Goal: Task Accomplishment & Management: Use online tool/utility

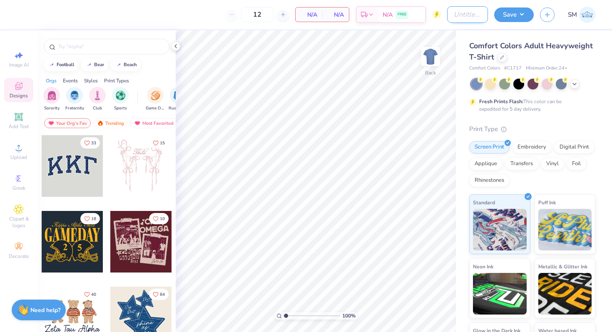
click at [472, 17] on input "Design Title" at bounding box center [467, 14] width 41 height 17
type input "ASB"
click at [543, 54] on div "Comfort Colors Adult Heavyweight T-Shirt" at bounding box center [532, 51] width 126 height 22
click at [504, 59] on div at bounding box center [501, 56] width 9 height 9
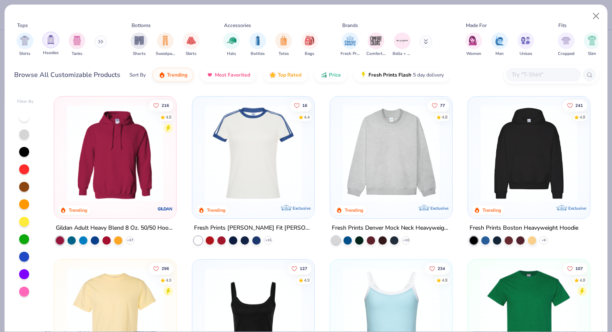
click at [56, 45] on div "filter for Hoodies" at bounding box center [50, 40] width 17 height 17
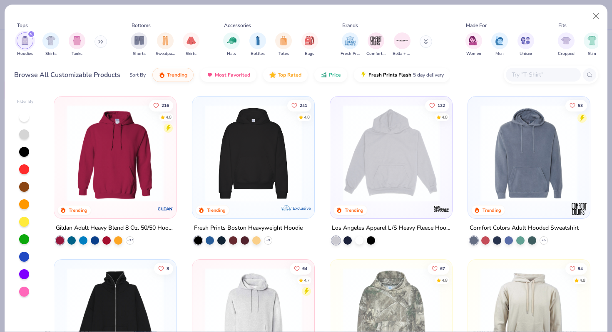
click at [110, 131] on img at bounding box center [114, 153] width 105 height 97
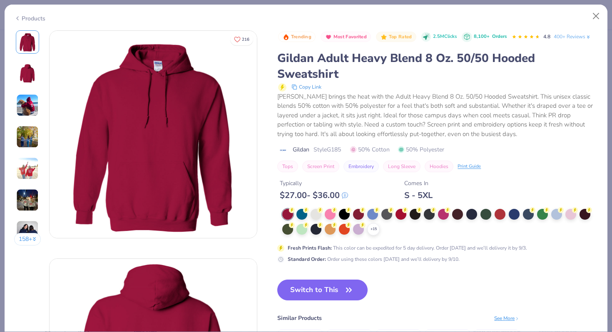
click at [31, 161] on img at bounding box center [27, 168] width 22 height 22
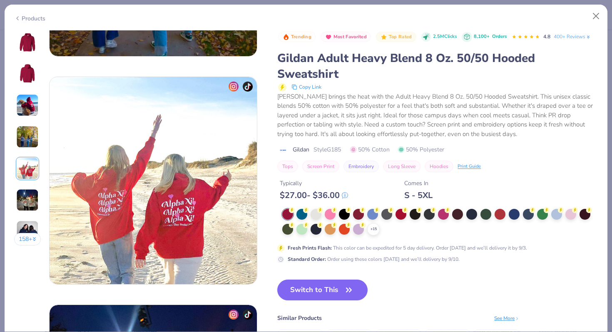
click at [27, 133] on img at bounding box center [27, 137] width 22 height 22
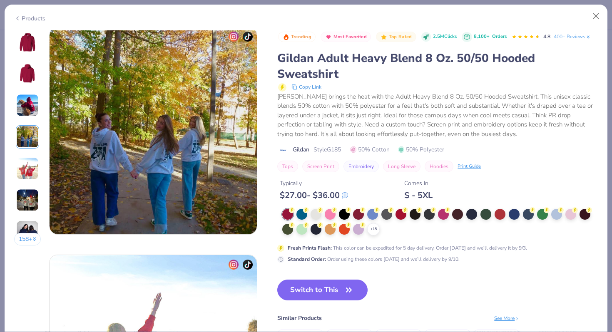
scroll to position [684, 0]
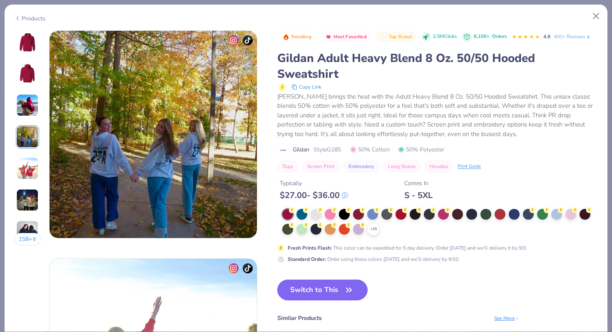
click at [25, 112] on img at bounding box center [27, 105] width 22 height 22
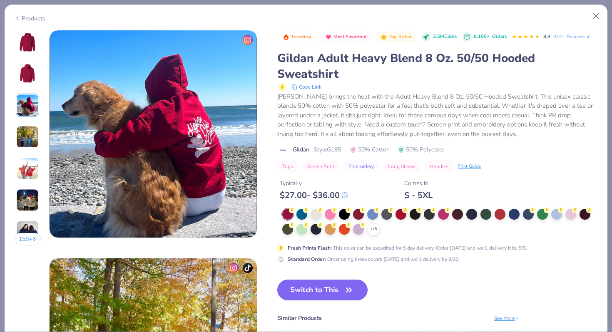
scroll to position [456, 0]
click at [295, 211] on circle at bounding box center [292, 210] width 6 height 6
click at [344, 283] on button "Switch to This" at bounding box center [322, 290] width 90 height 21
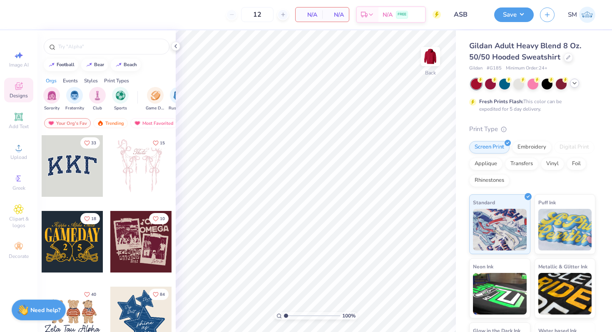
click at [576, 83] on icon at bounding box center [574, 83] width 7 height 7
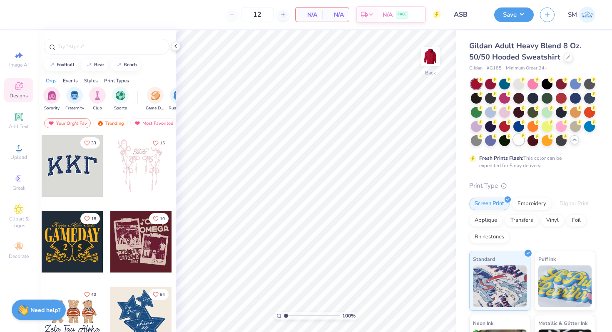
click at [522, 142] on div at bounding box center [518, 139] width 11 height 11
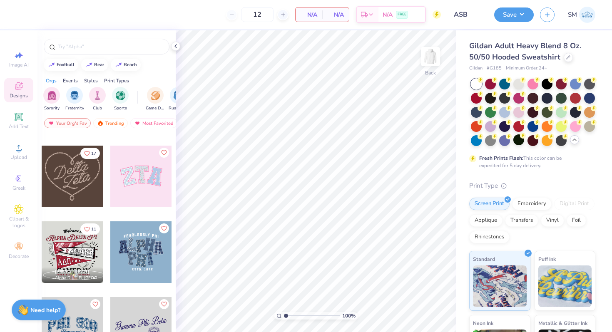
scroll to position [296, 0]
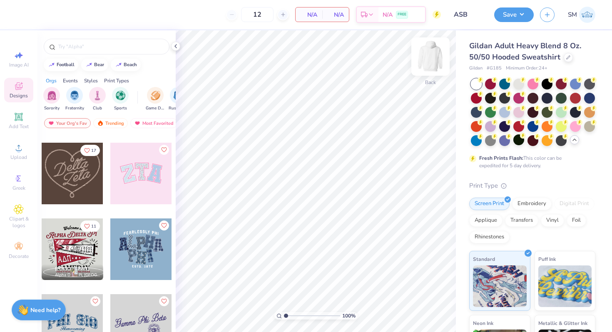
click at [438, 60] on img at bounding box center [430, 56] width 33 height 33
click at [24, 154] on span "Upload" at bounding box center [18, 157] width 17 height 7
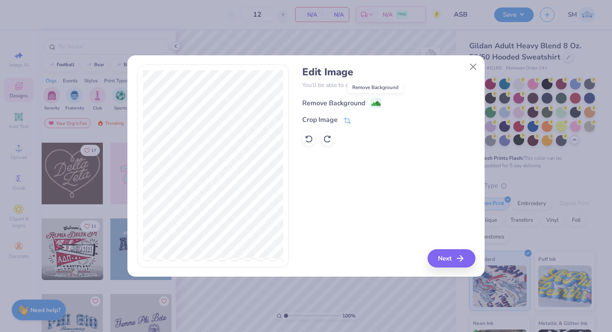
click at [375, 102] on image at bounding box center [375, 103] width 9 height 9
click at [475, 65] on button "Close" at bounding box center [473, 67] width 16 height 16
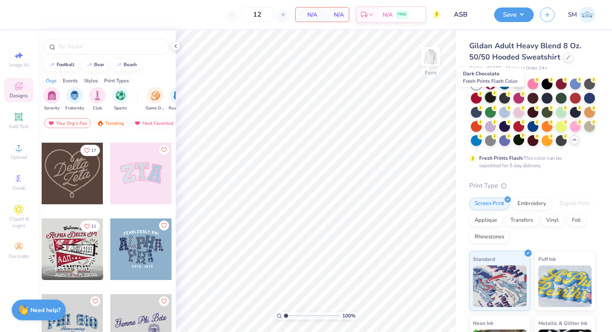
click at [489, 97] on div at bounding box center [490, 97] width 11 height 11
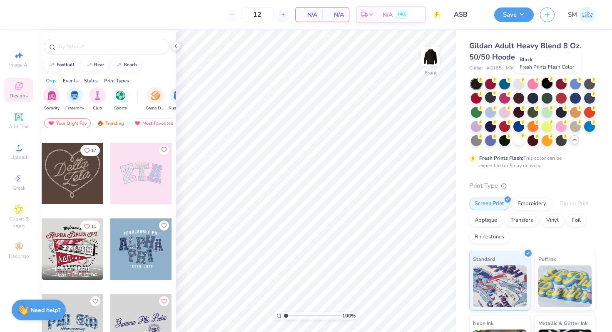
click at [551, 83] on div at bounding box center [546, 83] width 11 height 11
click at [16, 151] on icon at bounding box center [19, 148] width 10 height 10
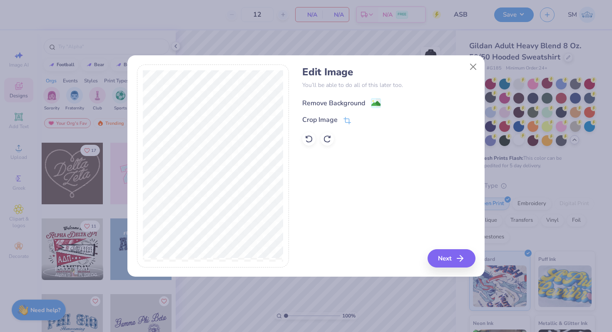
click at [372, 102] on image at bounding box center [375, 103] width 9 height 9
click at [448, 255] on button "Next" at bounding box center [453, 258] width 48 height 18
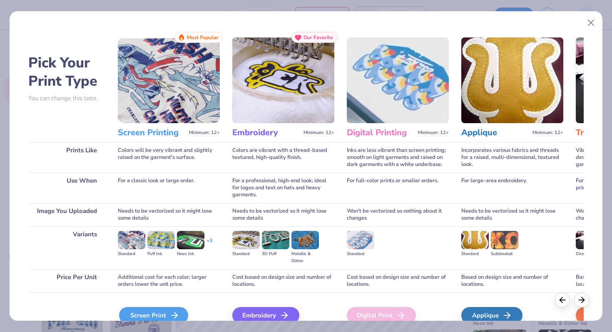
click at [153, 310] on div "Screen Print" at bounding box center [153, 315] width 69 height 17
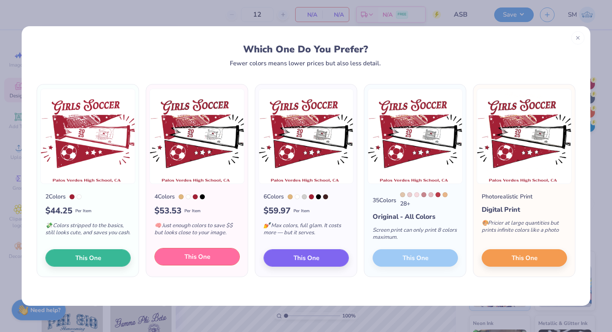
click at [188, 261] on span "This One" at bounding box center [197, 257] width 26 height 10
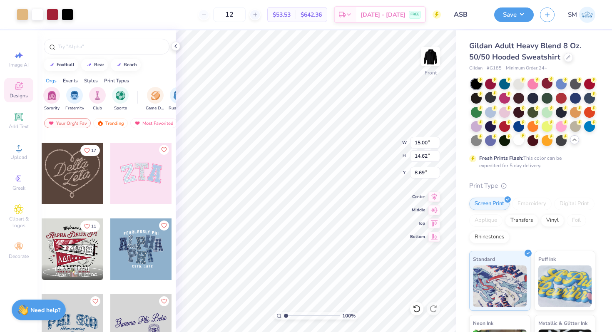
drag, startPoint x: 318, startPoint y: 197, endPoint x: 317, endPoint y: 182, distance: 15.0
click at [317, 182] on div at bounding box center [306, 166] width 612 height 332
type input "6.00"
click at [20, 16] on div at bounding box center [23, 14] width 12 height 12
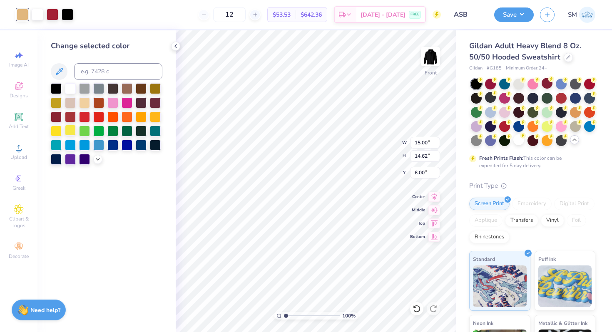
click at [72, 131] on div at bounding box center [70, 130] width 11 height 11
click at [98, 74] on input at bounding box center [118, 71] width 88 height 17
type input "201"
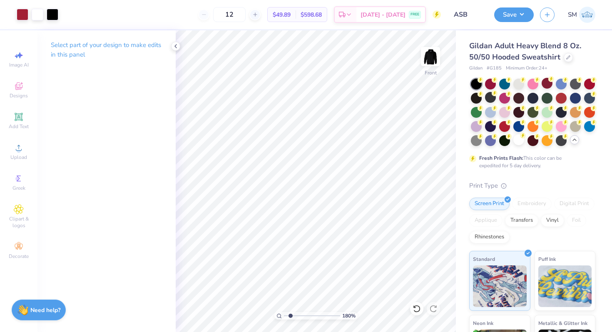
type input "1.8"
click at [290, 315] on input "range" at bounding box center [312, 315] width 56 height 7
type input "15.00"
type input "13.80"
type input "6.00"
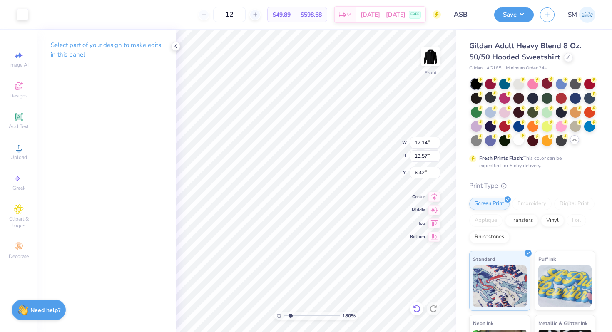
click at [416, 305] on icon at bounding box center [416, 308] width 7 height 7
click at [417, 306] on icon at bounding box center [416, 308] width 7 height 7
type input "6.33"
drag, startPoint x: 290, startPoint y: 315, endPoint x: 279, endPoint y: 313, distance: 11.4
type input "1"
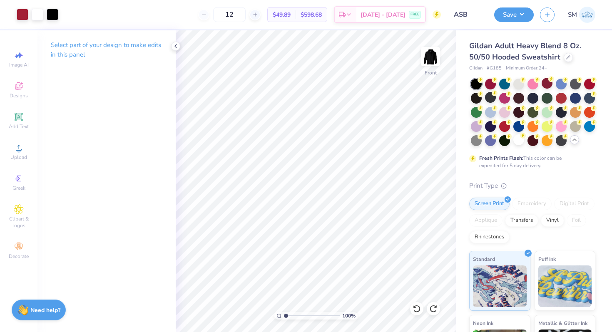
click at [284, 313] on input "range" at bounding box center [312, 315] width 56 height 7
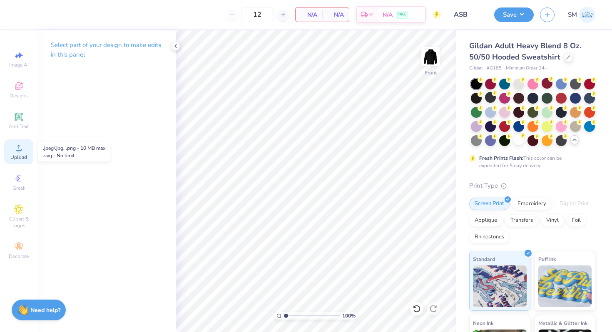
click at [8, 148] on div "Upload" at bounding box center [18, 151] width 29 height 25
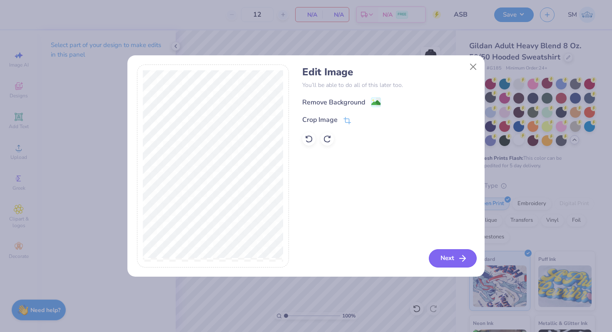
click at [452, 258] on button "Next" at bounding box center [453, 258] width 48 height 18
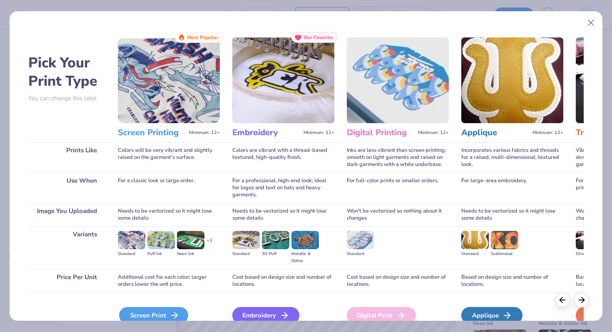
click at [163, 311] on div "Screen Print" at bounding box center [153, 315] width 69 height 17
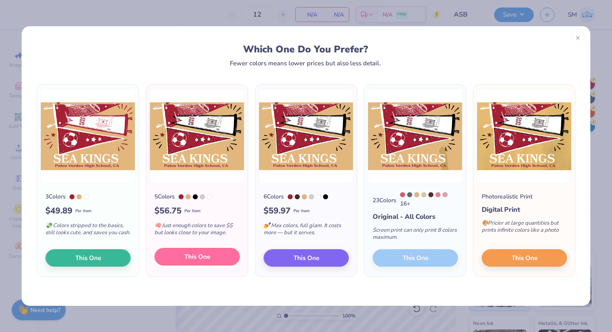
click at [179, 256] on button "This One" at bounding box center [196, 256] width 85 height 17
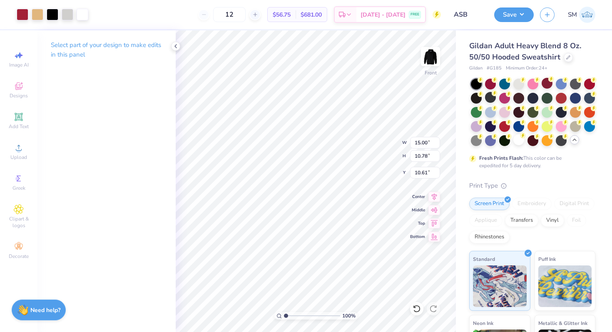
type input "8.99"
type input "10.77"
type input "9.00"
drag, startPoint x: 284, startPoint y: 314, endPoint x: 320, endPoint y: 317, distance: 35.9
type input "7.13"
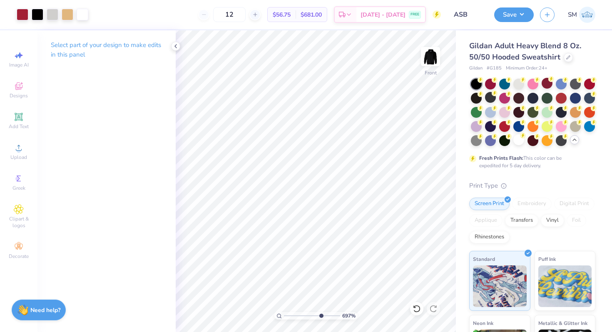
click at [320, 315] on input "range" at bounding box center [312, 315] width 56 height 7
click at [417, 309] on icon at bounding box center [416, 309] width 8 height 8
click at [417, 310] on icon at bounding box center [416, 309] width 8 height 8
click at [20, 11] on div at bounding box center [23, 14] width 12 height 12
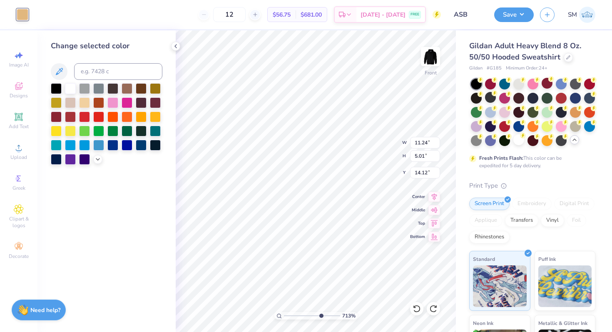
click at [54, 87] on div at bounding box center [56, 88] width 11 height 11
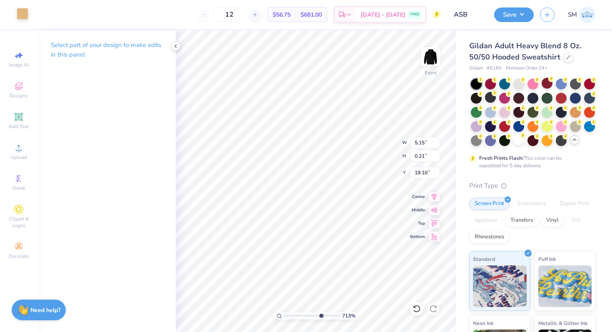
click at [18, 12] on div at bounding box center [23, 14] width 12 height 12
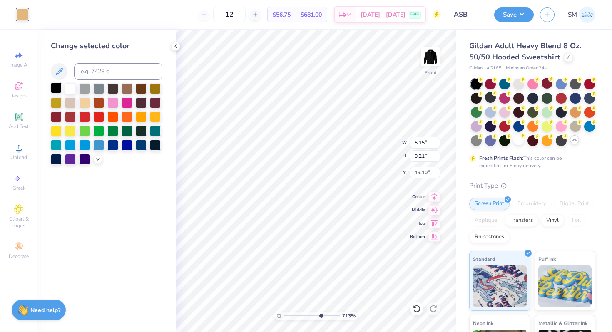
click at [55, 86] on div at bounding box center [56, 87] width 11 height 11
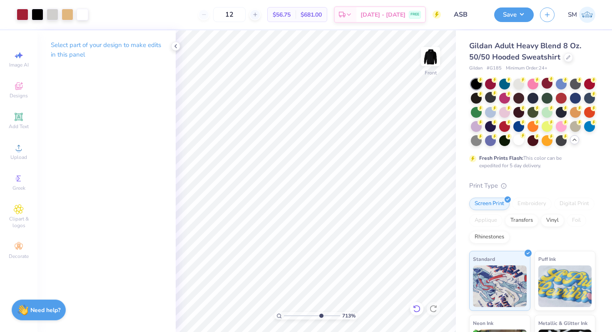
click at [415, 307] on icon at bounding box center [416, 309] width 8 height 8
click at [17, 15] on div at bounding box center [23, 14] width 12 height 12
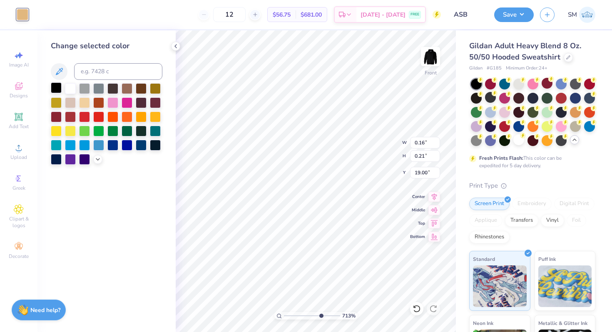
click at [57, 85] on div at bounding box center [56, 87] width 11 height 11
type input "1.32"
type input "0.08"
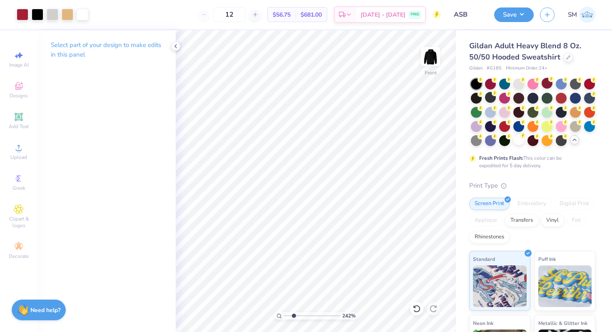
drag, startPoint x: 320, startPoint y: 315, endPoint x: 293, endPoint y: 310, distance: 27.2
type input "2.42"
click at [293, 312] on input "range" at bounding box center [312, 315] width 56 height 7
click at [417, 306] on icon at bounding box center [416, 309] width 8 height 8
click at [419, 308] on icon at bounding box center [416, 309] width 8 height 8
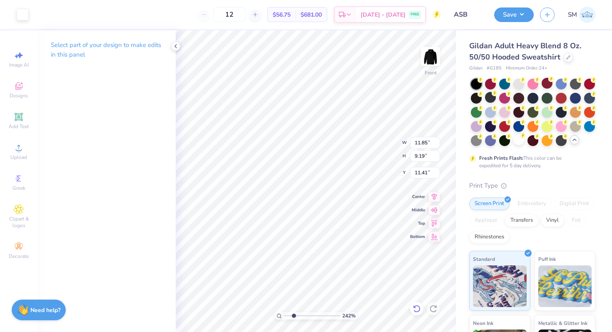
click at [416, 307] on icon at bounding box center [416, 309] width 8 height 8
type input "9.40"
click at [416, 308] on icon at bounding box center [416, 309] width 8 height 8
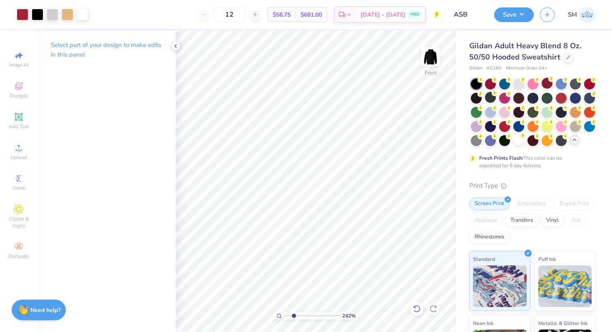
click at [413, 309] on icon at bounding box center [416, 309] width 8 height 8
click at [418, 311] on icon at bounding box center [416, 308] width 7 height 7
click at [419, 305] on icon at bounding box center [416, 309] width 8 height 8
click at [411, 309] on div at bounding box center [416, 308] width 13 height 13
click at [417, 310] on icon at bounding box center [416, 309] width 8 height 8
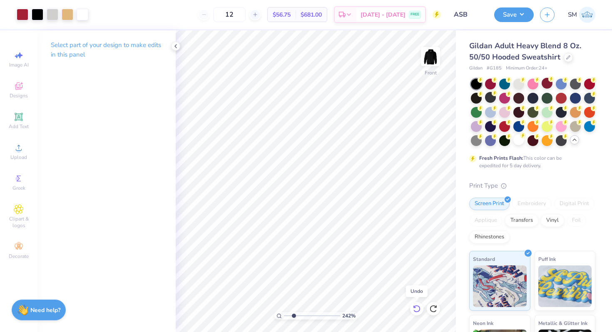
click at [417, 311] on icon at bounding box center [416, 309] width 8 height 8
click at [417, 310] on icon at bounding box center [416, 309] width 8 height 8
drag, startPoint x: 294, startPoint y: 315, endPoint x: 324, endPoint y: 317, distance: 29.6
type input "7.72"
click at [323, 317] on input "range" at bounding box center [312, 315] width 56 height 7
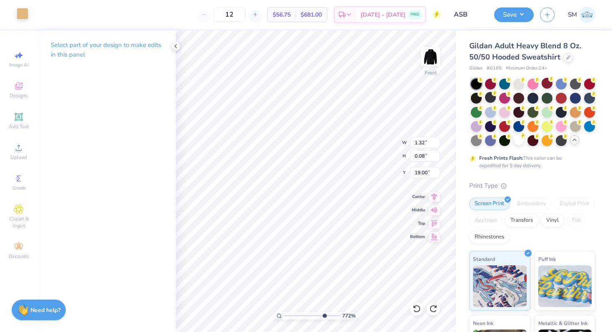
click at [25, 15] on div at bounding box center [23, 14] width 12 height 12
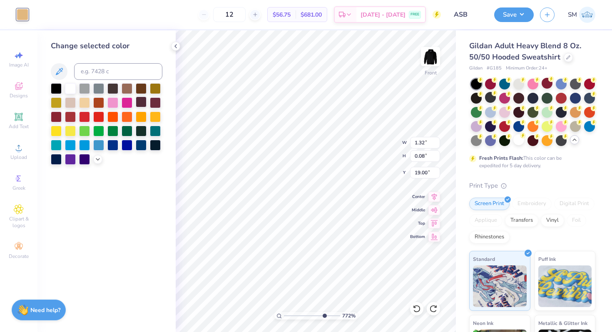
click at [56, 86] on div at bounding box center [56, 88] width 11 height 11
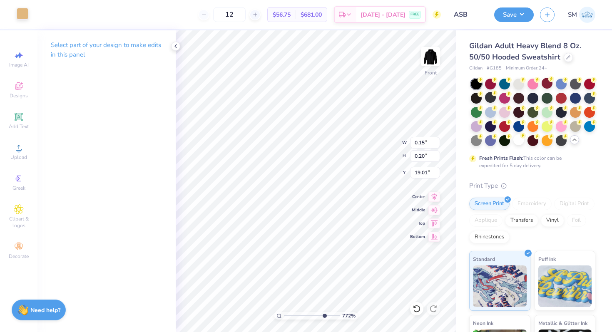
click at [24, 18] on div at bounding box center [23, 14] width 12 height 12
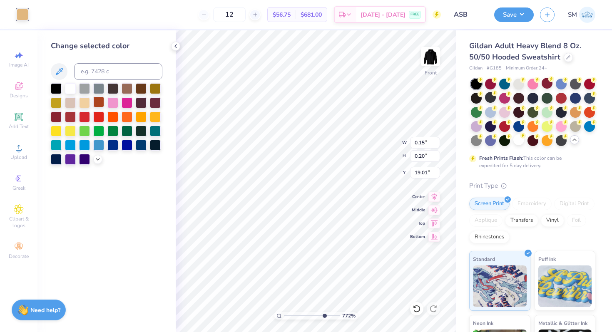
click at [59, 88] on div at bounding box center [56, 88] width 11 height 11
type input "0.12"
type input "0.11"
type input "19.00"
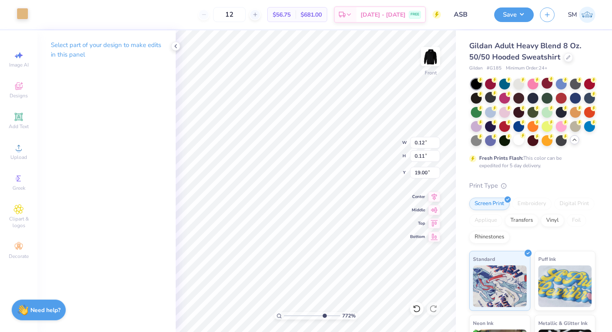
click at [17, 17] on div at bounding box center [23, 14] width 12 height 12
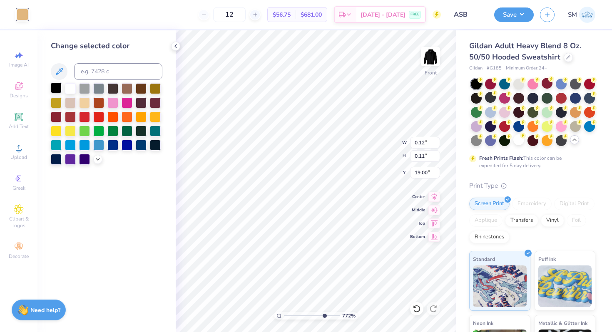
click at [52, 86] on div at bounding box center [56, 87] width 11 height 11
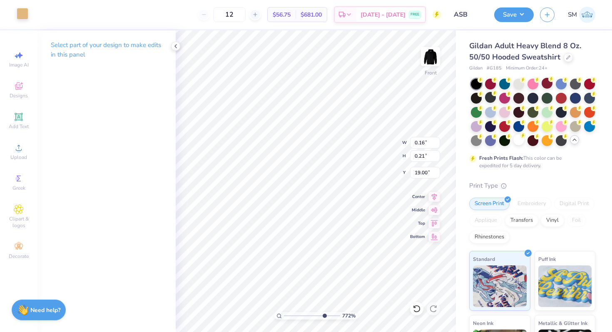
click at [20, 12] on div at bounding box center [23, 14] width 12 height 12
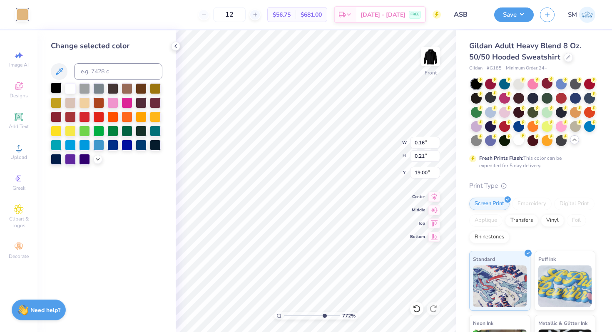
click at [57, 85] on div at bounding box center [56, 87] width 11 height 11
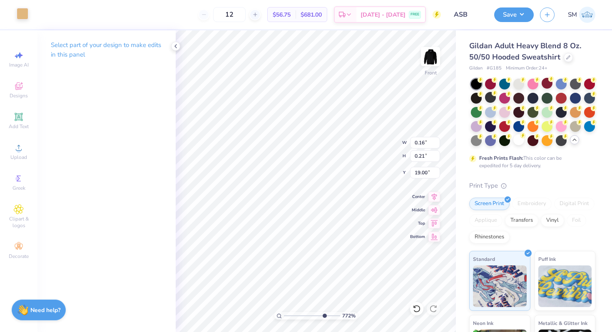
click at [22, 20] on div at bounding box center [23, 14] width 12 height 12
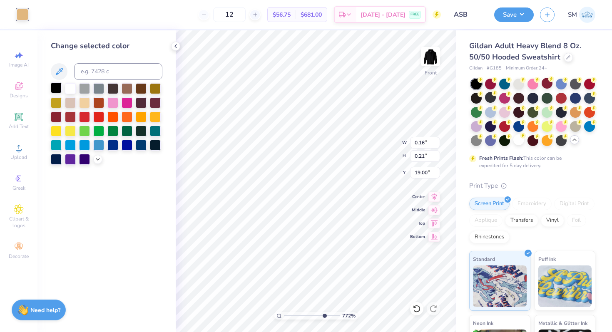
click at [55, 86] on div at bounding box center [56, 87] width 11 height 11
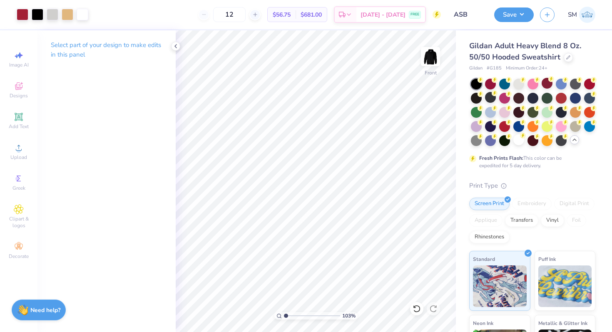
drag, startPoint x: 322, startPoint y: 314, endPoint x: 286, endPoint y: 311, distance: 36.3
type input "1.03"
click at [286, 312] on input "range" at bounding box center [312, 315] width 56 height 7
click at [67, 13] on div at bounding box center [68, 14] width 12 height 12
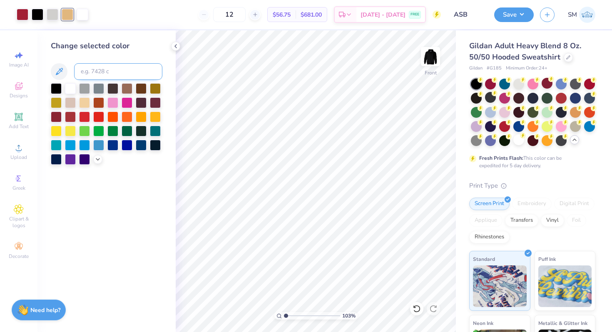
click at [89, 71] on input at bounding box center [118, 71] width 88 height 17
type input "201"
click at [174, 44] on icon at bounding box center [175, 46] width 7 height 7
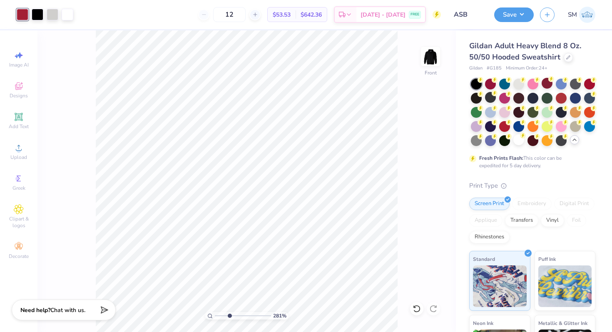
drag, startPoint x: 217, startPoint y: 314, endPoint x: 229, endPoint y: 314, distance: 12.1
click at [229, 314] on input "range" at bounding box center [243, 315] width 56 height 7
click at [17, 157] on span "Upload" at bounding box center [18, 157] width 17 height 7
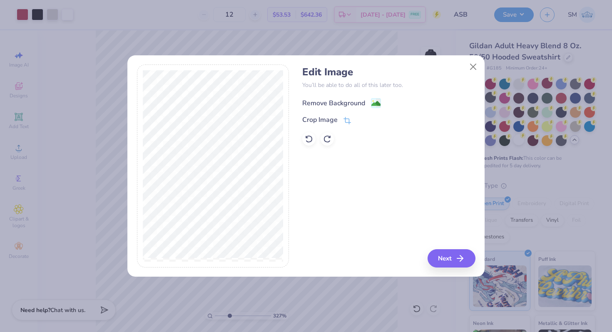
click at [376, 104] on image at bounding box center [375, 103] width 9 height 9
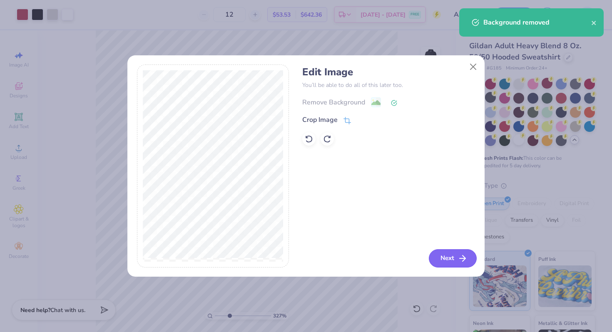
click at [440, 251] on button "Next" at bounding box center [453, 258] width 48 height 18
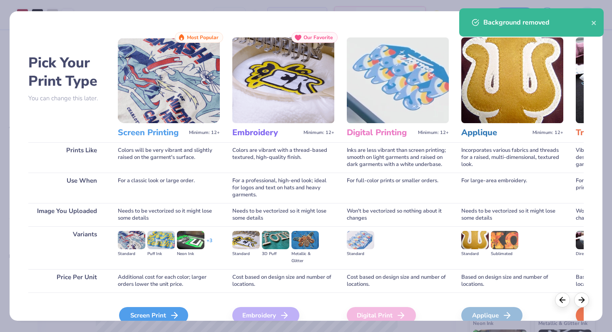
click at [170, 312] on icon at bounding box center [174, 315] width 10 height 10
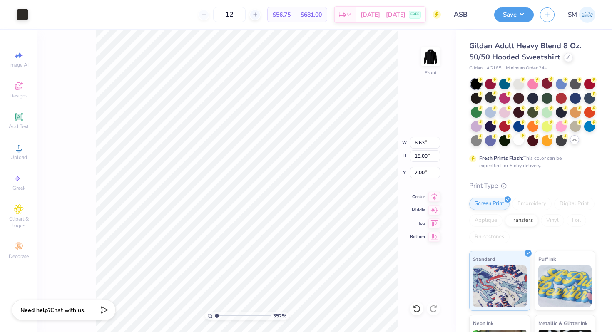
drag, startPoint x: 231, startPoint y: 315, endPoint x: 208, endPoint y: 315, distance: 22.9
type input "1"
click at [215, 315] on input "range" at bounding box center [243, 315] width 56 height 7
type input "0.78"
type input "2.12"
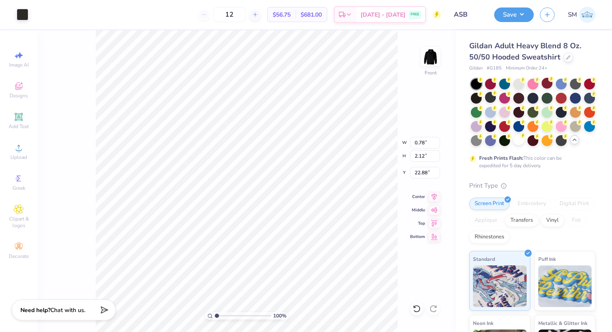
type input "13.88"
click at [21, 15] on div at bounding box center [23, 14] width 12 height 12
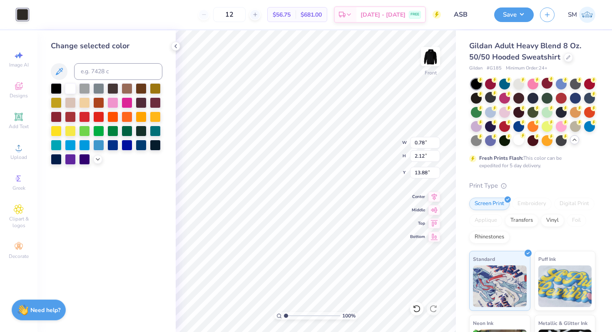
click at [70, 84] on div at bounding box center [70, 88] width 11 height 11
click at [171, 41] on div "Change selected color" at bounding box center [106, 181] width 138 height 302
click at [174, 47] on icon at bounding box center [175, 46] width 7 height 7
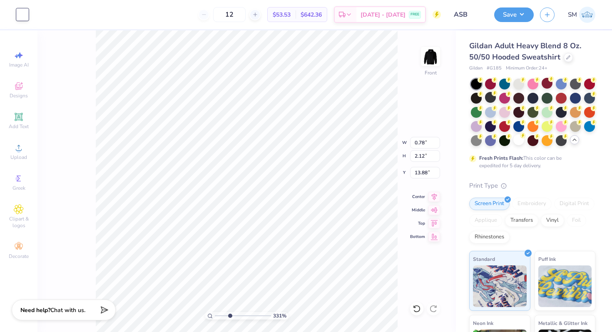
drag, startPoint x: 216, startPoint y: 315, endPoint x: 230, endPoint y: 315, distance: 13.3
type input "3.37"
click at [230, 315] on input "range" at bounding box center [243, 315] width 56 height 7
type input "1.81"
type input "1.62"
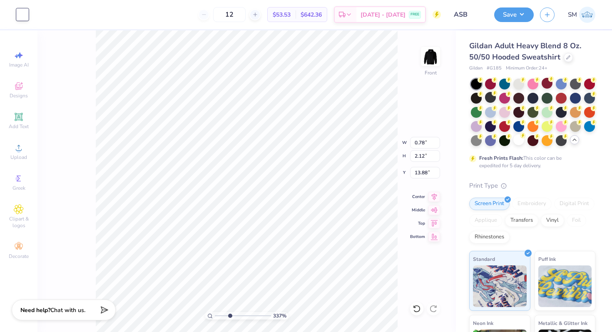
type input "14.05"
type input "2.68"
type input "2.41"
type input "13.86"
type input "12.55"
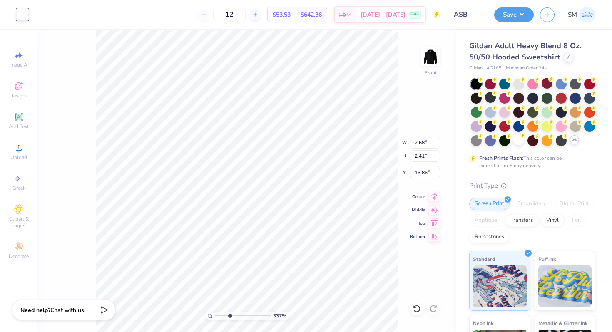
type input "5.56"
click at [420, 307] on icon at bounding box center [416, 309] width 8 height 8
type input "11.60"
type input "2.68"
type input "2.41"
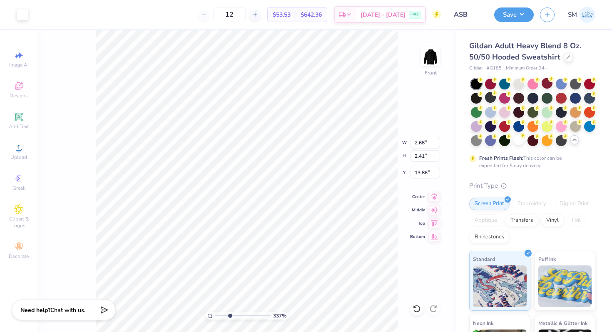
type input "13.94"
type input "3.15"
type input "1.16"
type input "14.23"
type input "3.62"
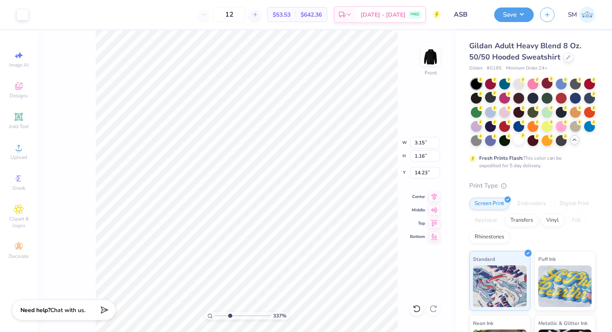
type input "1.33"
type input "14.24"
type input "11.85"
type input "9.19"
type input "9.40"
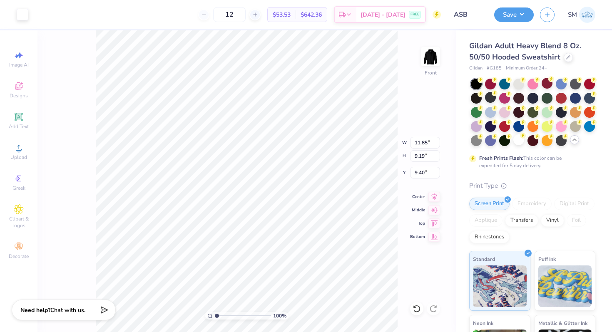
drag, startPoint x: 230, startPoint y: 315, endPoint x: 205, endPoint y: 314, distance: 25.0
click at [215, 314] on input "range" at bounding box center [243, 315] width 56 height 7
drag, startPoint x: 216, startPoint y: 315, endPoint x: 231, endPoint y: 315, distance: 14.6
type input "3.61"
click at [231, 315] on input "range" at bounding box center [243, 315] width 56 height 7
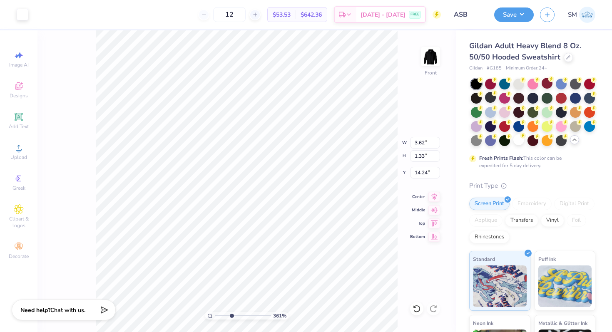
type input "3.19"
type input "2.60"
type input "13.49"
type input "2.70"
type input "2.20"
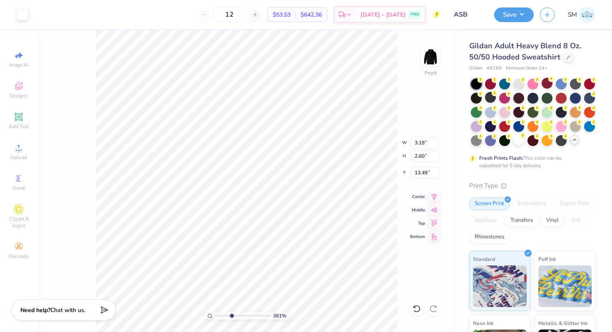
type input "13.63"
type input "2.26"
type input "2.68"
type input "13.46"
type input "13.62"
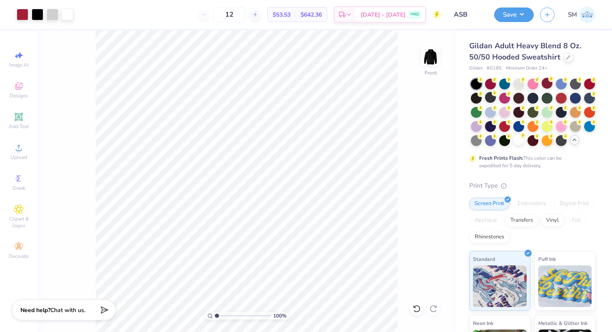
drag, startPoint x: 233, startPoint y: 315, endPoint x: 204, endPoint y: 311, distance: 28.5
click at [215, 312] on input "range" at bounding box center [243, 315] width 56 height 7
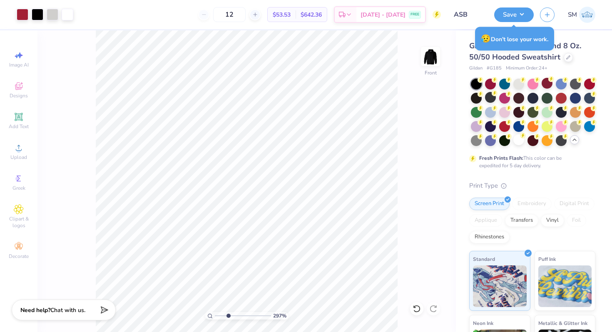
drag, startPoint x: 218, startPoint y: 316, endPoint x: 228, endPoint y: 315, distance: 10.1
click at [228, 315] on input "range" at bounding box center [243, 315] width 56 height 7
click at [231, 317] on input "range" at bounding box center [243, 315] width 56 height 7
type input "3.71"
type input "13.02"
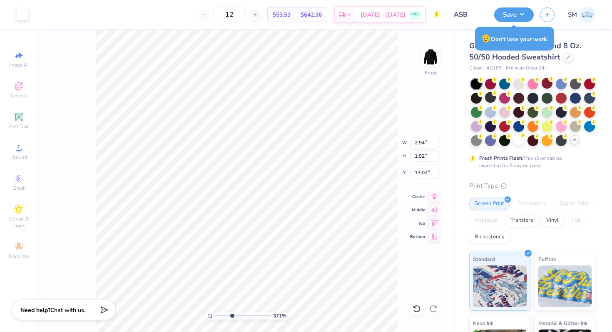
type input "2.94"
type input "1.52"
type input "13.48"
type input "3.56"
type input "1.85"
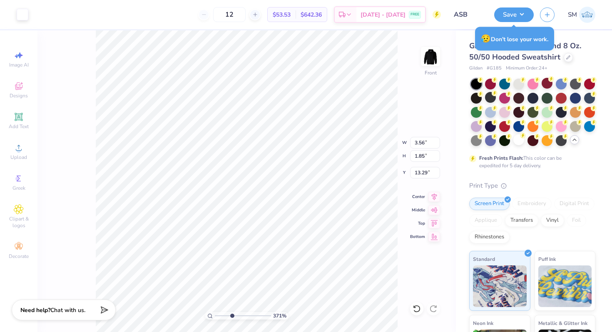
type input "13.73"
drag, startPoint x: 230, startPoint y: 315, endPoint x: 200, endPoint y: 314, distance: 29.6
click at [215, 314] on input "range" at bounding box center [243, 315] width 56 height 7
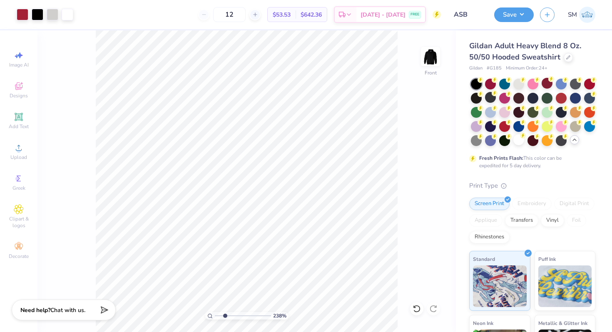
drag, startPoint x: 220, startPoint y: 315, endPoint x: 225, endPoint y: 315, distance: 4.6
type input "2.51"
click at [225, 315] on input "range" at bounding box center [243, 315] width 56 height 7
type input "3.26"
type input "2.72"
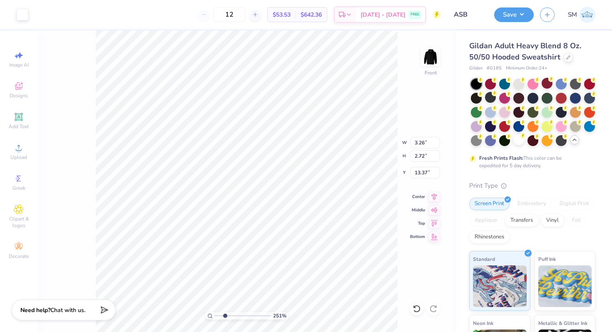
type input "13.73"
type input "13.78"
type input "11.85"
type input "9.19"
type input "9.40"
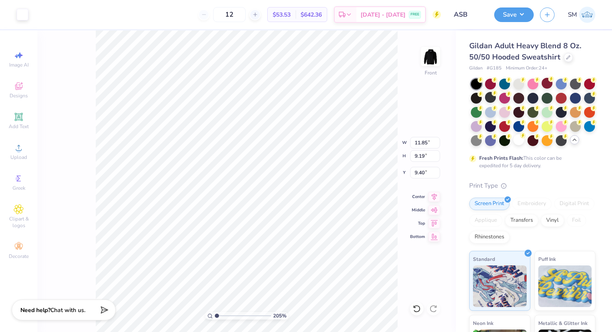
drag, startPoint x: 226, startPoint y: 315, endPoint x: 203, endPoint y: 314, distance: 22.9
type input "1"
click at [215, 314] on input "range" at bounding box center [243, 315] width 56 height 7
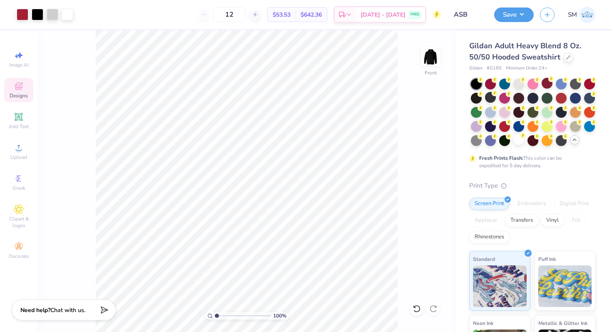
click at [25, 92] on span "Designs" at bounding box center [19, 95] width 18 height 7
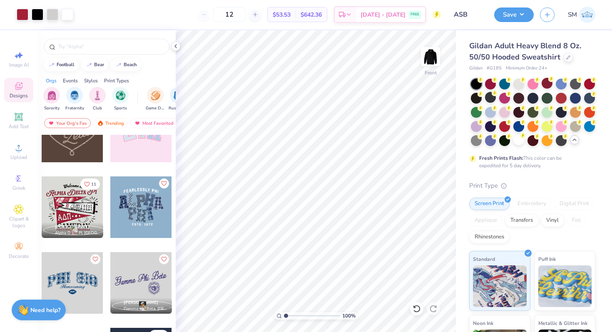
scroll to position [380, 0]
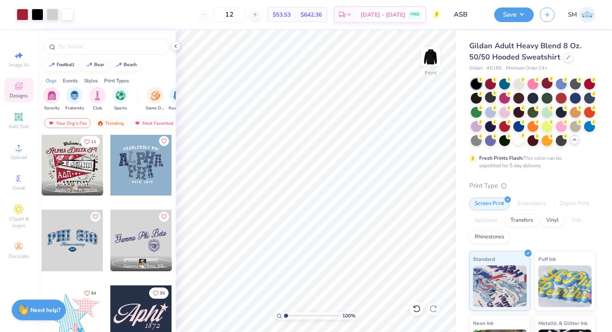
click at [80, 169] on div at bounding box center [73, 165] width 62 height 62
click at [428, 60] on img at bounding box center [430, 56] width 33 height 33
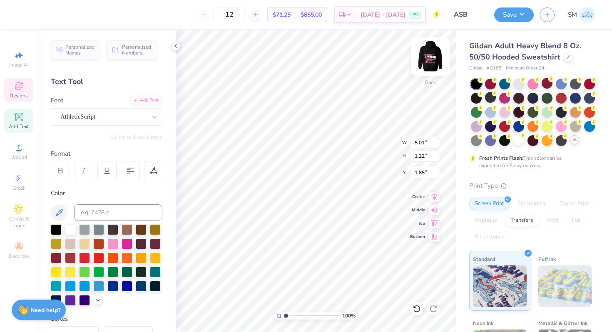
click at [432, 56] on img at bounding box center [430, 56] width 33 height 33
click at [66, 225] on div at bounding box center [70, 228] width 11 height 11
click at [428, 60] on img at bounding box center [430, 56] width 33 height 33
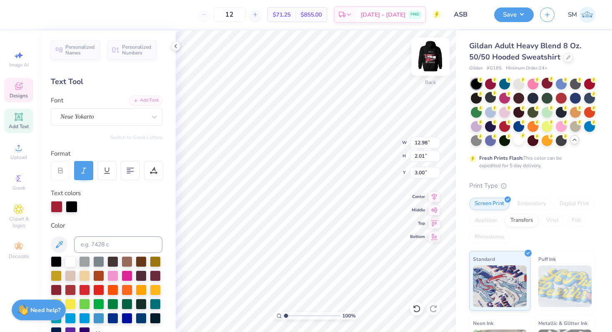
click at [429, 58] on img at bounding box center [430, 56] width 33 height 33
type textarea "A"
type textarea "Palos Verdes"
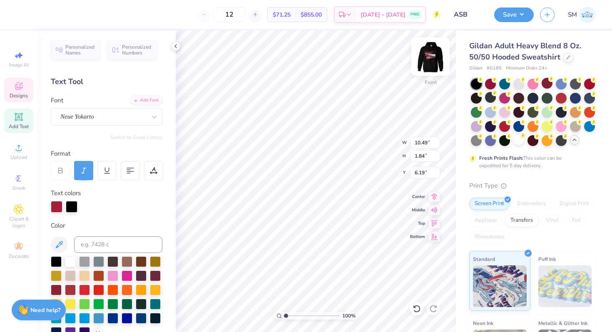
type textarea "Palos Verdes High School"
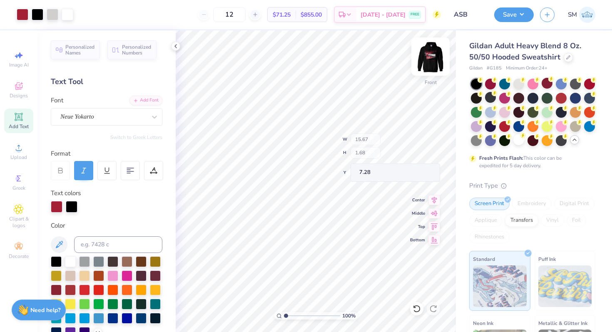
type input "7.28"
type textarea "P"
type textarea "Associated Study Body"
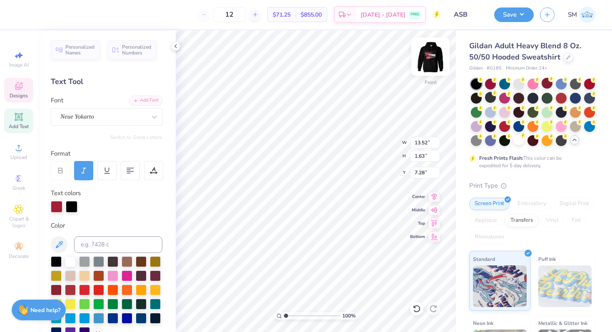
type textarea "A"
type textarea "Palos Verdes"
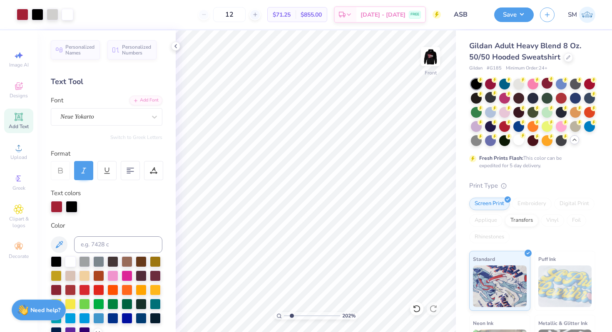
type input "2.02"
click at [291, 317] on input "range" at bounding box center [312, 315] width 56 height 7
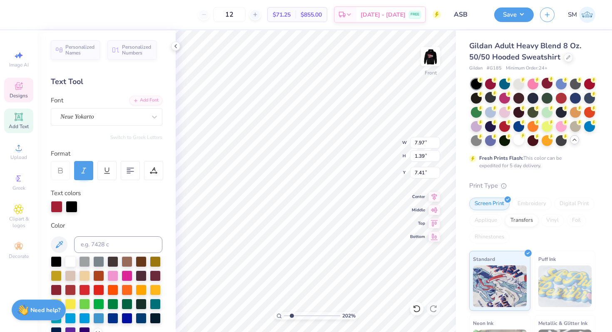
type input "8.87"
type input "1.55"
type input "7.28"
click at [434, 199] on icon at bounding box center [434, 196] width 12 height 10
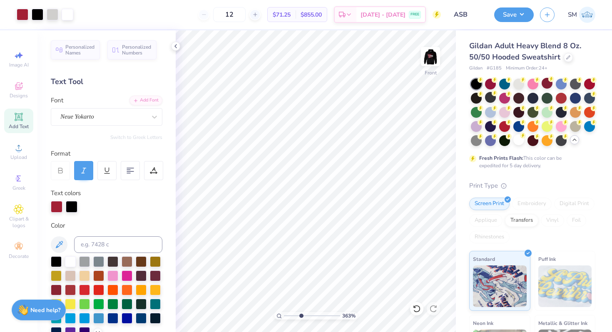
drag, startPoint x: 292, startPoint y: 317, endPoint x: 303, endPoint y: 316, distance: 11.2
click at [303, 317] on input "range" at bounding box center [312, 315] width 56 height 7
drag, startPoint x: 302, startPoint y: 315, endPoint x: 276, endPoint y: 310, distance: 26.8
type input "1"
click at [284, 312] on input "range" at bounding box center [312, 315] width 56 height 7
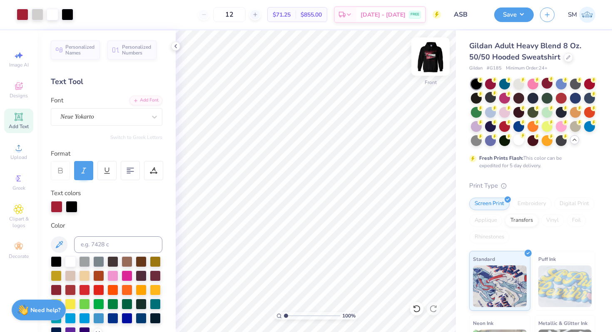
click at [427, 67] on img at bounding box center [430, 56] width 33 height 33
click at [431, 55] on img at bounding box center [430, 56] width 33 height 33
click at [433, 54] on img at bounding box center [430, 56] width 33 height 33
click at [88, 119] on div "Neue Yokarto" at bounding box center [103, 116] width 87 height 13
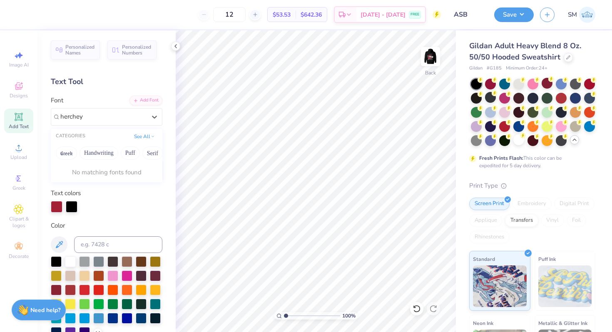
type input "herchey"
type input "H"
click at [86, 172] on icon at bounding box center [83, 170] width 7 height 7
click at [128, 116] on div "Neue Yokarto" at bounding box center [103, 116] width 87 height 13
type input "Herchy"
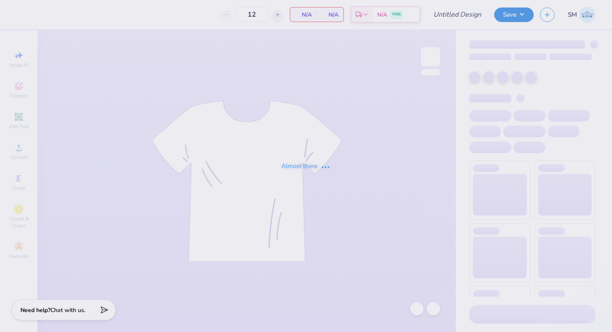
type input "Varsity Merch"
type input "30"
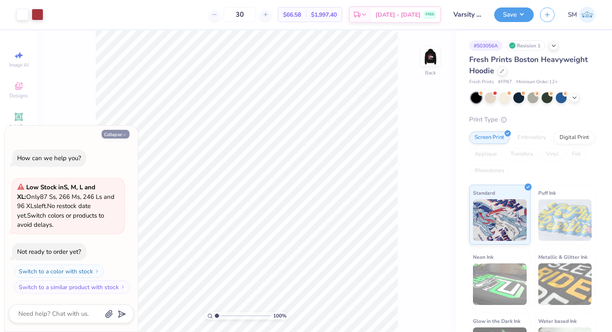
click at [109, 136] on button "Collapse" at bounding box center [116, 134] width 28 height 9
type textarea "x"
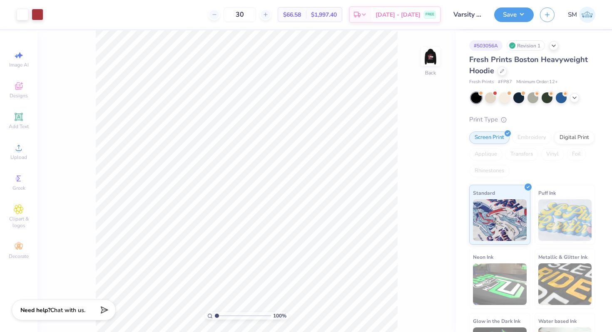
drag, startPoint x: 423, startPoint y: 56, endPoint x: 592, endPoint y: 92, distance: 172.6
click at [423, 56] on img at bounding box center [430, 56] width 17 height 17
click at [576, 97] on polyline at bounding box center [574, 97] width 3 height 2
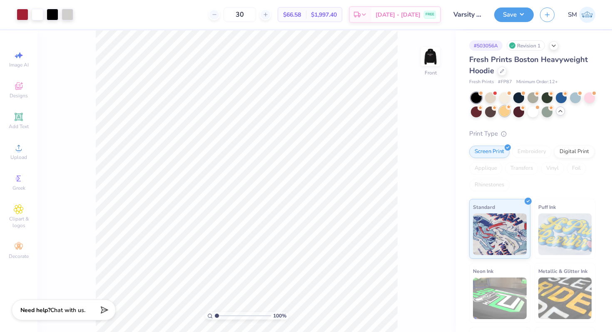
click at [504, 112] on div at bounding box center [504, 111] width 11 height 11
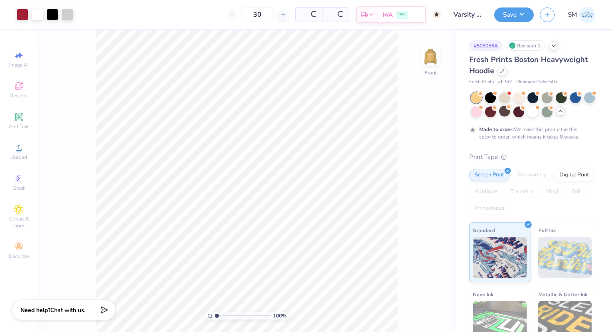
type input "50"
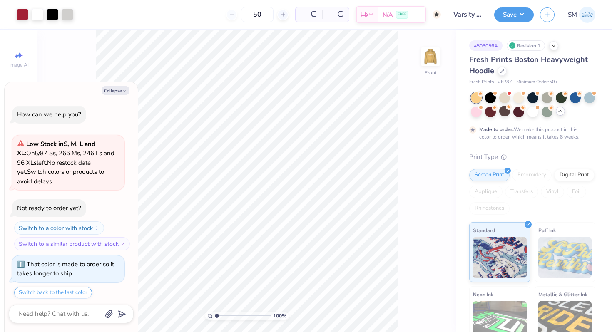
scroll to position [25, 0]
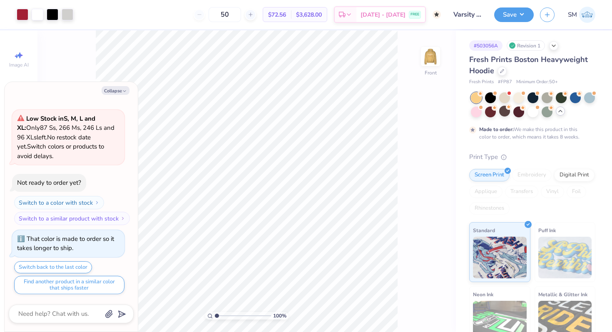
type textarea "x"
drag, startPoint x: 216, startPoint y: 314, endPoint x: 223, endPoint y: 314, distance: 6.3
type input "2.12"
click at [223, 314] on input "range" at bounding box center [243, 315] width 56 height 7
click at [123, 90] on icon "button" at bounding box center [124, 91] width 5 height 5
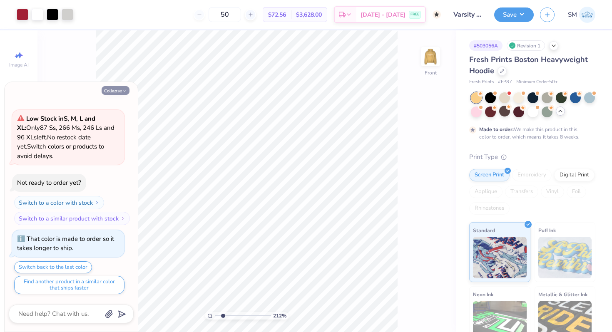
type textarea "x"
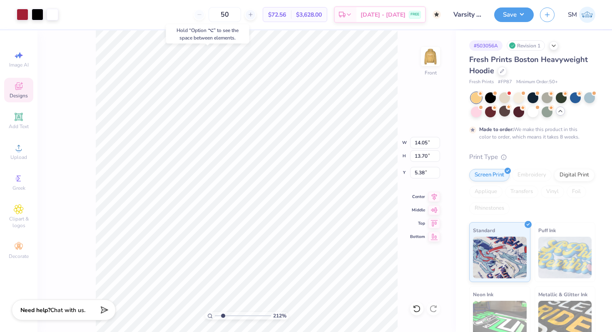
type input "5.38"
click at [417, 307] on icon at bounding box center [416, 309] width 8 height 8
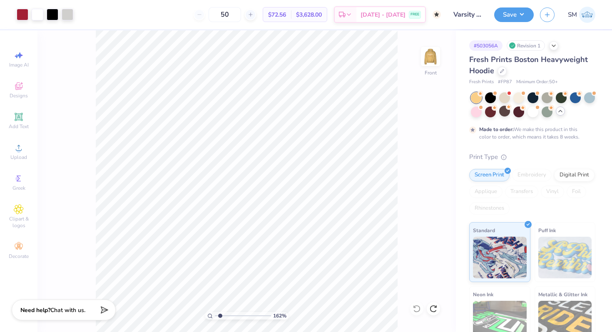
click at [220, 315] on input "range" at bounding box center [243, 315] width 56 height 7
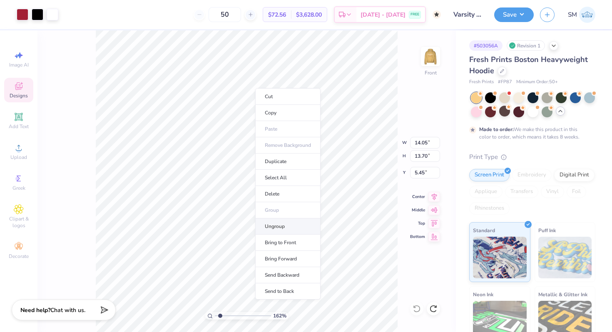
click at [283, 229] on li "Ungroup" at bounding box center [287, 227] width 65 height 16
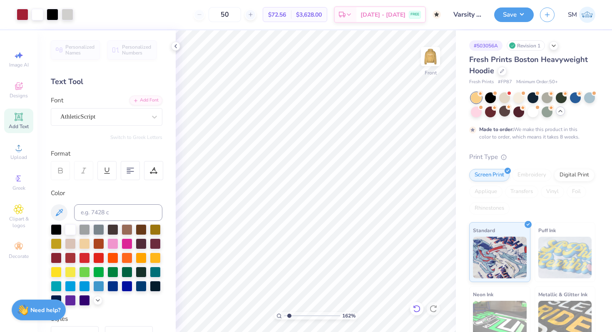
click at [416, 310] on icon at bounding box center [416, 309] width 8 height 8
drag, startPoint x: 288, startPoint y: 313, endPoint x: 294, endPoint y: 311, distance: 6.0
type input "2.47"
click at [294, 312] on input "range" at bounding box center [312, 315] width 56 height 7
click at [176, 45] on icon at bounding box center [175, 46] width 7 height 7
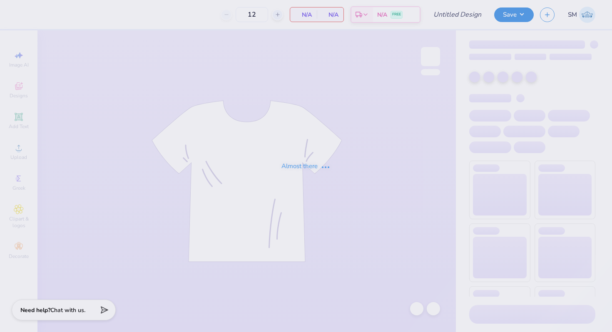
type input "Varsity Merch"
type input "30"
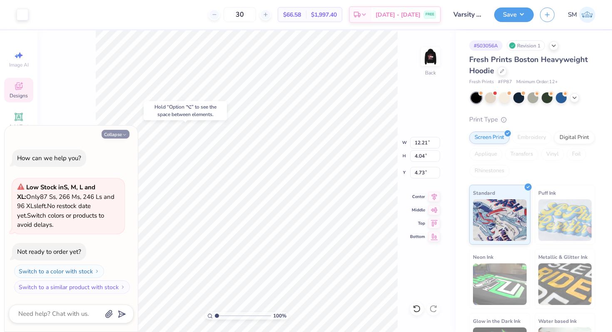
click at [110, 134] on button "Collapse" at bounding box center [116, 134] width 28 height 9
type textarea "x"
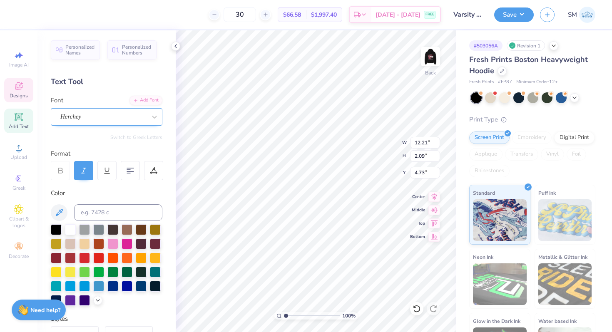
click at [84, 114] on div "Herchey" at bounding box center [103, 116] width 87 height 13
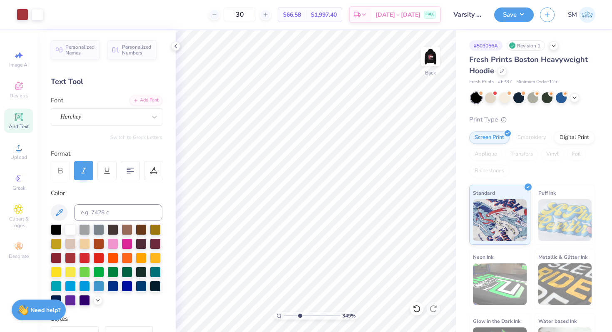
drag, startPoint x: 284, startPoint y: 315, endPoint x: 299, endPoint y: 316, distance: 15.0
type input "3.49"
click at [299, 316] on input "range" at bounding box center [312, 315] width 56 height 7
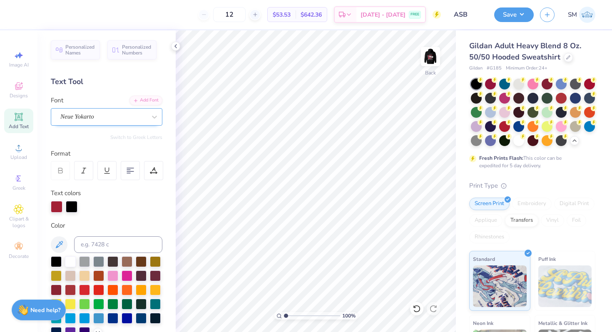
click at [86, 117] on div "Neue Yokarto" at bounding box center [103, 116] width 87 height 13
click at [89, 181] on img at bounding box center [80, 183] width 36 height 6
type input "Her"
click at [114, 114] on div "Neue Yokarto" at bounding box center [95, 116] width 71 height 13
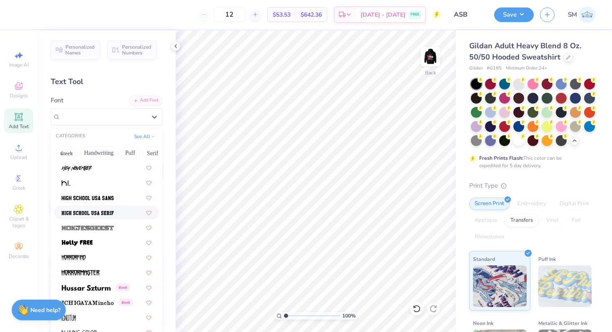
scroll to position [2202, 0]
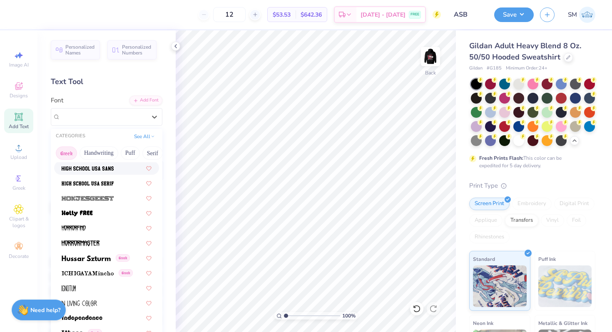
click at [70, 152] on button "Greek" at bounding box center [66, 153] width 21 height 13
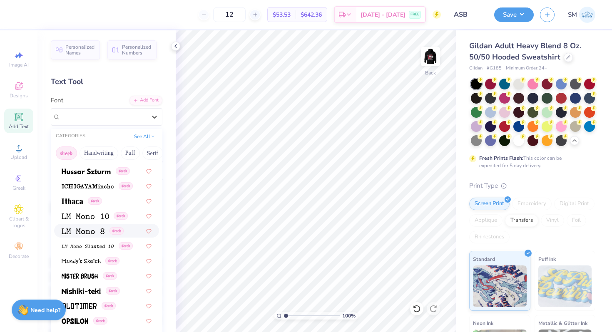
scroll to position [310, 0]
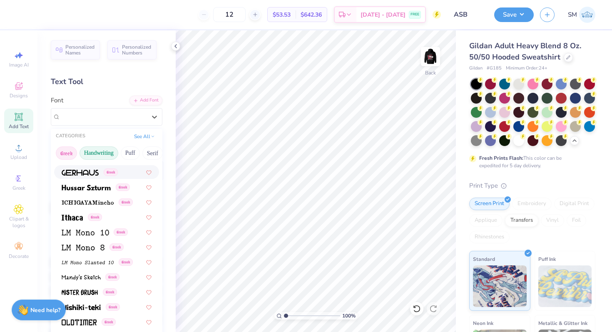
click at [89, 149] on button "Handwriting" at bounding box center [98, 153] width 39 height 13
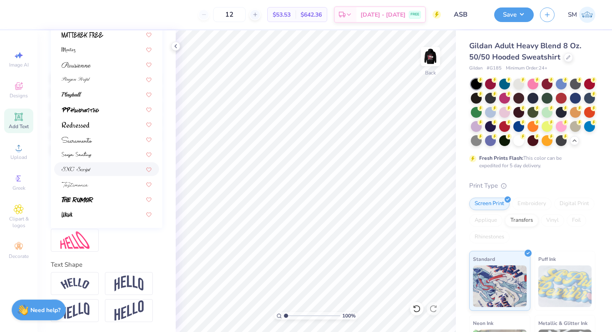
scroll to position [0, 0]
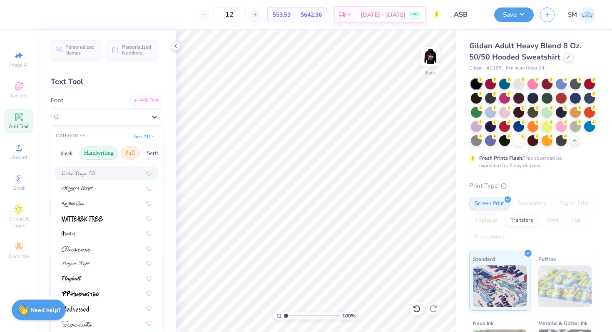
click at [132, 149] on button "Puff" at bounding box center [130, 153] width 19 height 13
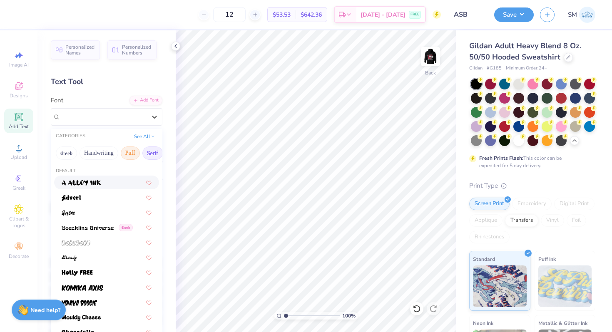
click at [153, 150] on button "Serif" at bounding box center [152, 153] width 20 height 13
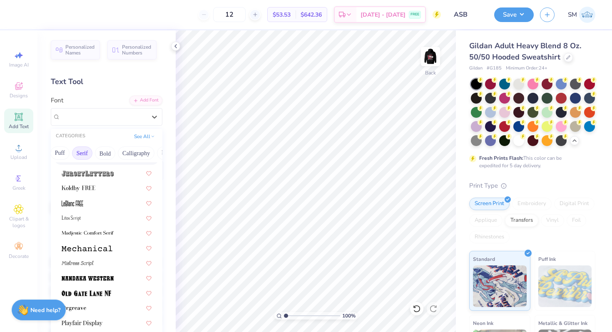
scroll to position [0, 76]
click at [103, 152] on button "Bold" at bounding box center [99, 153] width 20 height 13
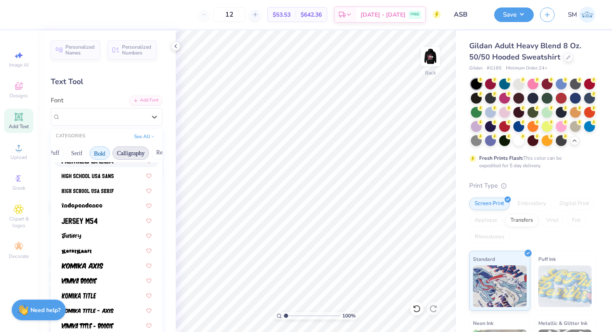
scroll to position [0, 126]
click at [90, 152] on button "Calligraphy" at bounding box center [80, 153] width 37 height 13
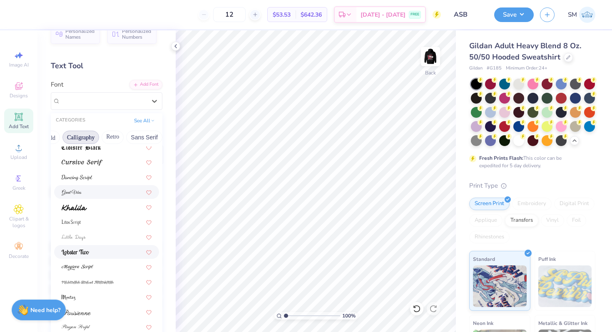
scroll to position [204, 0]
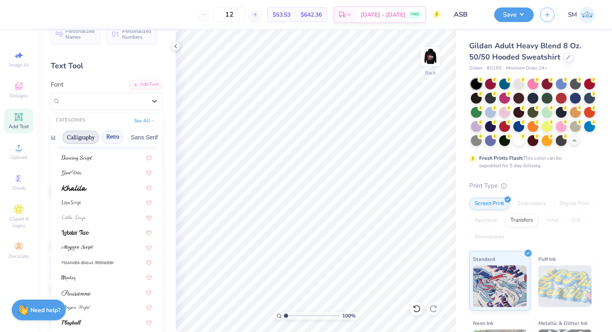
click at [115, 141] on button "Retro" at bounding box center [113, 137] width 22 height 13
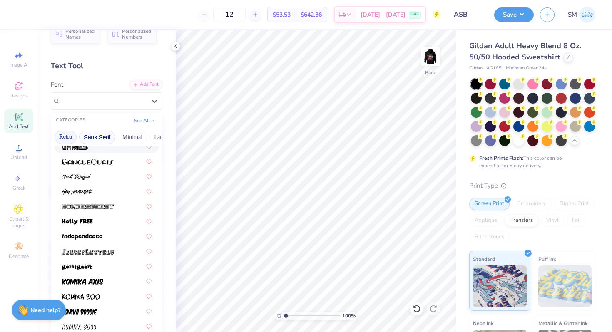
scroll to position [0, 189]
click at [89, 135] on button "Sans Serif" at bounding box center [80, 137] width 36 height 13
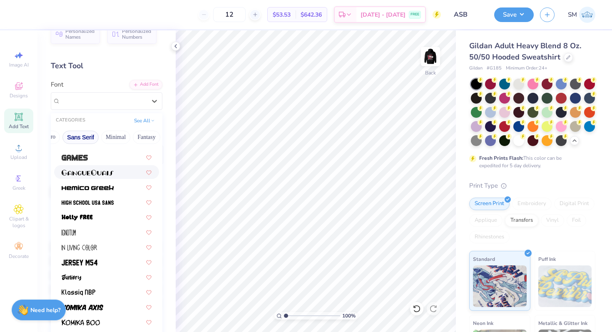
scroll to position [204, 0]
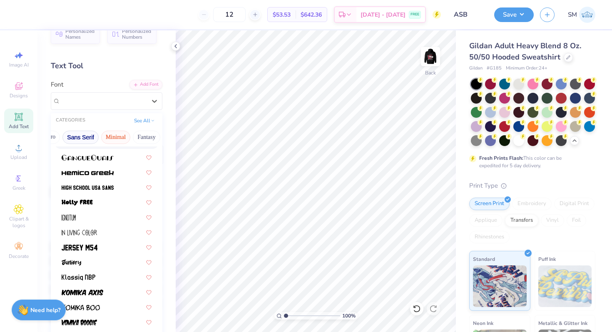
click at [112, 140] on button "Minimal" at bounding box center [115, 137] width 29 height 13
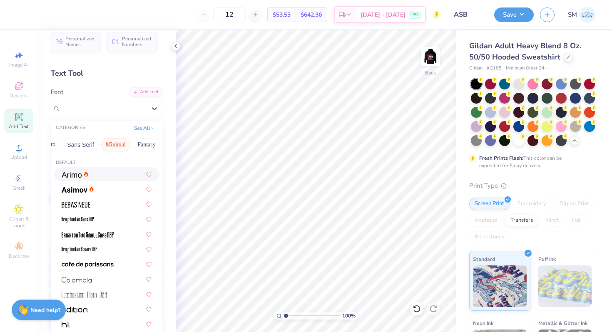
scroll to position [0, 245]
click at [92, 144] on button "Fantasy" at bounding box center [90, 144] width 27 height 13
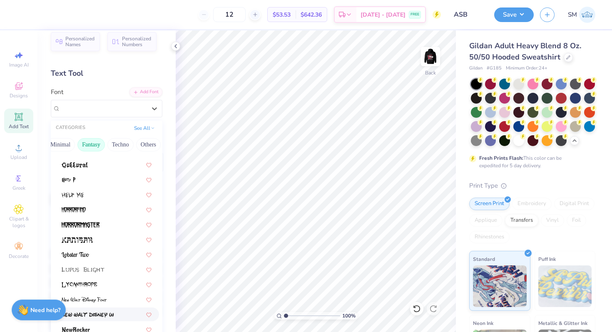
scroll to position [0, 0]
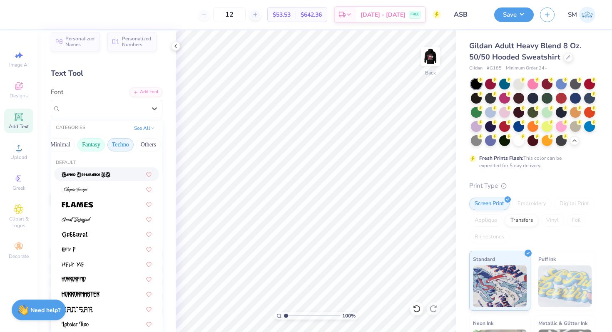
click at [122, 140] on button "Techno" at bounding box center [120, 144] width 26 height 13
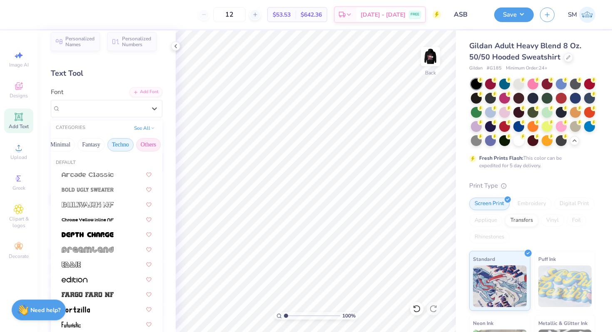
click at [143, 141] on button "Others" at bounding box center [148, 144] width 25 height 13
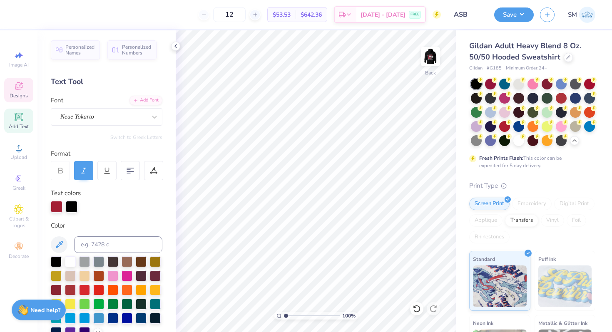
click at [16, 96] on span "Designs" at bounding box center [19, 95] width 18 height 7
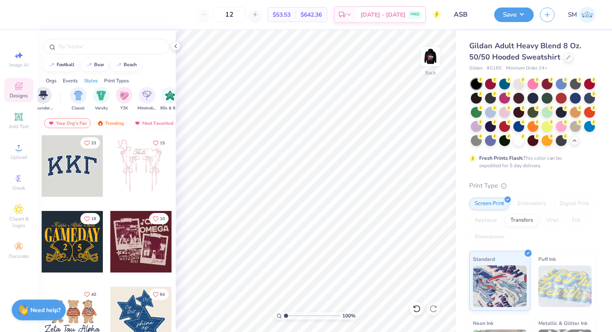
scroll to position [0, 418]
click at [139, 95] on img "filter for Minimalist" at bounding box center [138, 95] width 9 height 10
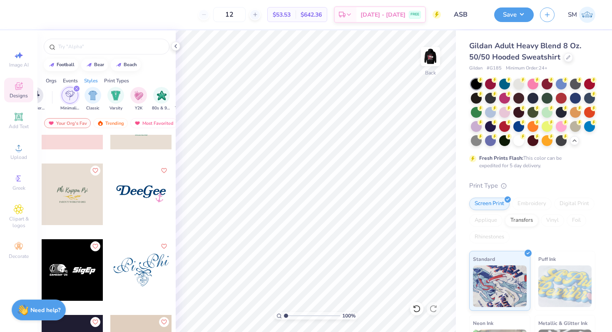
scroll to position [537, 0]
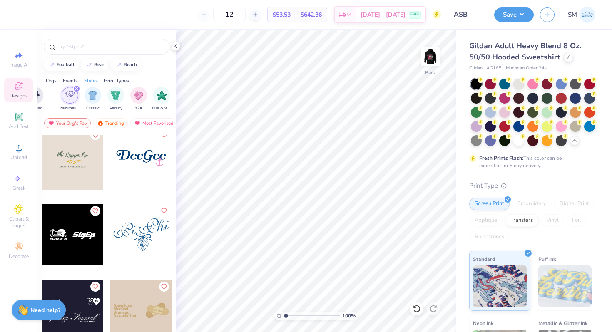
click at [77, 88] on icon "filter for Minimalist" at bounding box center [76, 88] width 2 height 2
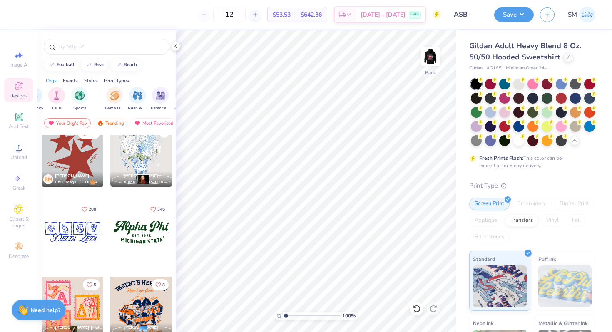
scroll to position [770, 0]
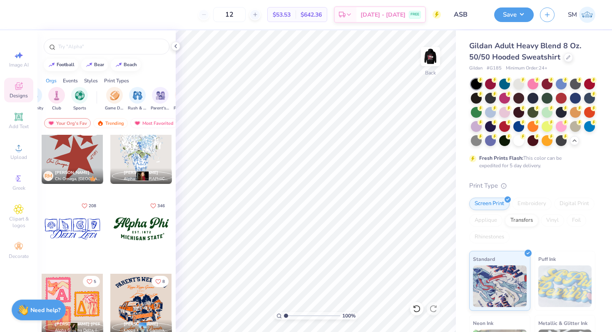
click at [149, 238] on div at bounding box center [141, 229] width 62 height 62
click at [435, 197] on icon at bounding box center [434, 196] width 12 height 10
type input "9.57"
type input "4.07"
type input "4.05"
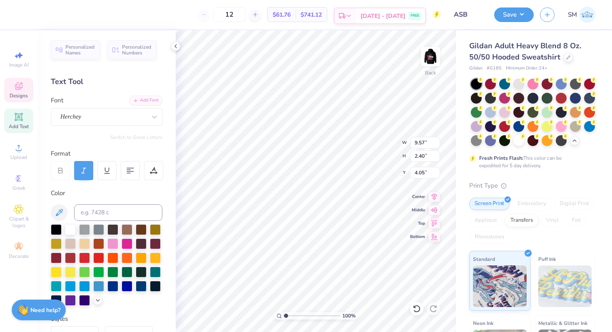
scroll to position [0, 0]
type textarea "A"
type textarea "Palos Verdes"
type textarea "M"
type textarea "ASB"
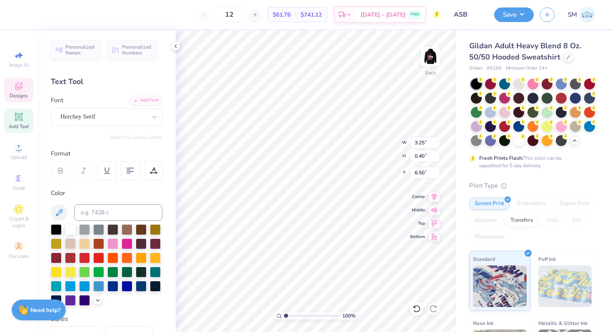
type textarea "E"
type textarea "2025-2026"
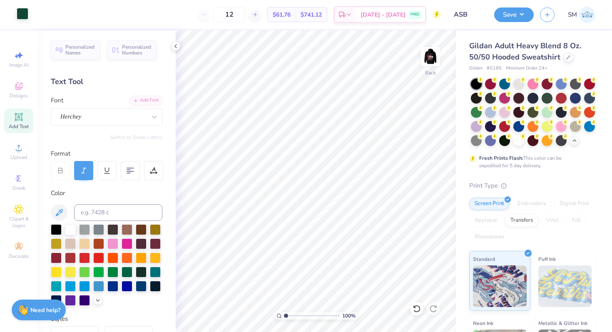
click at [23, 17] on div at bounding box center [23, 14] width 12 height 12
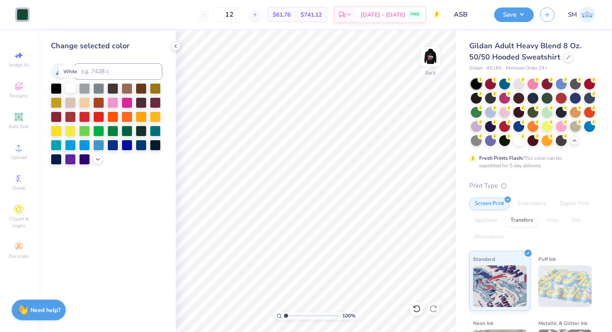
click at [76, 87] on div at bounding box center [70, 87] width 11 height 11
click at [176, 43] on icon at bounding box center [175, 46] width 7 height 7
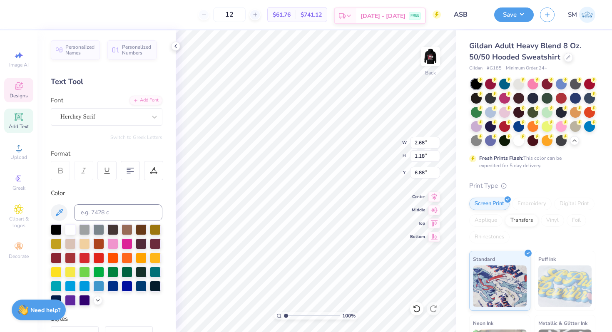
type input "2.68"
type input "1.18"
type input "7.25"
click at [432, 195] on icon at bounding box center [434, 196] width 12 height 10
click at [439, 196] on icon at bounding box center [434, 196] width 12 height 10
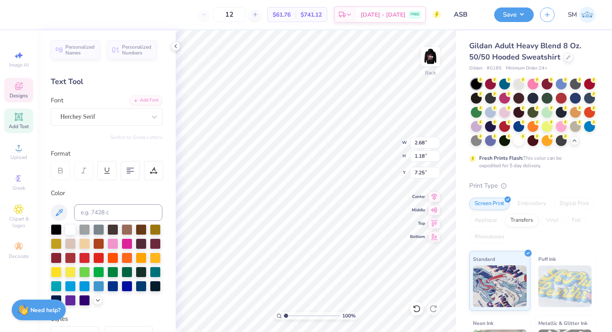
type input "6.93"
type input "7.25"
click at [149, 176] on div at bounding box center [153, 170] width 19 height 19
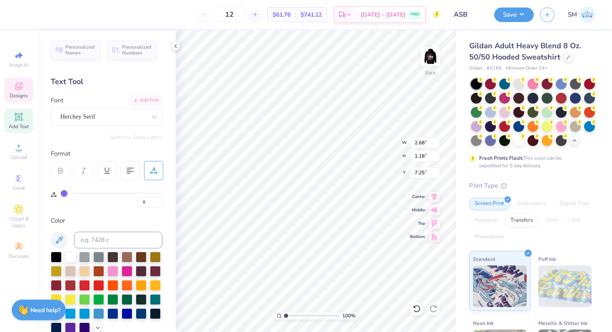
type input "2"
type input "3"
type input "5"
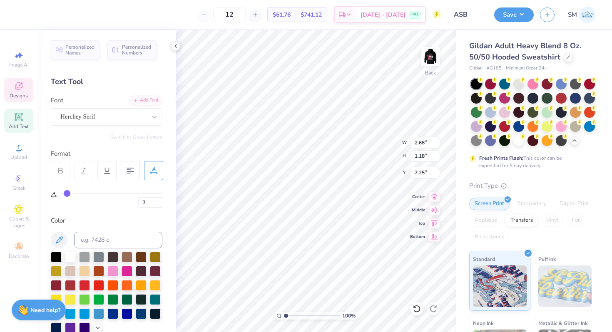
type input "5"
type input "6"
type input "7"
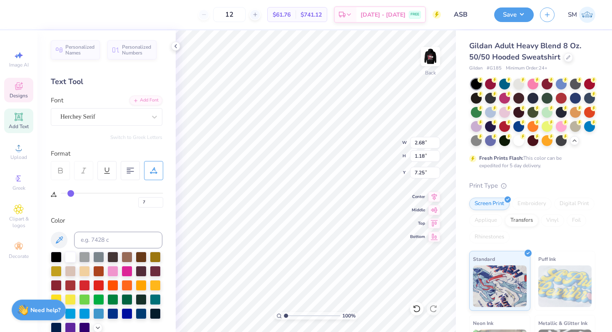
type input "8"
drag, startPoint x: 64, startPoint y: 193, endPoint x: 72, endPoint y: 193, distance: 7.9
type input "8"
click at [72, 193] on input "range" at bounding box center [112, 193] width 102 height 1
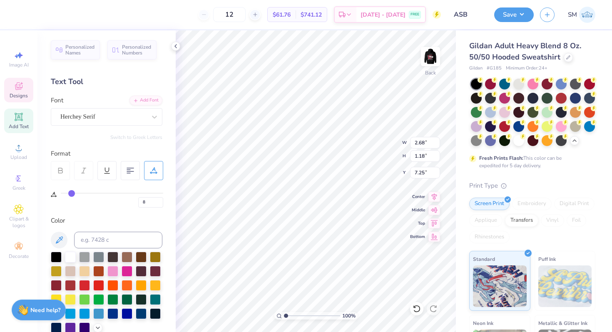
type input "2.92"
type input "1.20"
type input "7.24"
click at [16, 144] on icon at bounding box center [19, 148] width 10 height 10
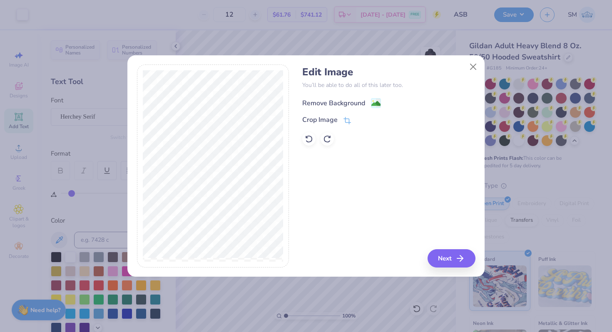
click at [371, 102] on g at bounding box center [376, 103] width 10 height 10
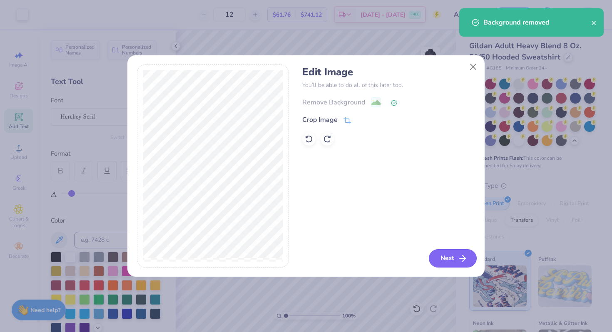
click at [457, 259] on button "Next" at bounding box center [453, 258] width 48 height 18
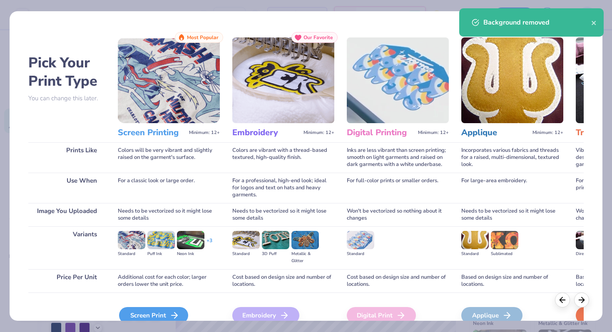
click at [147, 310] on div "Screen Print" at bounding box center [153, 315] width 69 height 17
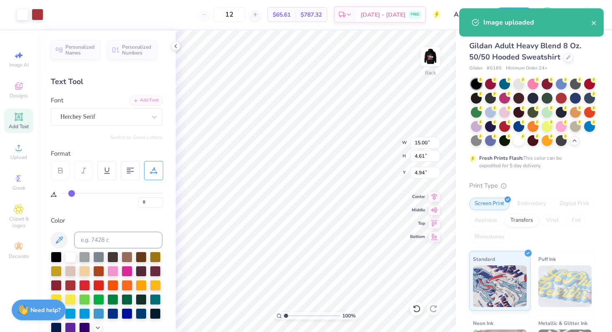
type input "5.29"
type input "1.63"
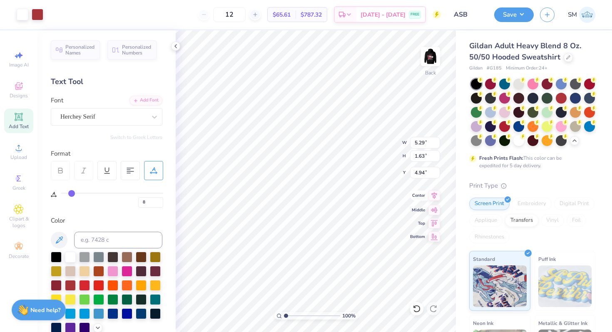
type input "8.16"
click at [435, 196] on icon at bounding box center [434, 196] width 12 height 10
drag, startPoint x: 288, startPoint y: 314, endPoint x: 308, endPoint y: 314, distance: 20.0
type input "4.94"
click at [308, 314] on input "range" at bounding box center [312, 315] width 56 height 7
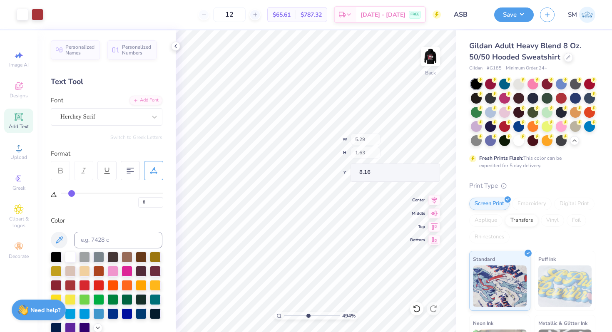
type input "8.89"
type input "0.39"
type input "0.27"
type input "0.20"
type input "0.21"
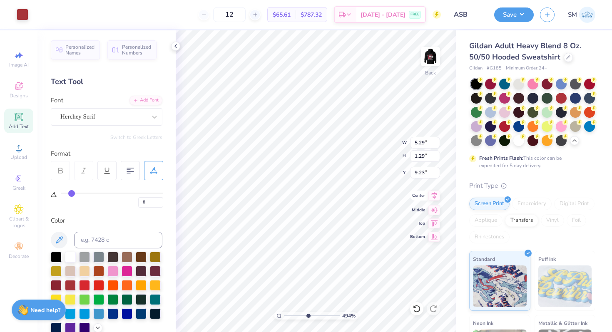
click at [435, 196] on icon at bounding box center [434, 196] width 12 height 10
type input "8.44"
drag, startPoint x: 308, startPoint y: 315, endPoint x: 280, endPoint y: 313, distance: 28.4
type input "1"
click at [284, 313] on input "range" at bounding box center [312, 315] width 56 height 7
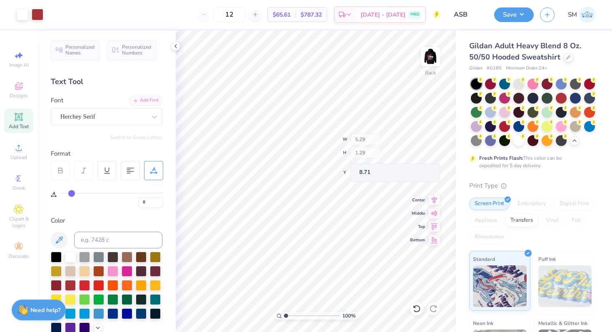
type input "8.71"
type input "8.69"
click at [429, 56] on img at bounding box center [430, 56] width 33 height 33
click at [246, 14] on input "12" at bounding box center [229, 14] width 32 height 15
type input "1"
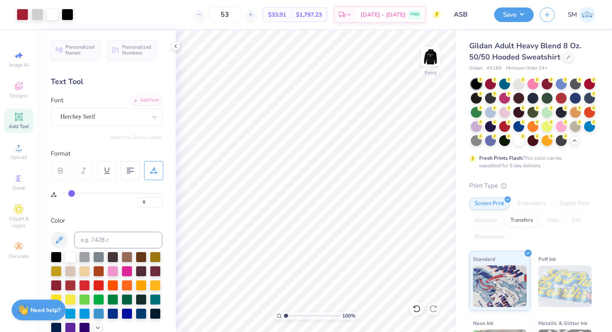
type input "53"
click at [434, 58] on img at bounding box center [430, 56] width 33 height 33
click at [173, 50] on div at bounding box center [175, 46] width 9 height 9
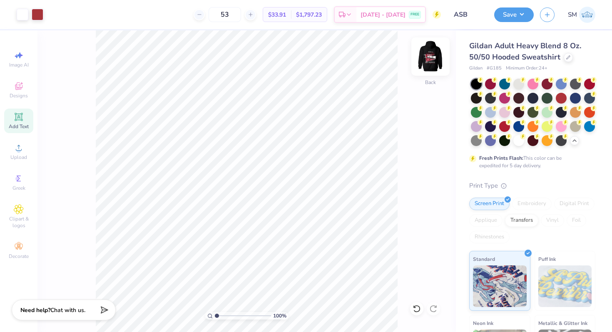
click at [433, 60] on img at bounding box center [430, 56] width 33 height 33
click at [433, 60] on img at bounding box center [430, 56] width 17 height 17
type input "0"
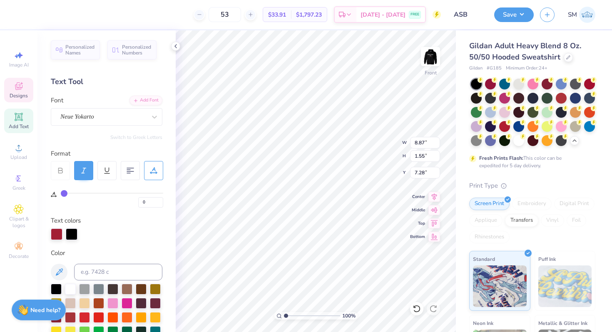
scroll to position [0, 2]
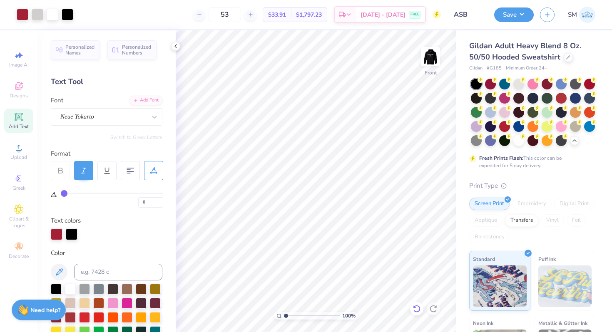
click at [419, 310] on icon at bounding box center [416, 308] width 7 height 7
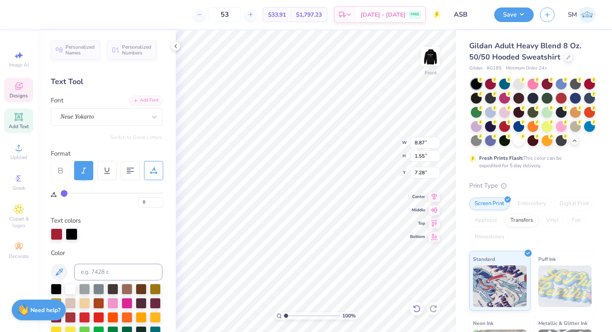
scroll to position [0, 0]
type textarea "P"
type textarea "Associated Student Body"
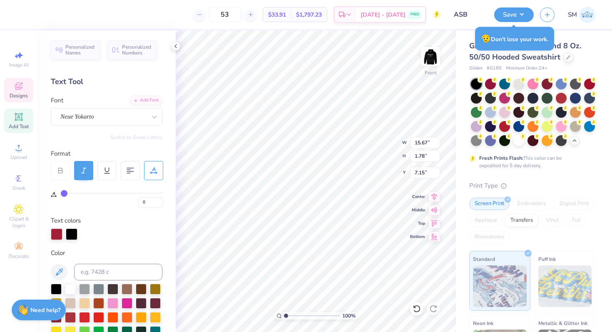
click at [86, 173] on icon at bounding box center [83, 170] width 7 height 7
drag, startPoint x: 59, startPoint y: 193, endPoint x: 52, endPoint y: 193, distance: 7.5
click at [61, 193] on input "range" at bounding box center [112, 193] width 102 height 1
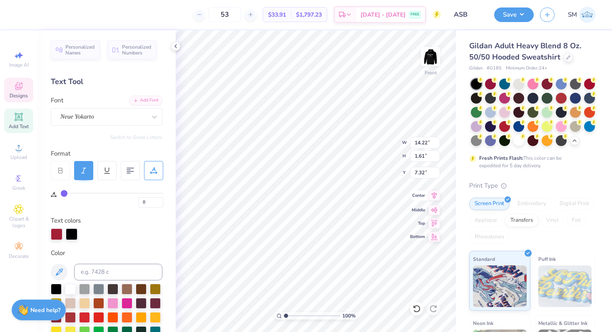
type input "14.22"
type input "1.61"
type input "7.32"
click at [435, 196] on icon at bounding box center [434, 196] width 12 height 10
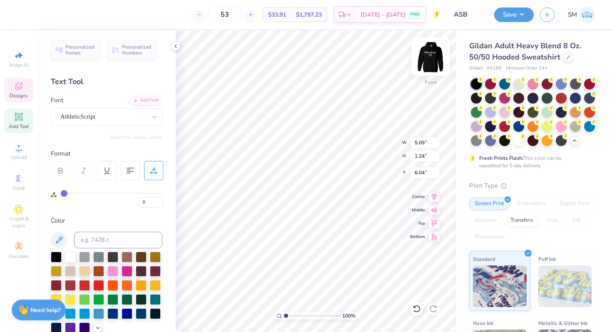
type input "5.90"
type input "1.44"
click at [438, 194] on icon at bounding box center [434, 196] width 12 height 10
type input "6.86"
type input "1.68"
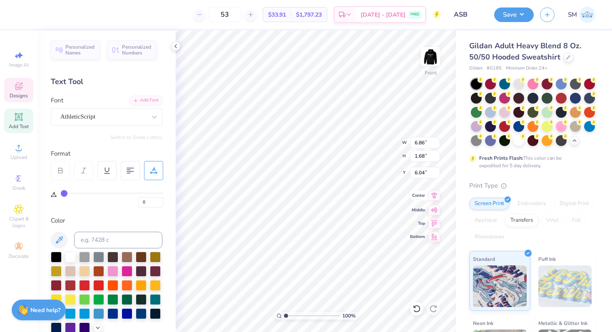
click at [433, 197] on icon at bounding box center [434, 195] width 5 height 7
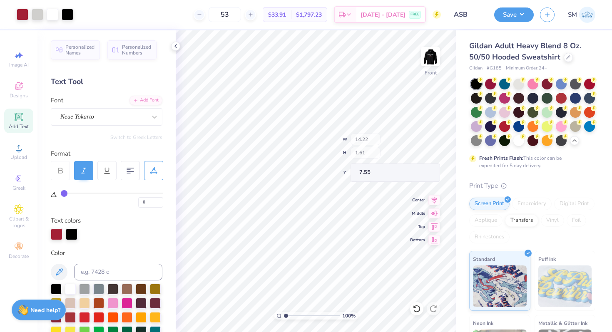
type input "7.55"
click at [429, 58] on img at bounding box center [430, 56] width 33 height 33
click at [461, 16] on input "ASB" at bounding box center [467, 14] width 41 height 17
click at [472, 17] on input "ASB" at bounding box center [467, 14] width 41 height 17
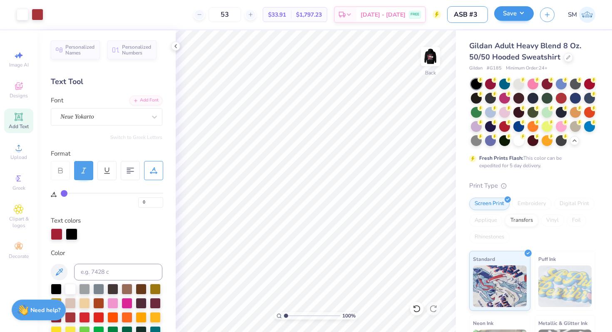
type input "ASB #3"
click at [504, 15] on button "Save" at bounding box center [514, 13] width 40 height 15
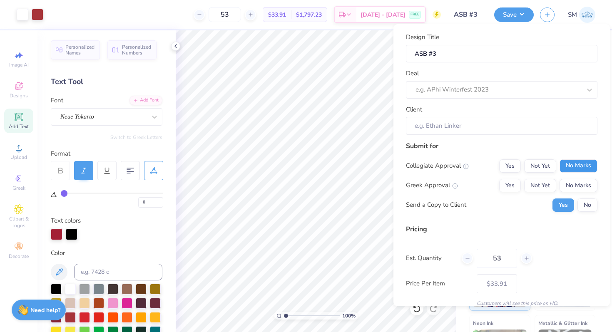
click at [571, 171] on button "No Marks" at bounding box center [578, 165] width 38 height 13
click at [574, 189] on button "No Marks" at bounding box center [578, 185] width 38 height 13
type input "$33.91"
click at [584, 206] on button "No" at bounding box center [587, 205] width 20 height 13
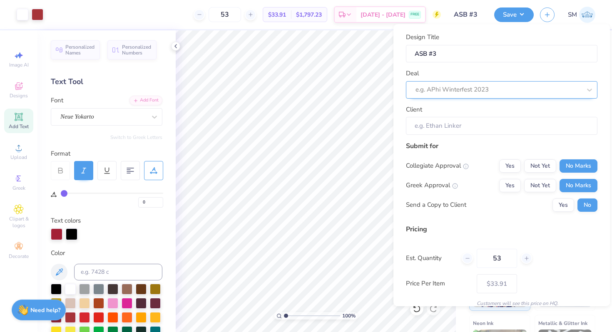
click at [478, 92] on div at bounding box center [498, 89] width 166 height 11
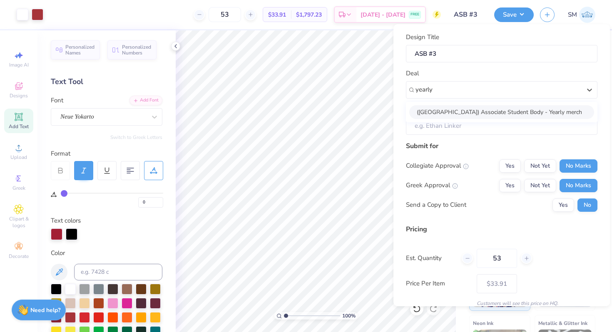
click at [467, 114] on div "(Palos Verdes High School) Associate Student Body - Yearly merch" at bounding box center [501, 112] width 185 height 14
type input "yearly"
type input "Jama Maxfield"
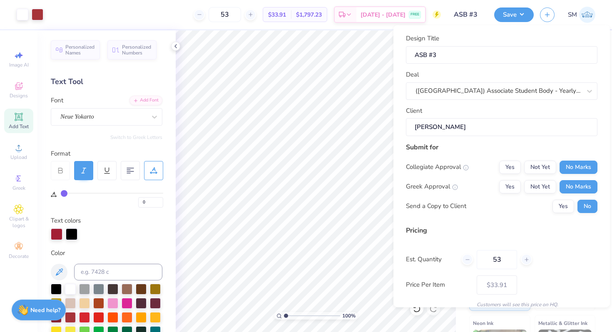
scroll to position [35, 0]
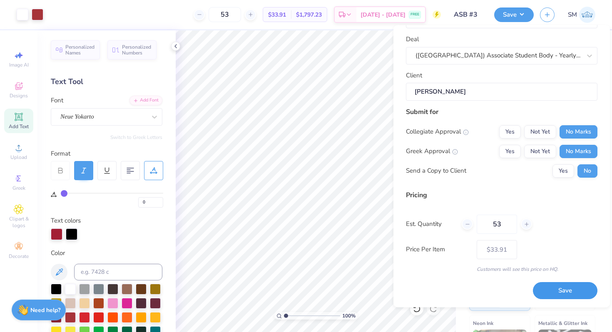
click at [559, 290] on button "Save" at bounding box center [565, 291] width 65 height 17
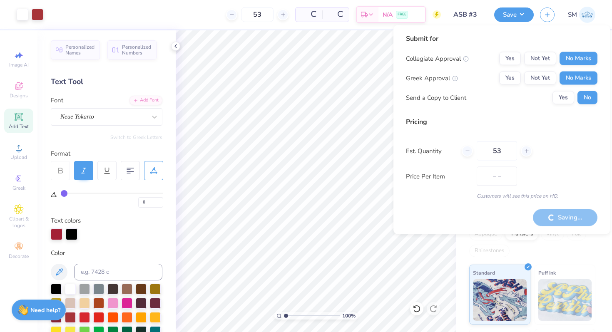
type input "$33.91"
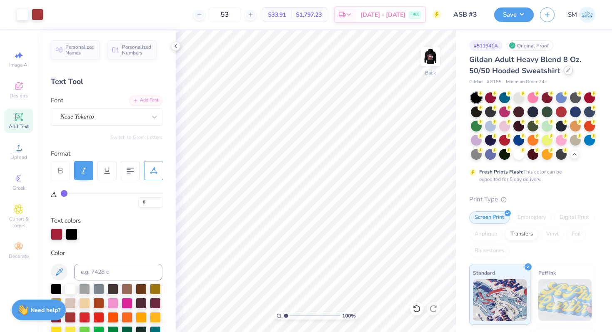
click at [566, 71] on icon at bounding box center [568, 70] width 4 height 4
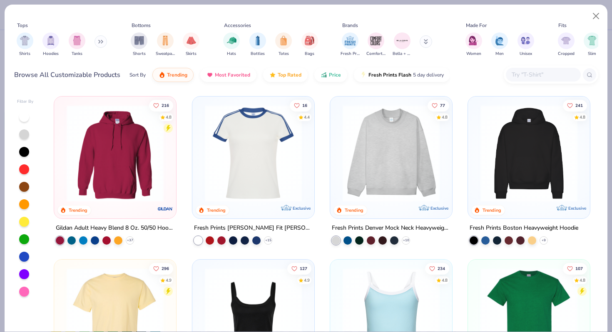
click at [534, 74] on input "text" at bounding box center [543, 75] width 64 height 10
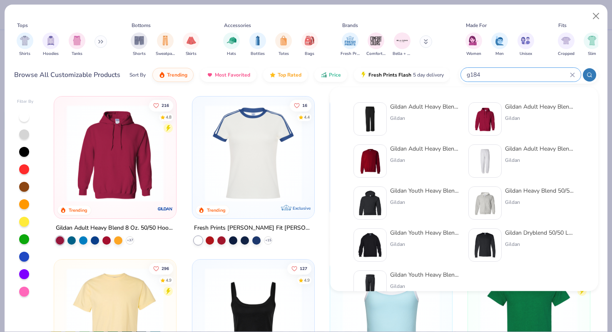
type input "g184"
click at [422, 109] on div "Gildan Adult Heavy Blend™ Adult 50/50 Open-Bottom Sweatpant" at bounding box center [425, 106] width 70 height 9
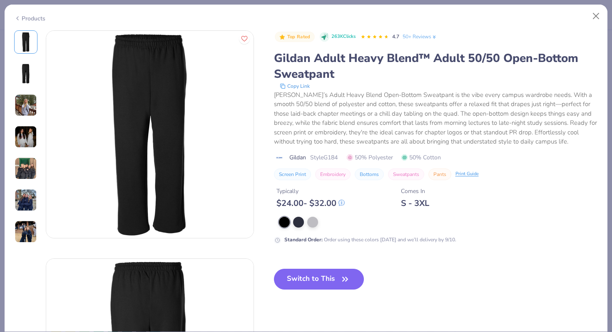
click at [25, 137] on img at bounding box center [26, 137] width 22 height 22
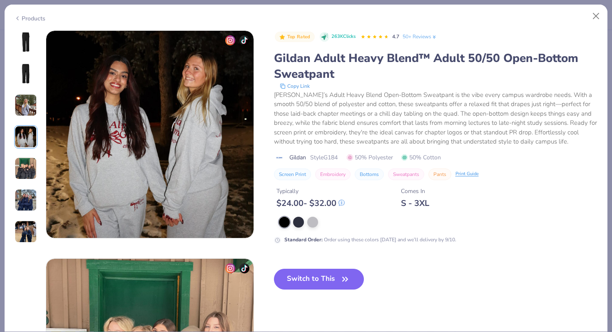
click at [29, 101] on img at bounding box center [26, 105] width 22 height 22
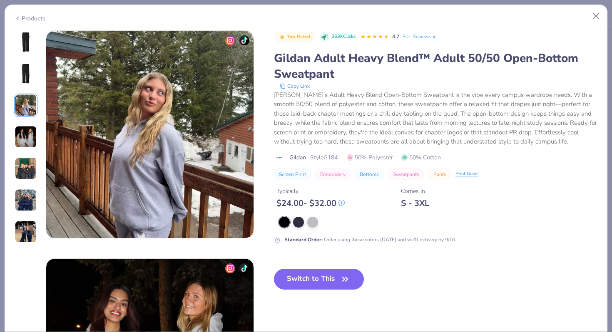
click at [30, 175] on img at bounding box center [26, 168] width 22 height 22
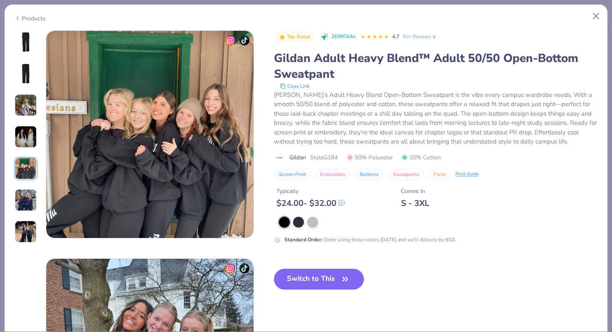
click at [29, 197] on img at bounding box center [26, 200] width 22 height 22
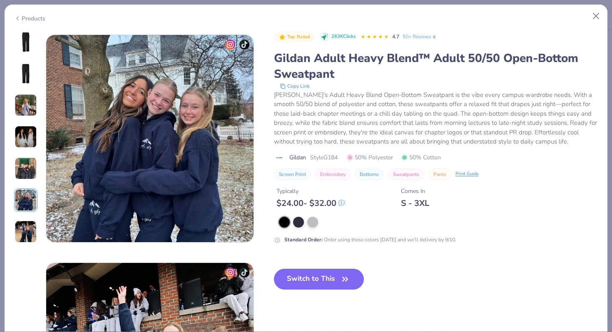
scroll to position [1140, 0]
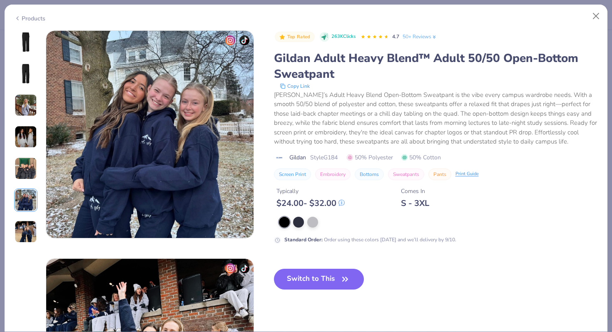
click at [25, 223] on img at bounding box center [26, 232] width 22 height 22
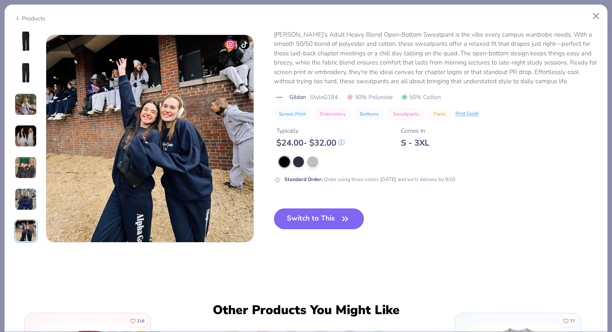
scroll to position [1368, 0]
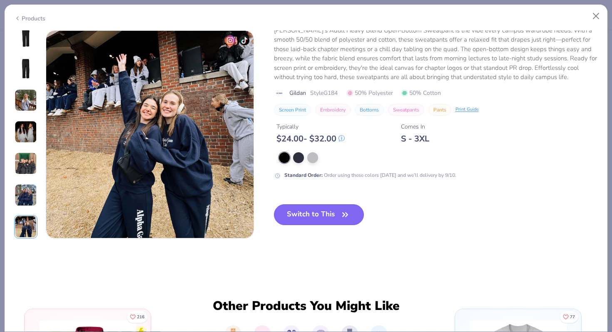
click at [305, 211] on button "Switch to This" at bounding box center [319, 214] width 90 height 21
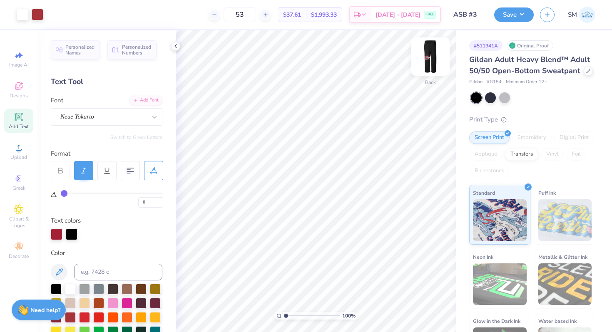
click at [431, 64] on img at bounding box center [430, 56] width 33 height 33
click at [431, 64] on img at bounding box center [430, 56] width 17 height 17
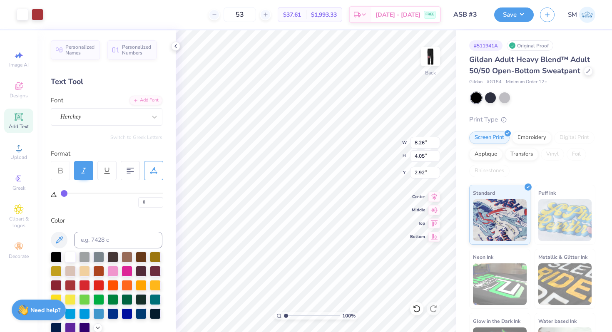
type input "2.92"
click at [430, 62] on img at bounding box center [430, 56] width 33 height 33
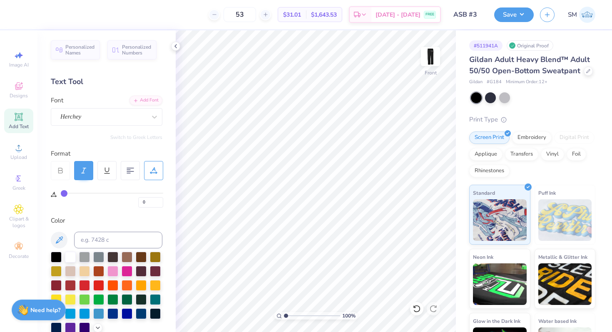
click at [422, 63] on img at bounding box center [430, 56] width 17 height 17
drag, startPoint x: 286, startPoint y: 314, endPoint x: 293, endPoint y: 315, distance: 7.5
type input "2.32"
click at [293, 315] on input "range" at bounding box center [312, 315] width 56 height 7
type input "7.97"
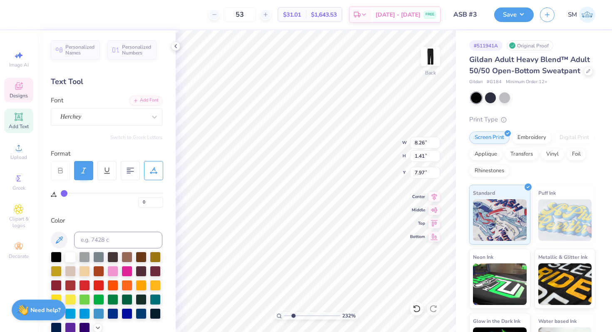
type input "1.91"
type input "0.26"
type input "7.39"
type input "8"
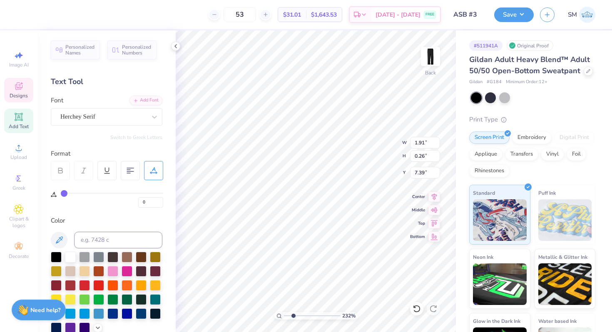
type input "1.99"
type input "0.82"
type input "5.10"
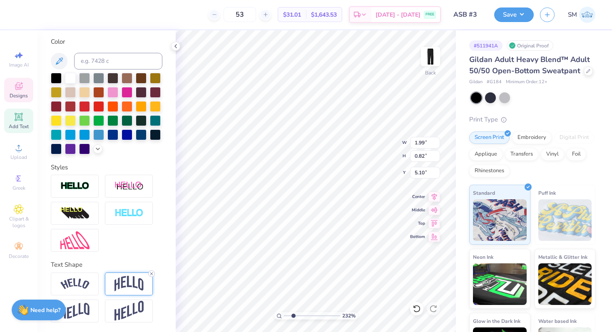
click at [150, 273] on icon at bounding box center [151, 273] width 5 height 5
type input "0.73"
type input "5.14"
type input "3.32"
type input "1.21"
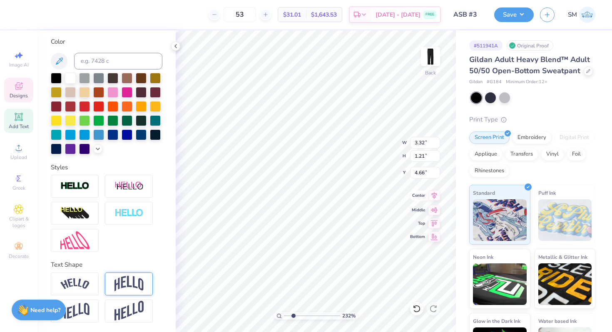
click at [434, 196] on icon at bounding box center [434, 195] width 5 height 7
type input "4.15"
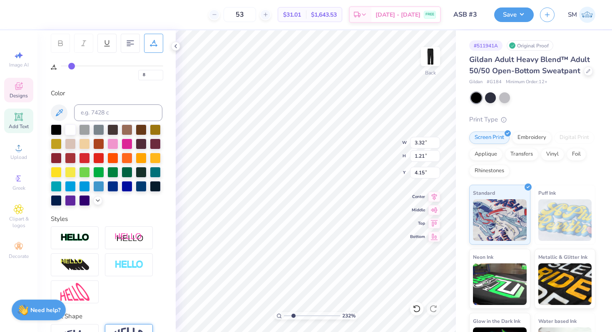
scroll to position [0, 0]
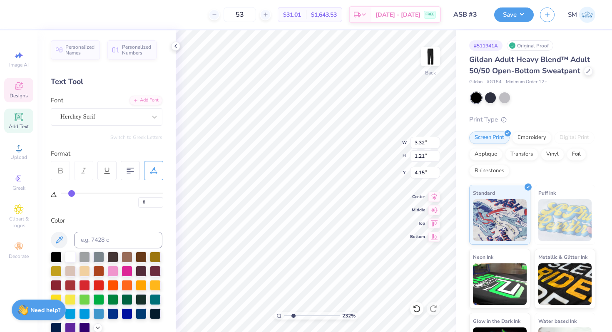
type input "10"
type input "8"
type input "6"
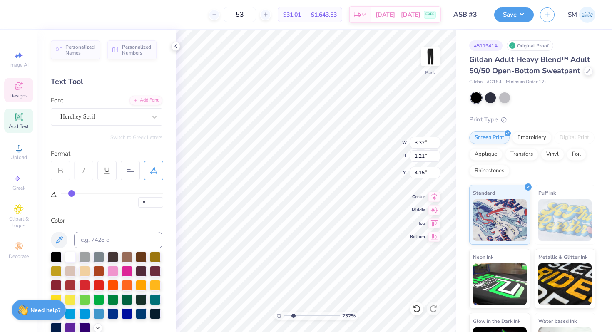
type input "6"
type input "3"
type input "1"
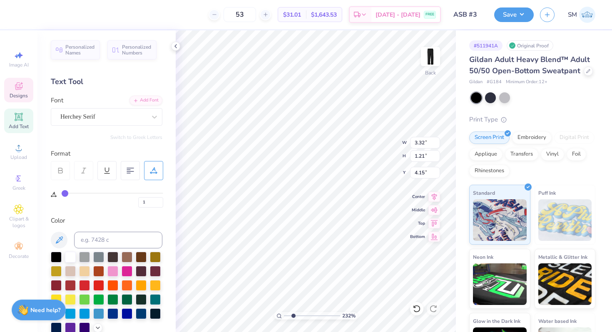
type input "0"
drag, startPoint x: 74, startPoint y: 192, endPoint x: 58, endPoint y: 192, distance: 15.8
type input "0"
click at [61, 193] on input "range" at bounding box center [112, 193] width 102 height 1
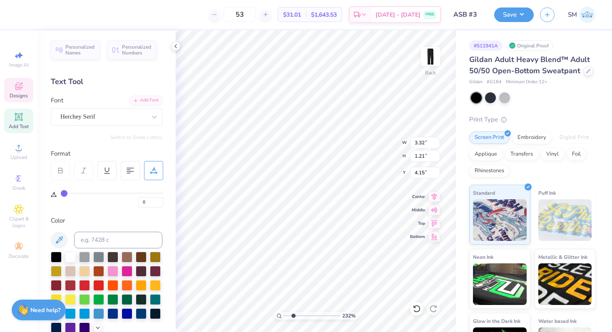
type input "3.04"
type input "4.01"
type input "3.99"
type input "1.59"
click at [437, 193] on icon at bounding box center [434, 196] width 12 height 10
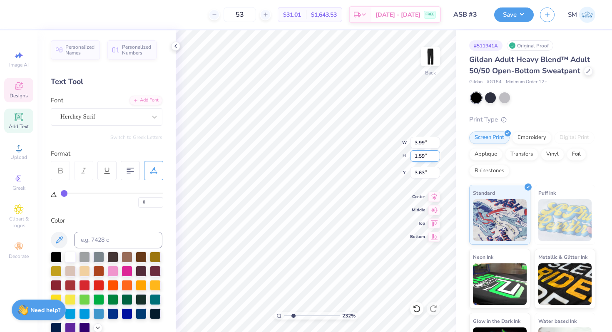
click at [363, 156] on div "232 % Back W 3.99 3.99 " H 1.59 1.59 " Y 3.63 3.63 " Center Middle Top Bottom" at bounding box center [316, 181] width 280 height 302
type input "3.80"
type input "3.21"
type input "2.18"
type input "5.33"
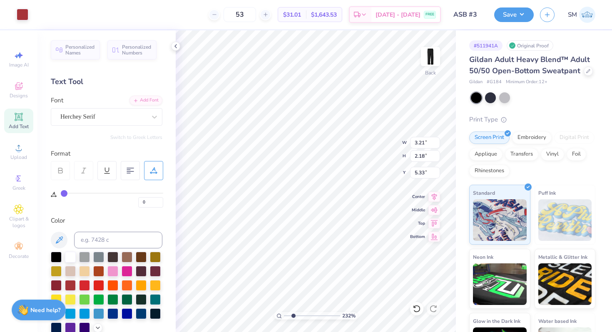
type input "4.14"
type input "2.81"
type input "4.62"
type input "3.03"
type input "4.83"
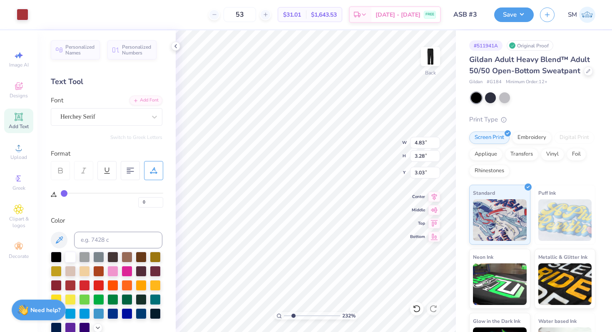
type input "3.28"
type input "2.95"
click at [61, 237] on icon at bounding box center [59, 239] width 7 height 7
type input "4.11"
type input "2.92"
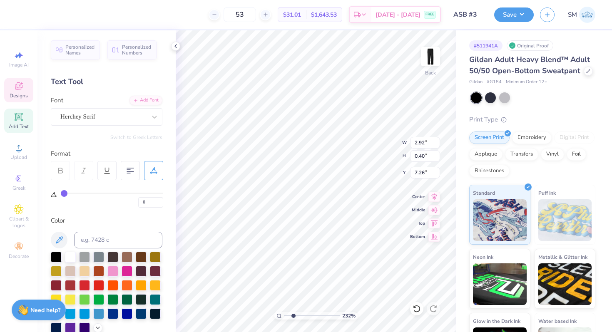
type input "0.40"
type input "7.26"
click at [432, 195] on icon at bounding box center [434, 195] width 5 height 7
type input "5.62"
drag, startPoint x: 292, startPoint y: 314, endPoint x: 277, endPoint y: 313, distance: 15.0
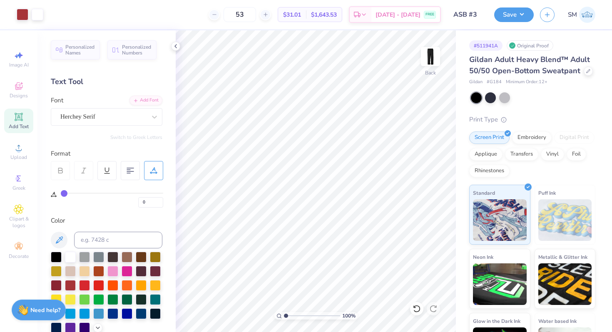
type input "1"
click at [284, 313] on input "range" at bounding box center [312, 315] width 56 height 7
click at [430, 62] on img at bounding box center [430, 56] width 33 height 33
click at [435, 59] on img at bounding box center [430, 56] width 33 height 33
click at [527, 17] on button "Save" at bounding box center [514, 13] width 40 height 15
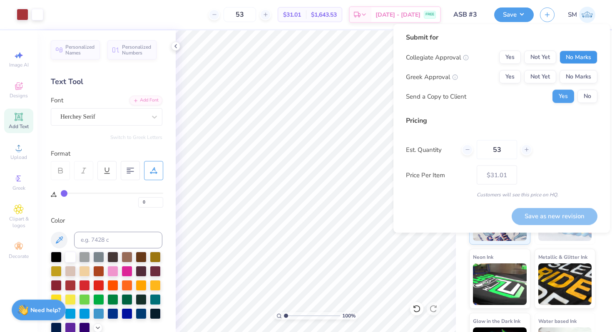
click at [581, 58] on button "No Marks" at bounding box center [578, 57] width 38 height 13
click at [581, 69] on div "Collegiate Approval Yes Not Yet No Marks Greek Approval Yes Not Yet No Marks Se…" at bounding box center [501, 77] width 191 height 52
click at [581, 79] on button "No Marks" at bounding box center [578, 76] width 38 height 13
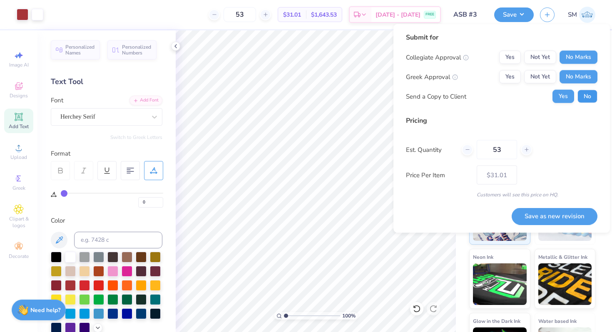
click at [586, 95] on button "No" at bounding box center [587, 96] width 20 height 13
click at [551, 211] on button "Save as new revision" at bounding box center [555, 216] width 86 height 17
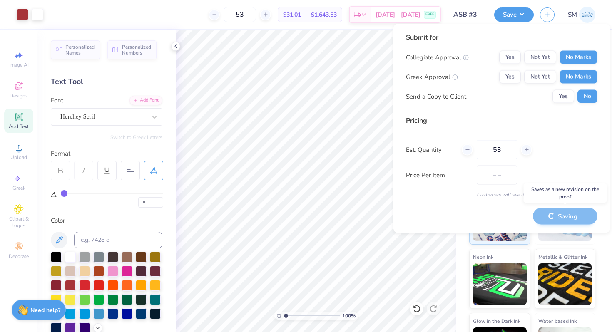
type input "$31.01"
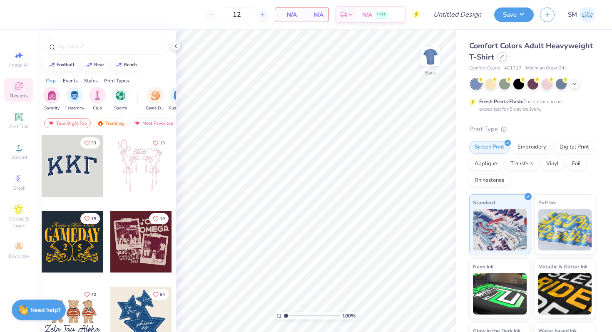
click at [500, 55] on icon at bounding box center [502, 57] width 4 height 4
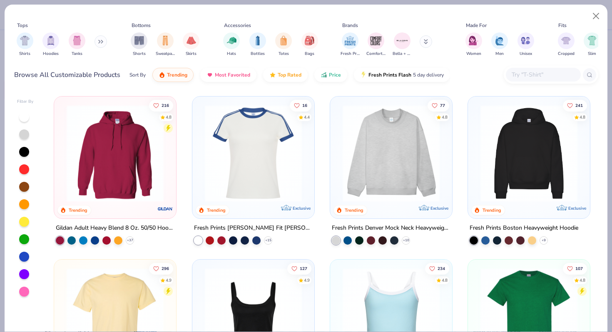
click at [106, 45] on div "Shirts Hoodies Tanks" at bounding box center [62, 44] width 96 height 31
click at [101, 42] on icon at bounding box center [100, 42] width 5 height 4
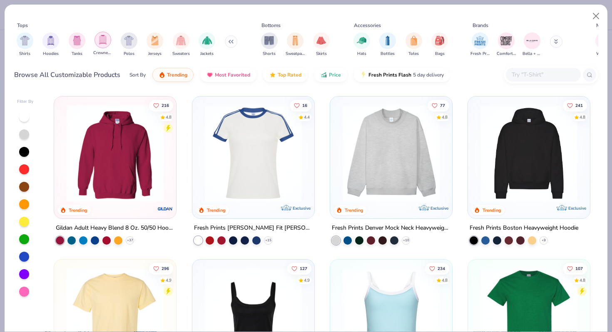
click at [104, 41] on img "filter for Crewnecks" at bounding box center [102, 40] width 9 height 10
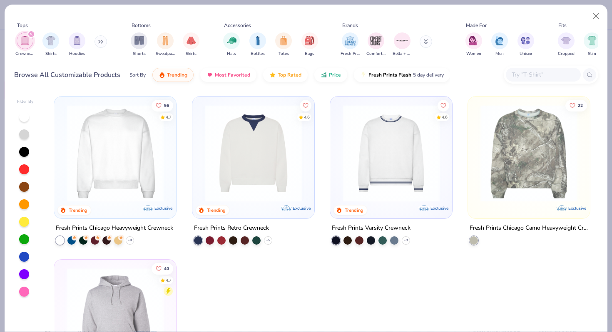
click at [117, 152] on img at bounding box center [114, 153] width 105 height 97
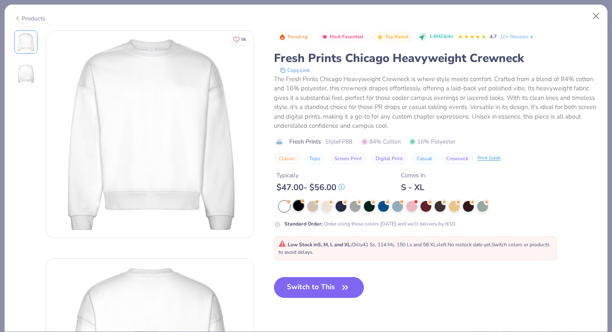
click at [297, 204] on div at bounding box center [298, 205] width 11 height 11
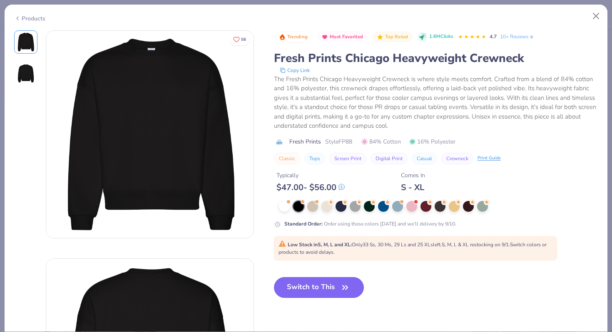
click at [305, 209] on div at bounding box center [438, 206] width 319 height 11
click at [315, 209] on div at bounding box center [312, 205] width 11 height 11
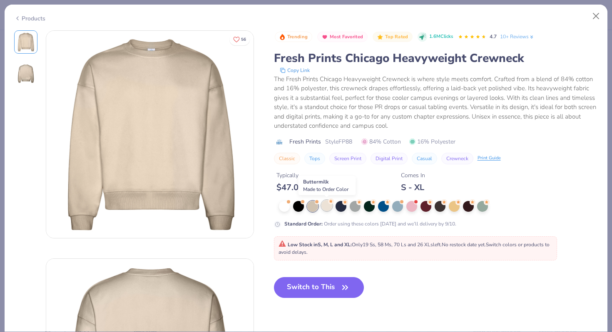
click at [326, 207] on div at bounding box center [326, 205] width 11 height 11
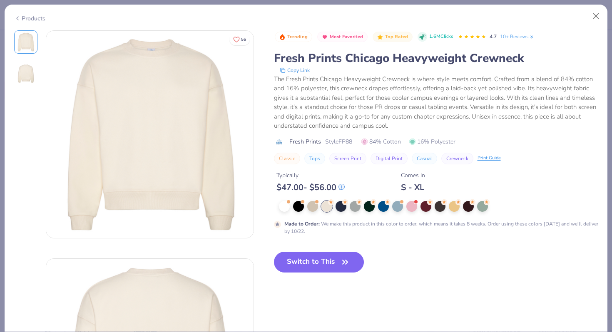
click at [39, 19] on div "Products" at bounding box center [29, 18] width 31 height 9
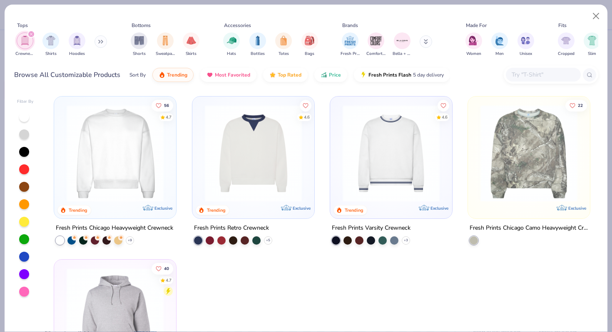
click at [33, 32] on div "filter for Crewnecks" at bounding box center [30, 33] width 7 height 7
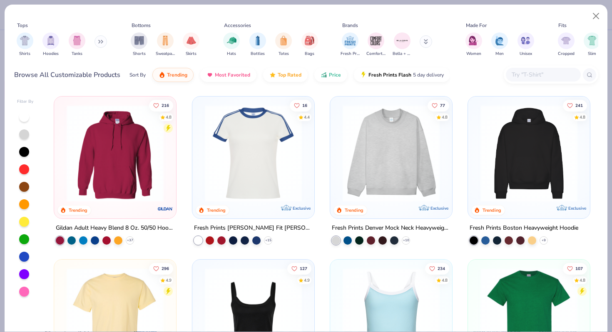
click at [105, 44] on button at bounding box center [100, 41] width 12 height 12
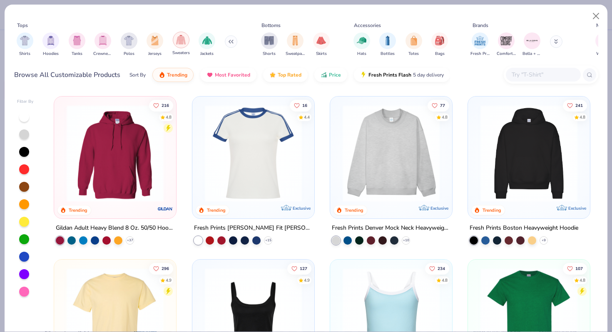
click at [182, 45] on div "filter for Sweaters" at bounding box center [181, 40] width 17 height 17
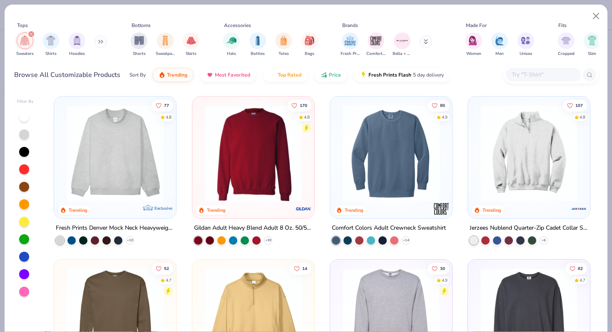
click at [376, 134] on img at bounding box center [390, 153] width 105 height 97
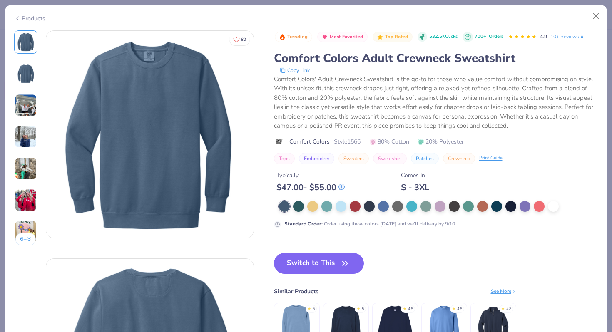
click at [23, 201] on img at bounding box center [26, 200] width 22 height 22
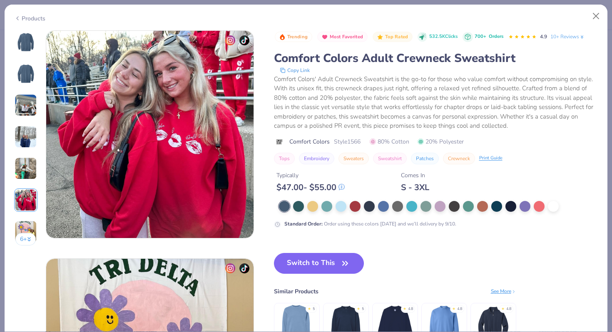
click at [25, 172] on img at bounding box center [26, 168] width 22 height 22
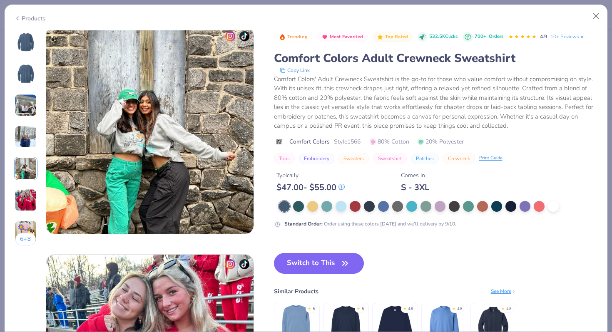
scroll to position [912, 0]
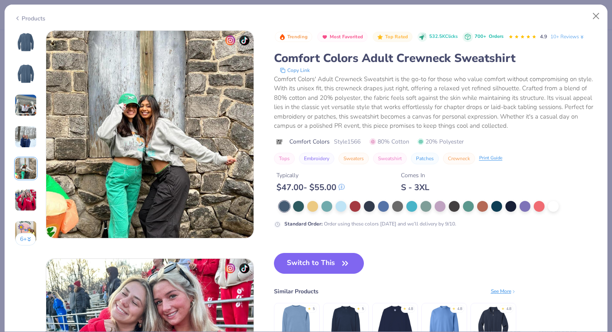
click at [24, 137] on img at bounding box center [26, 137] width 22 height 22
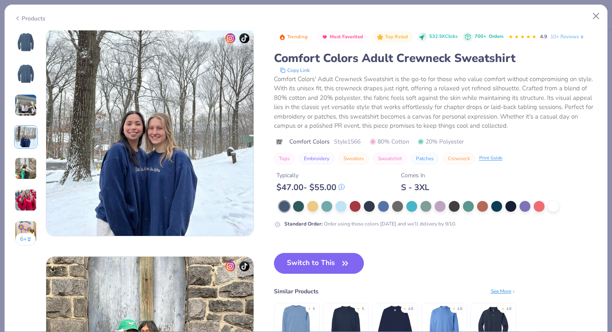
scroll to position [684, 0]
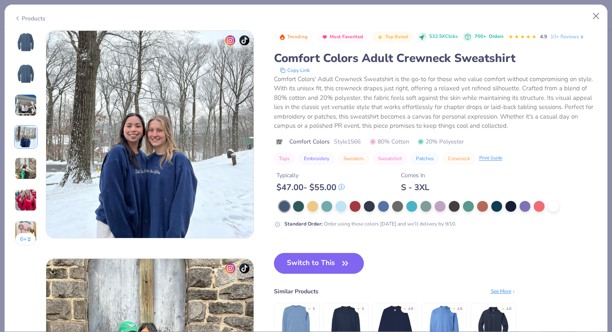
click at [26, 110] on img at bounding box center [26, 105] width 22 height 22
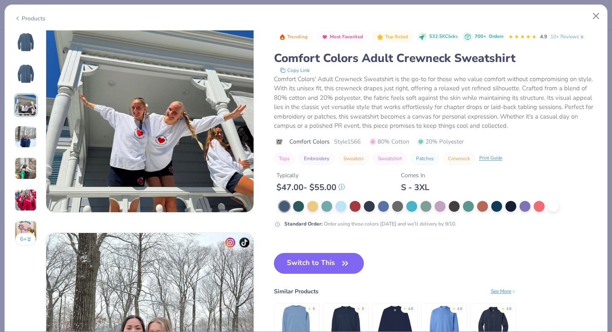
scroll to position [484, 0]
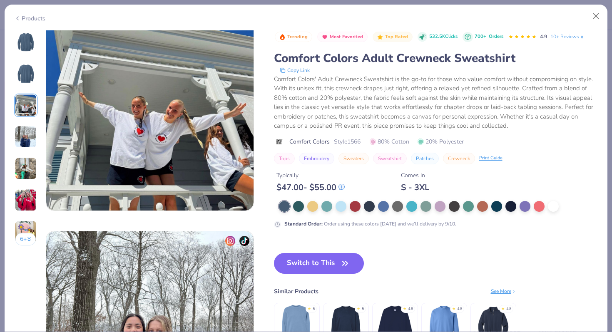
click at [24, 236] on button "6 +" at bounding box center [25, 239] width 20 height 12
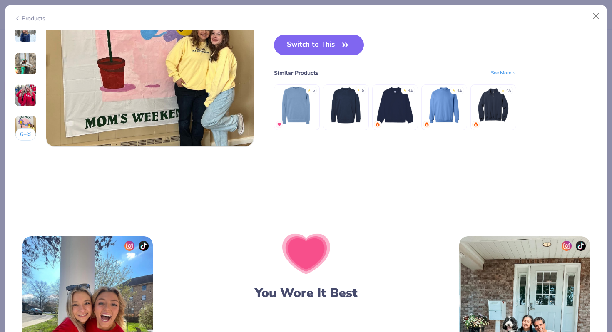
scroll to position [1382, 0]
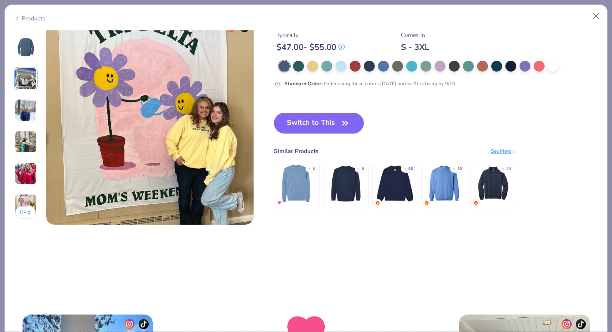
click at [40, 17] on div "Products" at bounding box center [29, 18] width 31 height 9
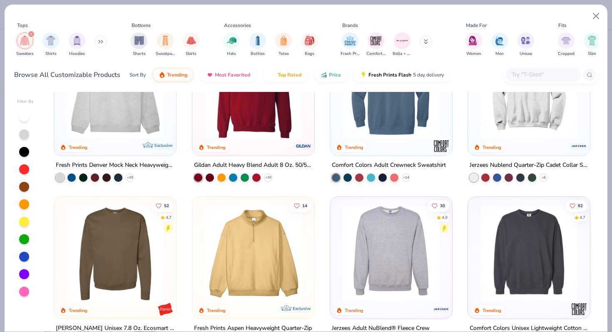
scroll to position [111, 0]
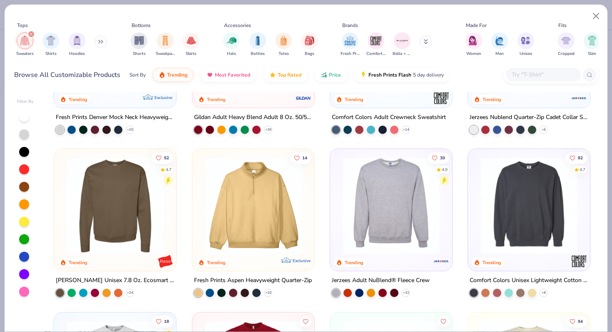
click at [397, 202] on img at bounding box center [390, 205] width 105 height 97
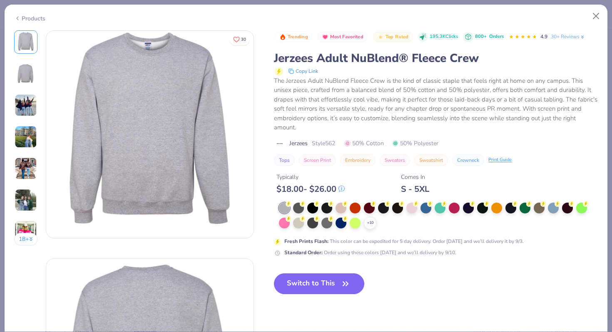
click at [17, 112] on img at bounding box center [26, 105] width 22 height 22
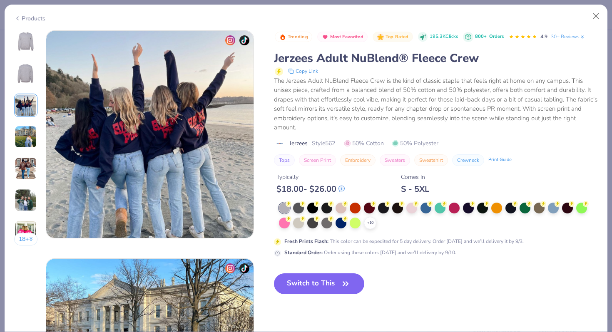
click at [25, 126] on img at bounding box center [26, 137] width 22 height 22
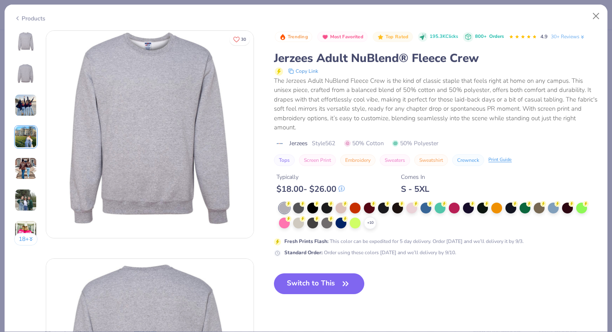
drag, startPoint x: 323, startPoint y: 288, endPoint x: 383, endPoint y: 246, distance: 73.1
click at [383, 246] on div "Trending Most Favorited Top Rated 195.3K Clicks 800+ Orders 4.9 30+ Reviews Jer…" at bounding box center [436, 168] width 324 height 277
click at [291, 277] on button "Switch to This" at bounding box center [319, 283] width 90 height 21
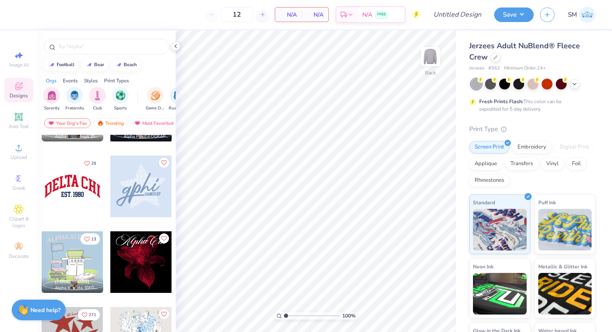
scroll to position [649, 0]
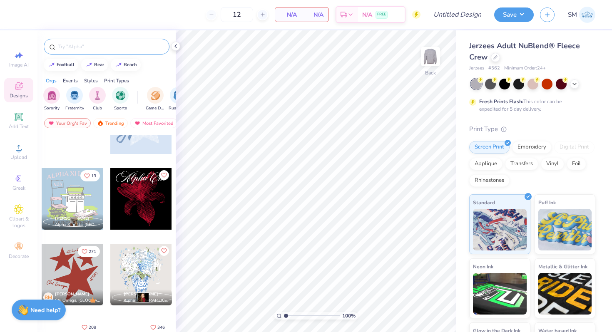
click at [119, 45] on input "text" at bounding box center [110, 46] width 107 height 8
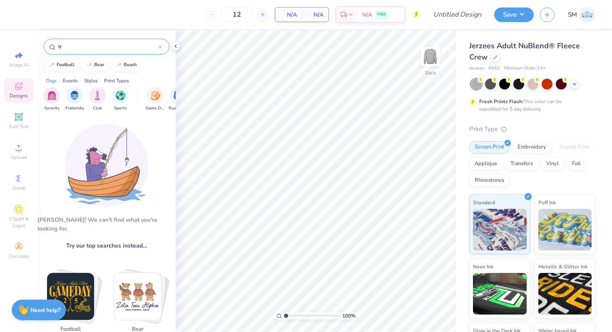
type input "t"
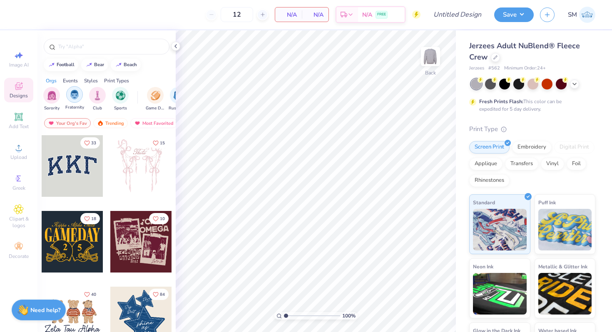
click at [72, 97] on img "filter for Fraternity" at bounding box center [74, 95] width 9 height 10
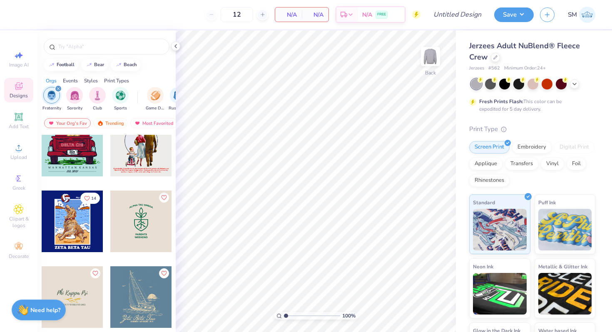
scroll to position [1053, 0]
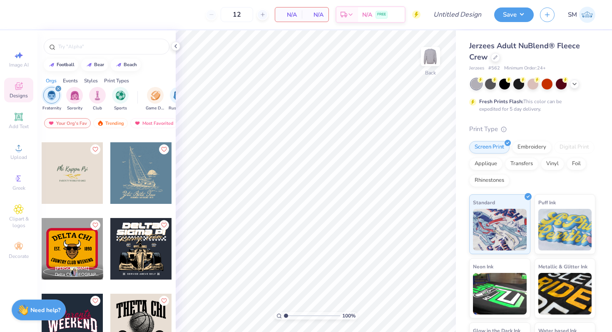
click at [57, 87] on icon "filter for Fraternity" at bounding box center [58, 88] width 3 height 3
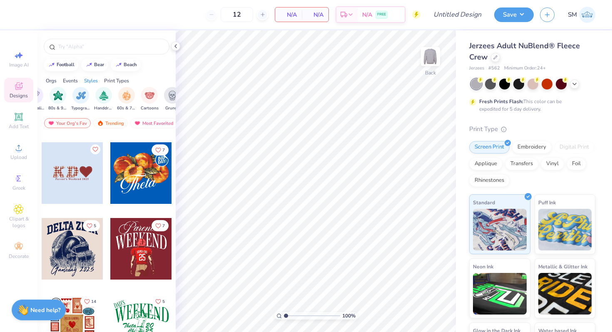
scroll to position [0, 515]
click at [41, 94] on img "filter for Minimalist" at bounding box center [41, 95] width 9 height 10
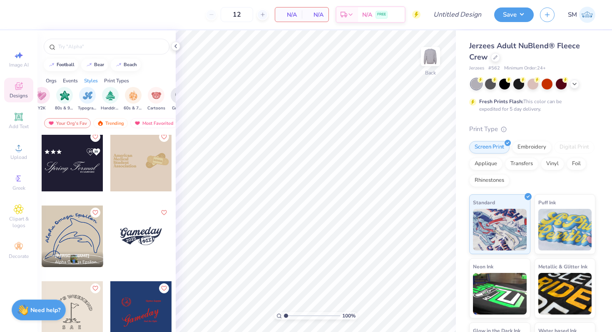
scroll to position [711, 0]
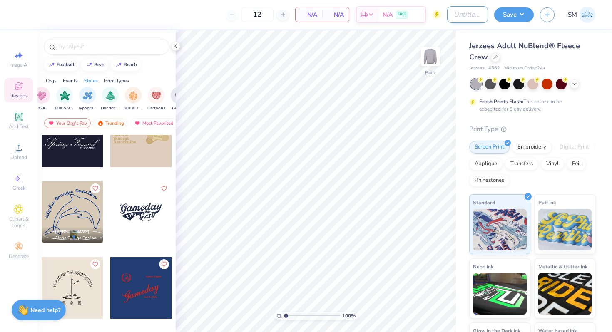
click at [467, 7] on input "Design Title" at bounding box center [467, 14] width 41 height 17
type input "ASB 5"
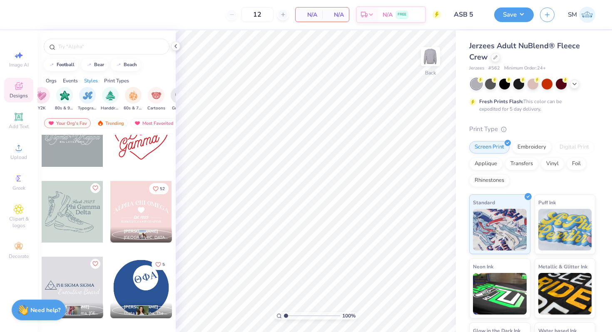
scroll to position [2022, 0]
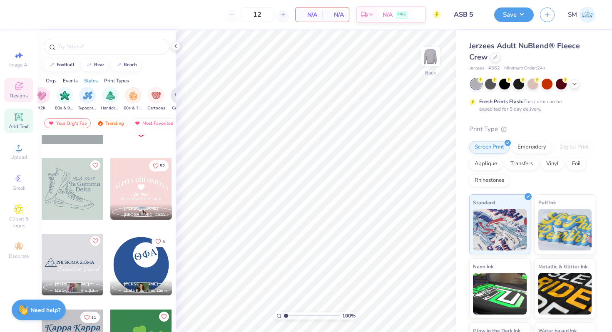
click at [21, 125] on span "Add Text" at bounding box center [19, 126] width 20 height 7
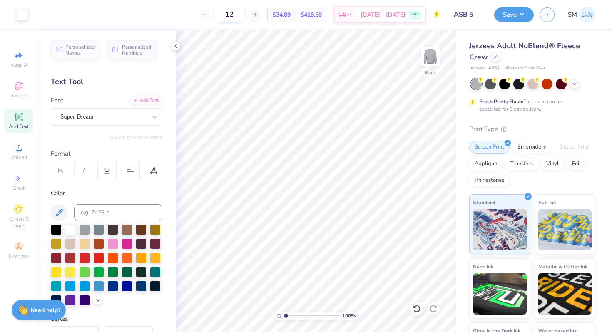
click at [246, 13] on input "12" at bounding box center [229, 14] width 32 height 15
type input "1"
type input "53"
type textarea "ASB"
click at [117, 106] on div "Font Super Dream" at bounding box center [107, 111] width 112 height 30
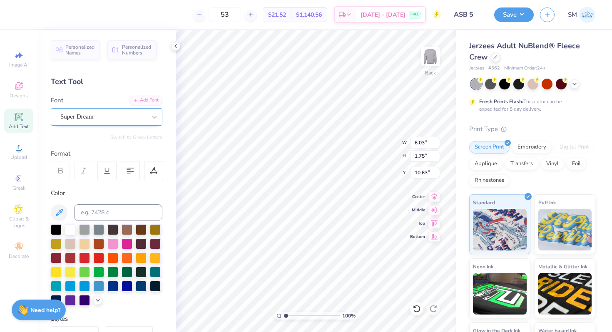
click at [113, 116] on div "Super Dream" at bounding box center [103, 116] width 87 height 13
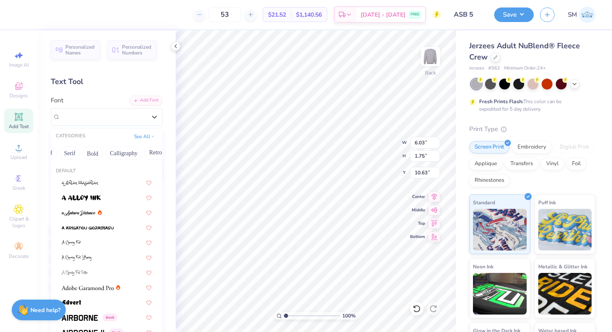
scroll to position [0, 94]
click at [81, 153] on button "Bold" at bounding box center [81, 153] width 20 height 13
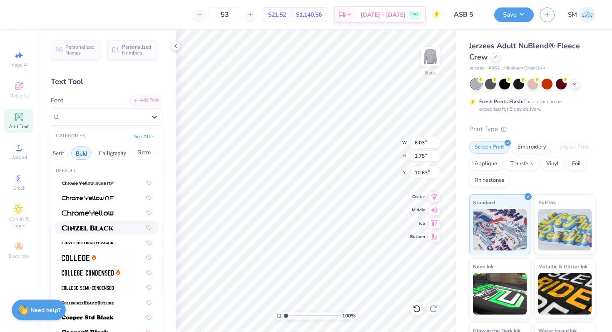
click at [92, 222] on div at bounding box center [106, 228] width 105 height 14
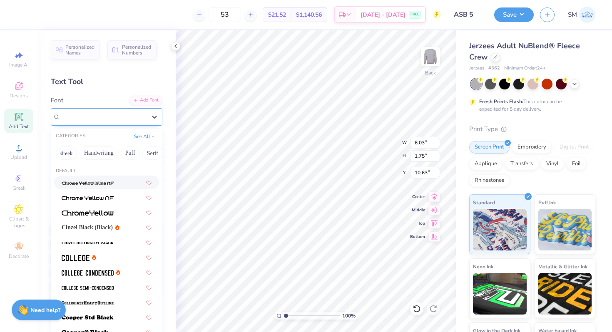
click at [100, 117] on div "Cinzel" at bounding box center [103, 116] width 87 height 13
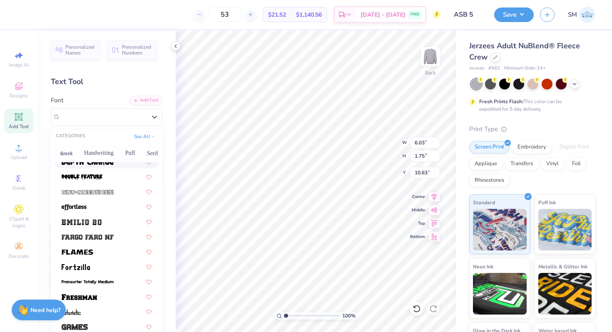
scroll to position [189, 0]
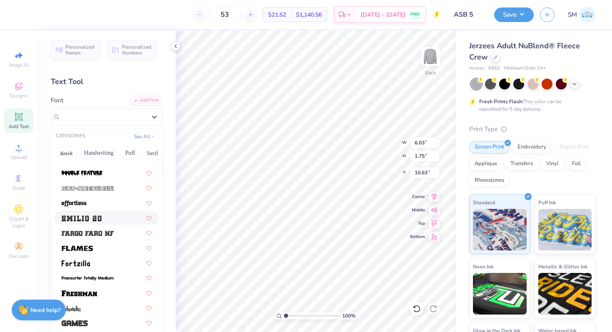
click at [102, 217] on div at bounding box center [107, 218] width 90 height 9
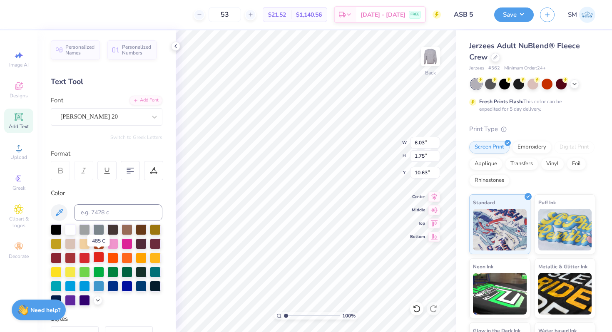
click at [97, 257] on div at bounding box center [98, 257] width 11 height 11
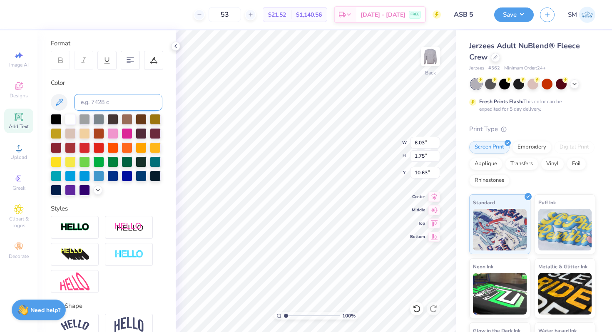
scroll to position [151, 0]
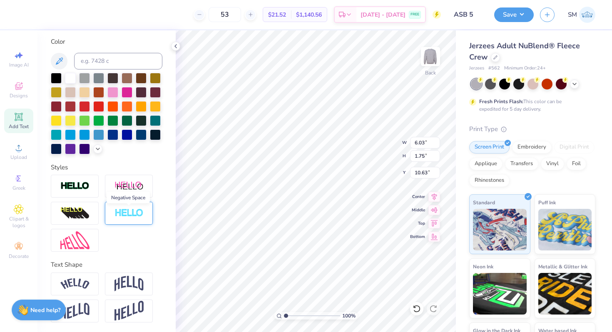
click at [118, 209] on img at bounding box center [128, 214] width 29 height 10
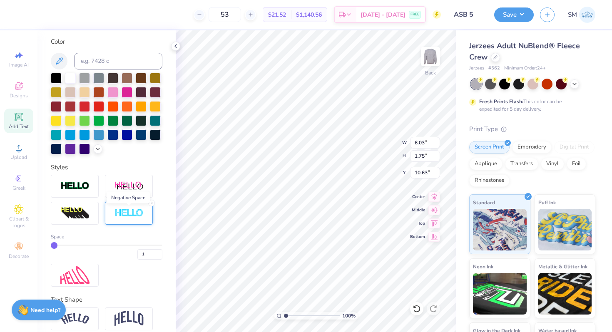
click at [107, 199] on div "Negative Space" at bounding box center [128, 198] width 43 height 12
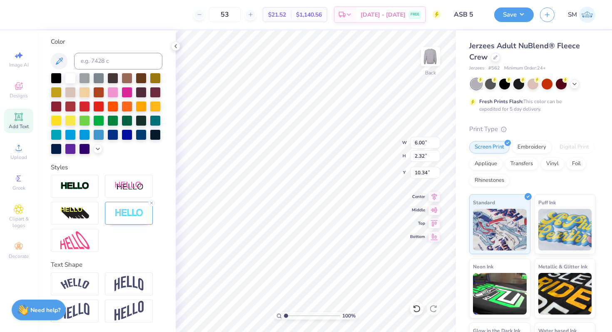
type input "6.00"
type input "2.32"
type input "10.34"
click at [87, 182] on img at bounding box center [74, 186] width 29 height 10
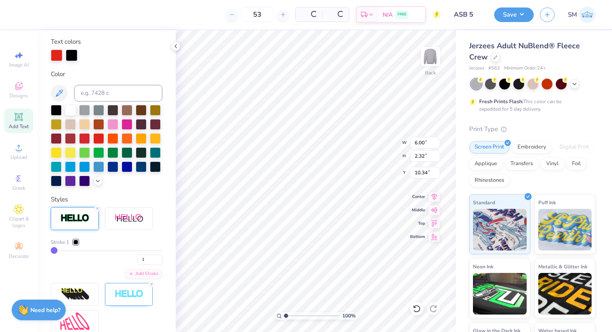
scroll to position [184, 0]
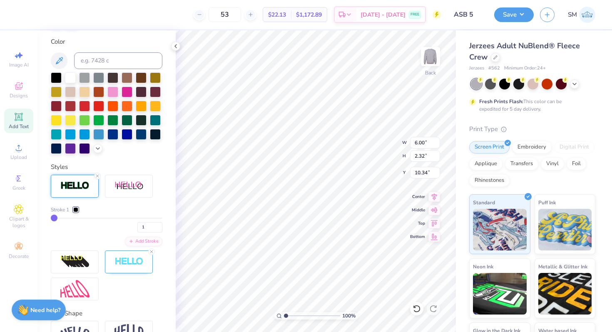
type input "2"
type input "3"
type input "4"
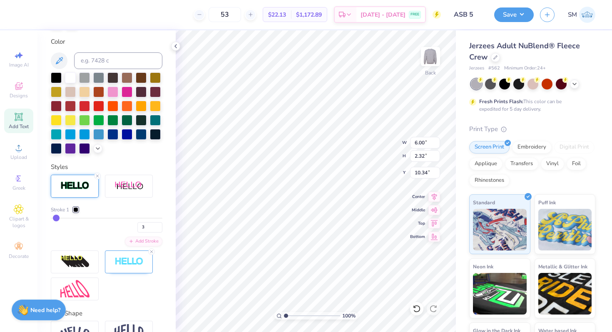
type input "4"
type input "5"
type input "6"
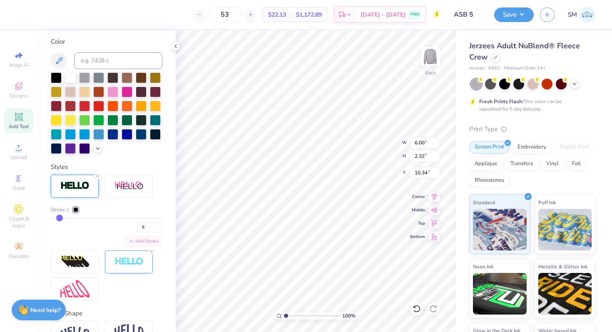
drag, startPoint x: 55, startPoint y: 218, endPoint x: 60, endPoint y: 219, distance: 5.0
type input "6"
click at [60, 219] on input "range" at bounding box center [107, 218] width 112 height 1
type input "6.16"
type input "2.48"
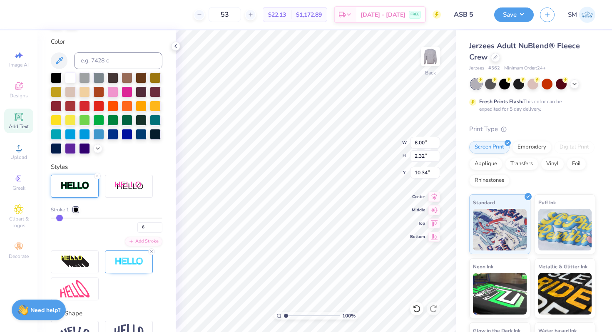
type input "10.26"
click at [98, 177] on icon at bounding box center [97, 176] width 5 height 5
type input "6.00"
type input "2.32"
type input "10.34"
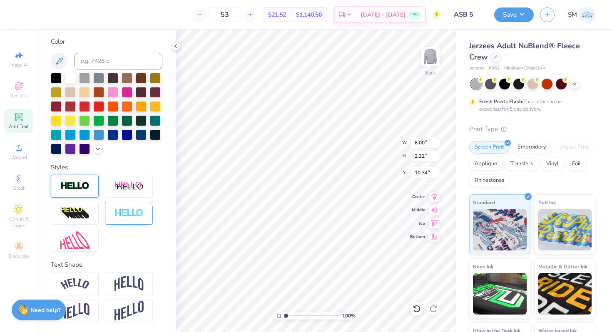
scroll to position [0, 0]
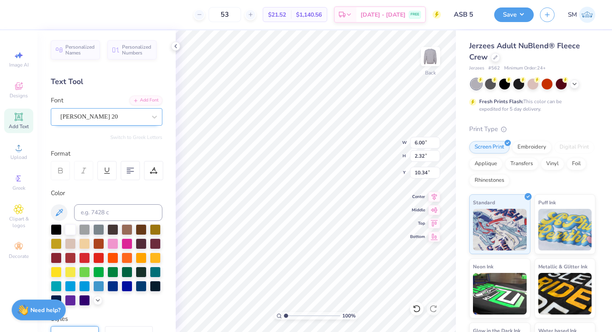
click at [100, 116] on div "Emilio 20" at bounding box center [103, 116] width 87 height 13
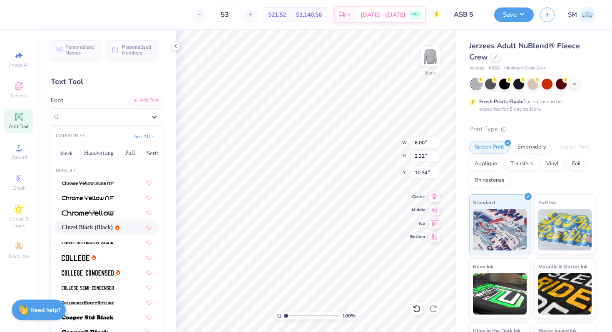
scroll to position [211, 0]
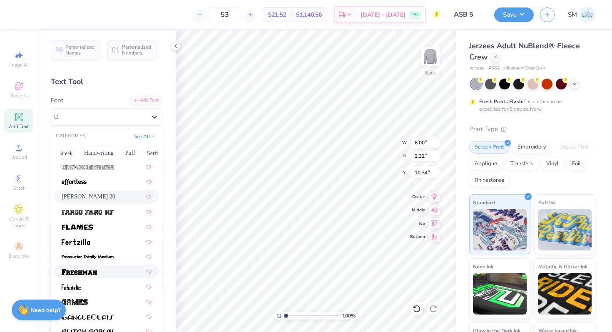
click at [84, 273] on img at bounding box center [79, 272] width 35 height 6
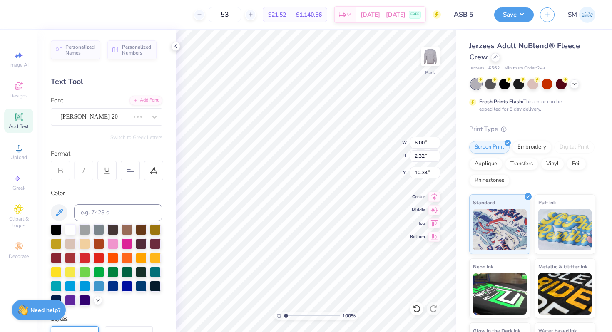
type input "5.54"
type input "2.11"
type input "10.44"
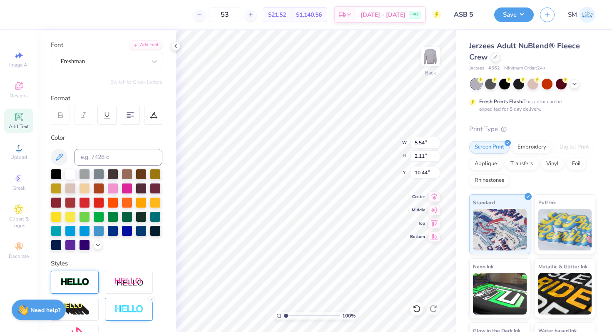
scroll to position [151, 0]
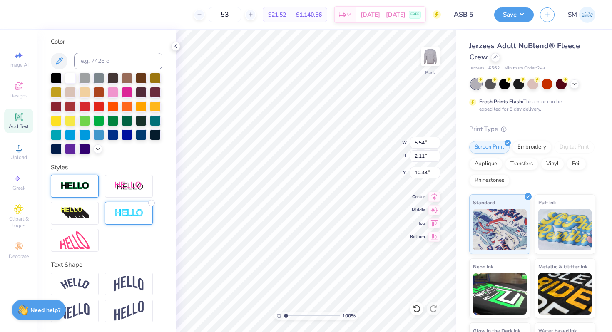
click at [151, 202] on icon at bounding box center [151, 203] width 5 height 5
type input "5.51"
type input "2.08"
type input "10.46"
click at [80, 179] on div at bounding box center [75, 186] width 48 height 23
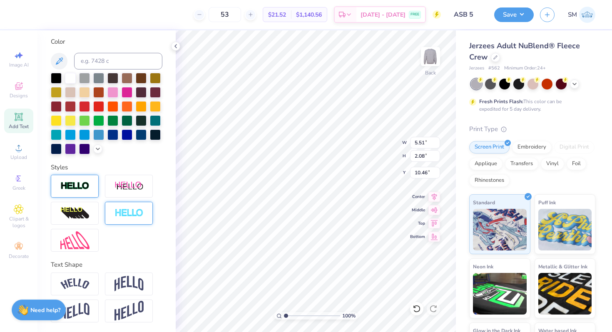
type input "5.54"
type input "2.11"
type input "10.44"
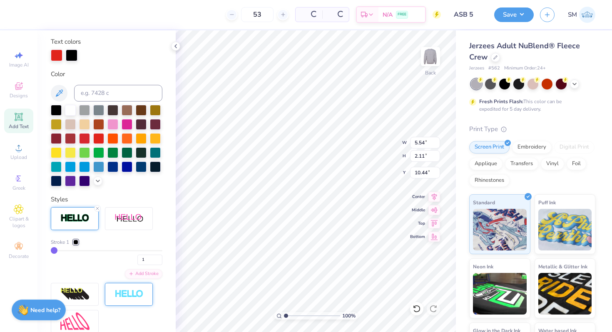
scroll to position [184, 0]
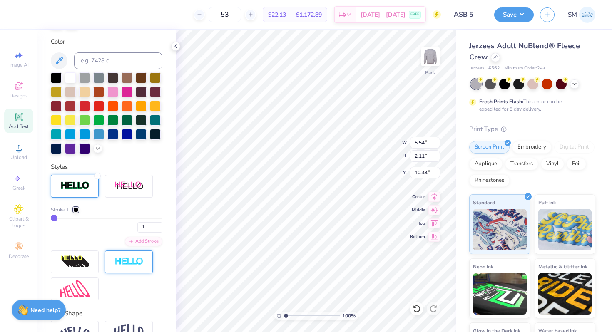
type input "2"
click at [55, 218] on input "range" at bounding box center [107, 218] width 112 height 1
type input "5.57"
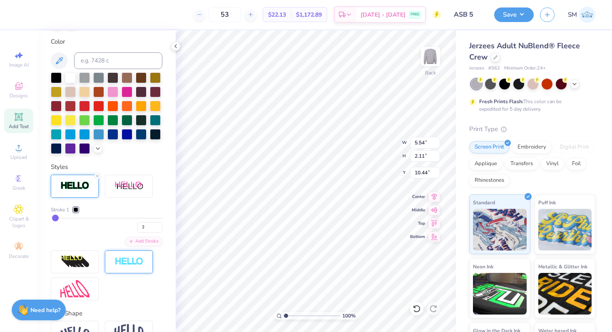
type input "2.14"
type input "10.43"
type input "8.43"
type input "3.24"
click at [433, 196] on icon at bounding box center [434, 195] width 5 height 7
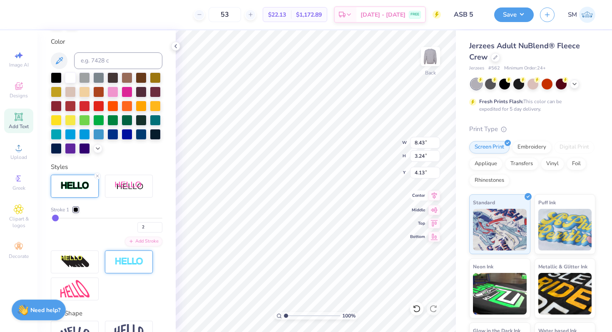
type input "3.00"
type input "3.33"
type input "10.10"
type input "3.88"
click at [432, 194] on icon at bounding box center [434, 195] width 5 height 7
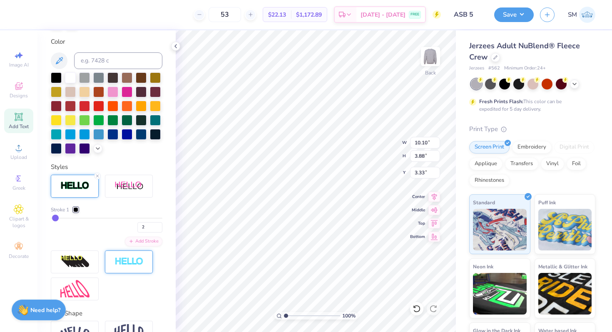
scroll to position [233, 0]
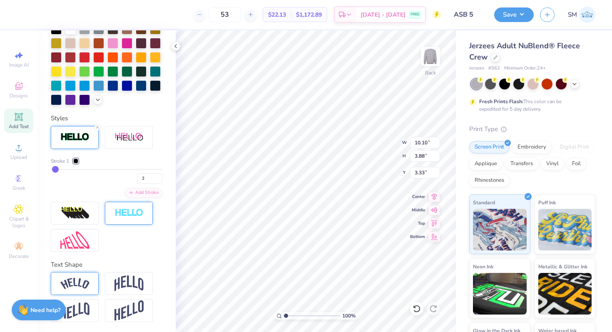
click at [94, 286] on div at bounding box center [75, 283] width 48 height 23
type input "13.85"
type input "5.34"
type input "2.59"
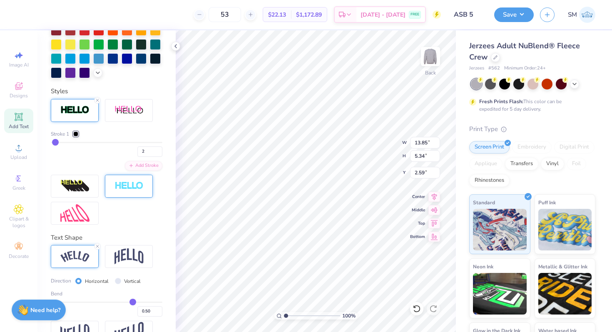
scroll to position [281, 0]
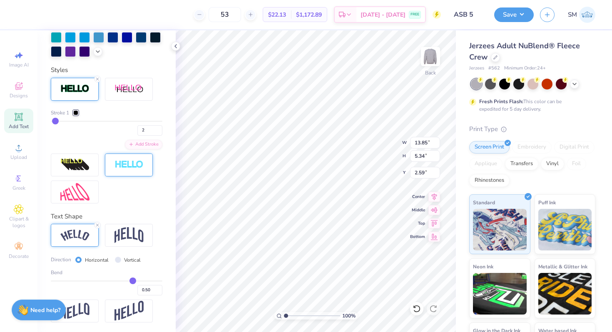
type input "0.49"
type input "0.48"
type input "0.44"
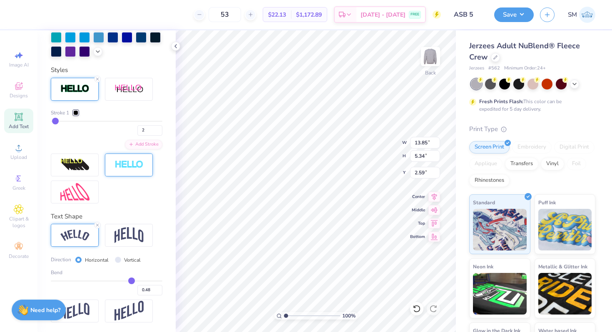
type input "0.44"
type input "0.4"
type input "0.40"
type input "0.33"
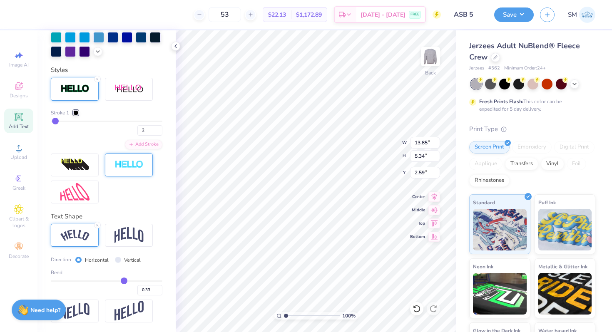
type input "0.26"
type input "0.18"
type input "0.09"
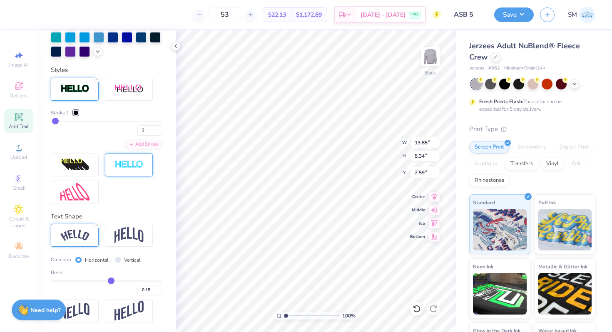
type input "0.09"
type input "0"
type input "0.00"
type input "-0.07"
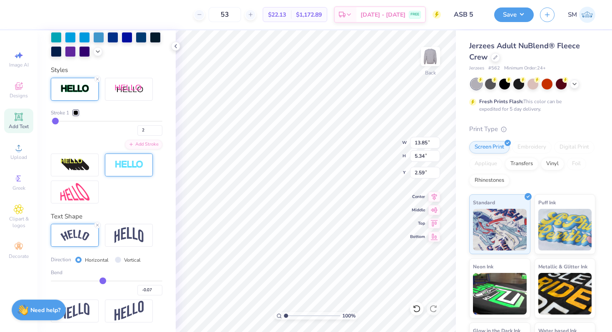
type input "-0.14"
type input "-0.21"
drag, startPoint x: 129, startPoint y: 279, endPoint x: 93, endPoint y: 279, distance: 36.2
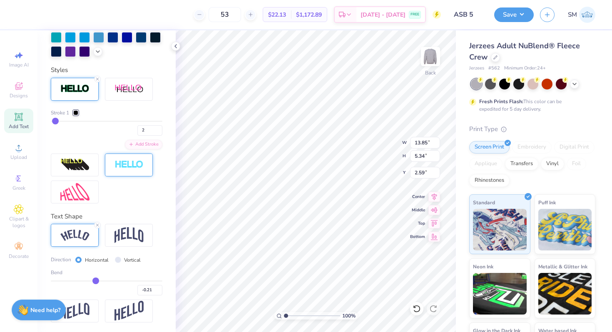
type input "-0.21"
click at [95, 281] on input "range" at bounding box center [107, 281] width 112 height 1
type input "12.34"
type input "4.09"
type input "3.22"
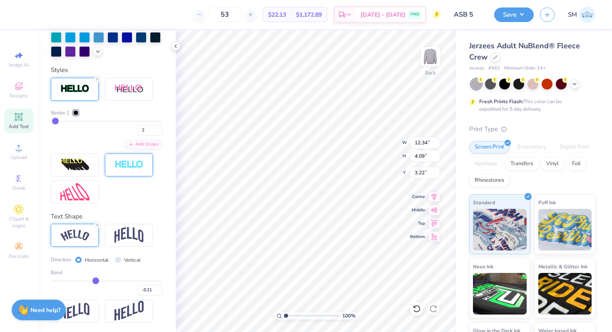
type input "-0.22"
type input "-0.2"
type input "-0.20"
type input "-0.17"
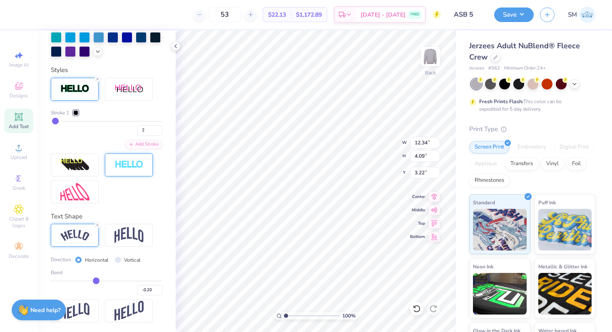
type input "-0.17"
type input "-0.12"
type input "-0.06"
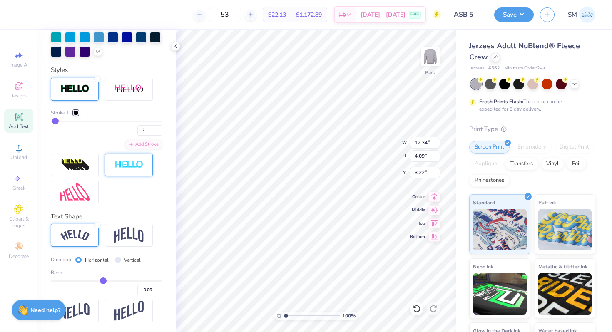
type input "0.01"
type input "0.05"
type input "0.11"
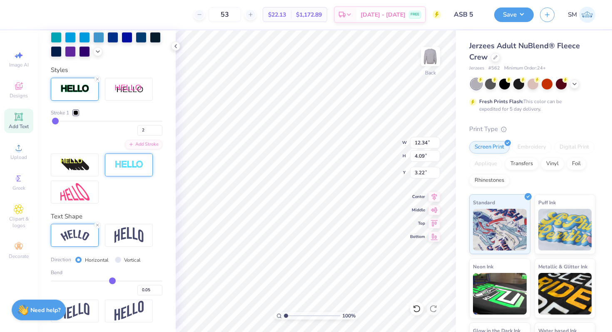
type input "0.11"
type input "0.14"
type input "0.16"
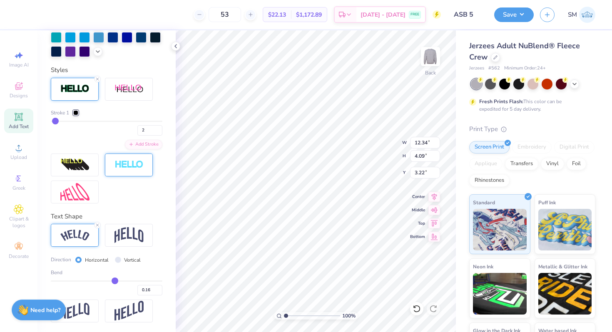
type input "0.17"
drag, startPoint x: 94, startPoint y: 280, endPoint x: 115, endPoint y: 280, distance: 20.8
type input "0.17"
click at [115, 281] on input "range" at bounding box center [107, 281] width 112 height 1
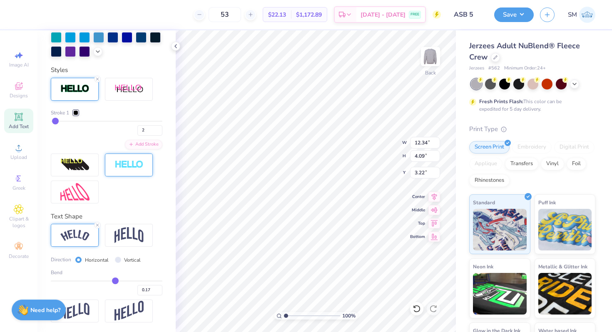
type input "11.16"
type input "4.06"
type input "3.24"
type input "0.16"
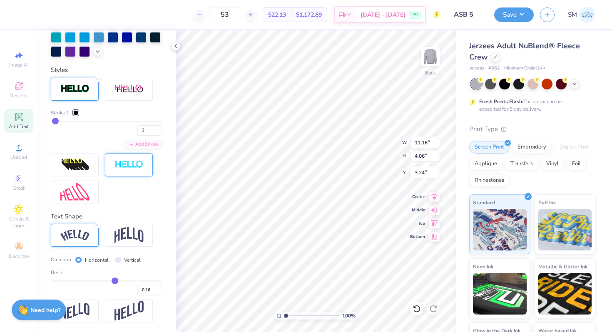
type input "0.15"
type input "0.14"
type input "0.13"
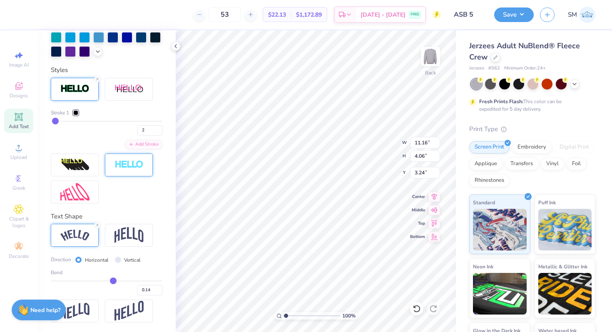
type input "0.13"
type input "0.14"
type input "0.17"
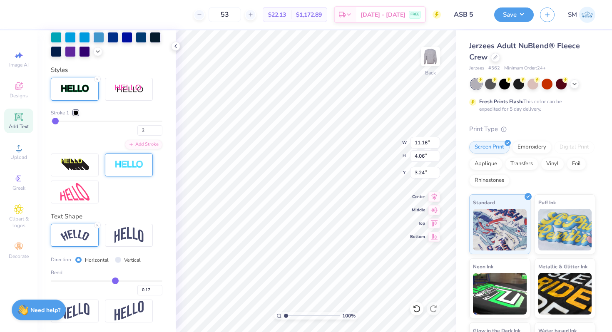
type input "0.19"
type input "0.26"
type input "0.31"
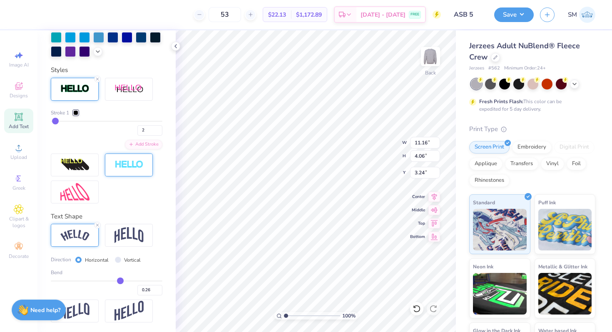
type input "0.31"
type input "0.34"
type input "0.38"
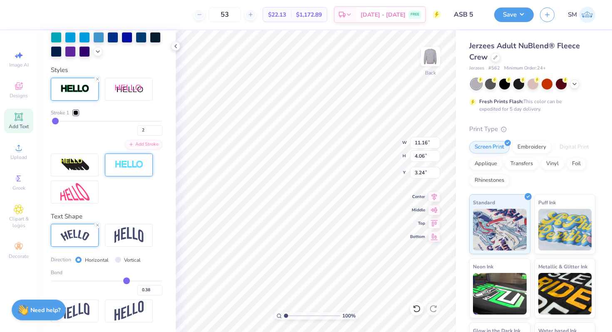
type input "0.4"
type input "0.40"
type input "0.42"
type input "0.43"
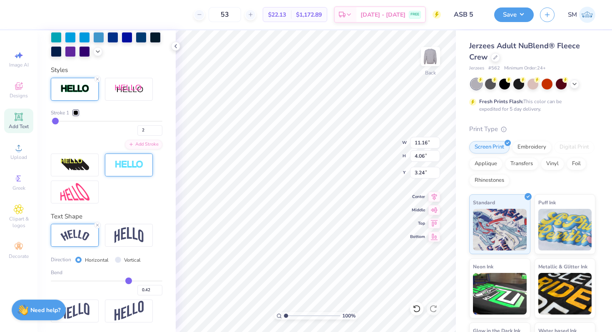
type input "0.43"
type input "0.44"
drag, startPoint x: 115, startPoint y: 280, endPoint x: 130, endPoint y: 280, distance: 14.6
type input "0.44"
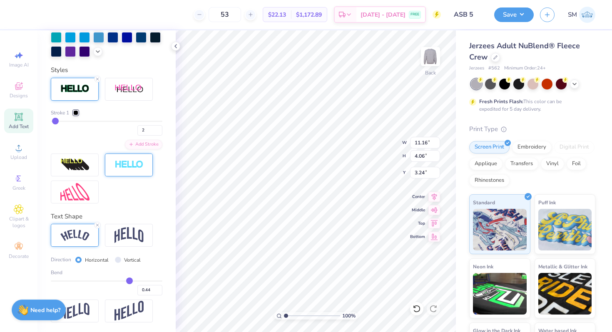
click at [130, 281] on input "range" at bounding box center [107, 281] width 112 height 1
type input "13.36"
type input "5.03"
type input "2.75"
type input "0.43"
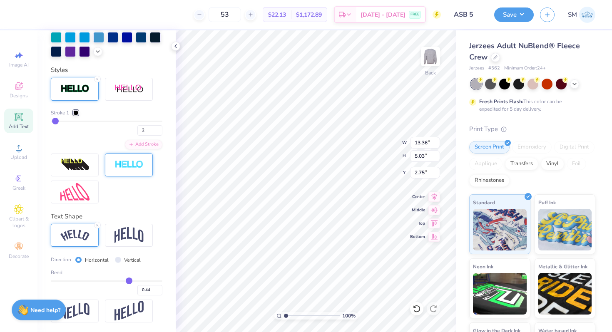
type input "0.43"
type input "0.42"
type input "0.41"
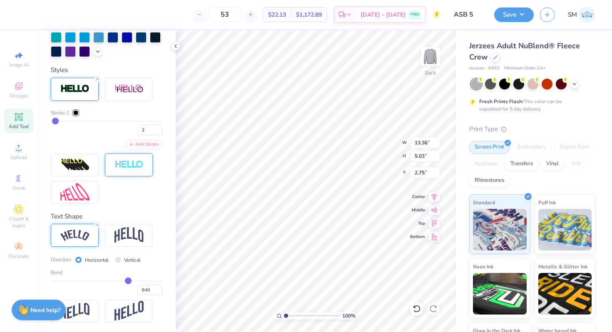
type input "0.41"
click at [128, 281] on input "range" at bounding box center [107, 281] width 112 height 1
type input "13.10"
type input "4.88"
type input "2.83"
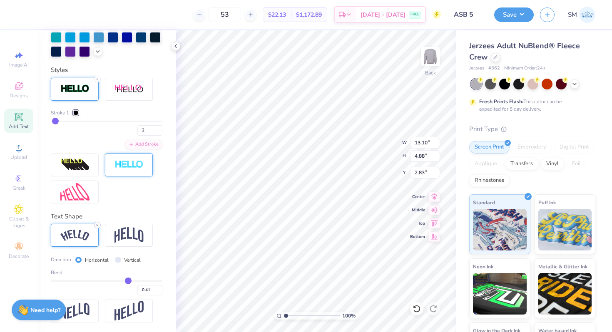
click at [97, 226] on icon at bounding box center [97, 225] width 5 height 5
type input "10.10"
type input "3.88"
type input "3.33"
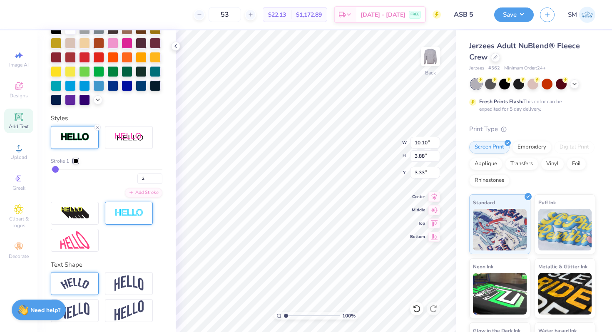
scroll to position [233, 0]
click at [113, 266] on div "Text Shape" at bounding box center [107, 265] width 112 height 10
click at [114, 276] on div at bounding box center [129, 283] width 48 height 23
type input "5.95"
type input "2.29"
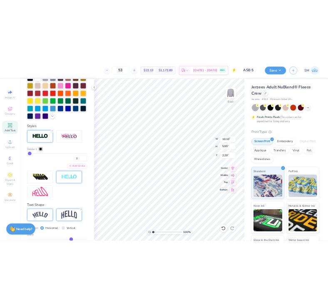
scroll to position [281, 0]
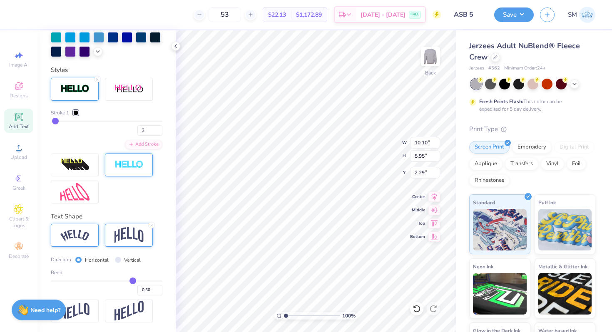
type input "0.48"
type input "0.47"
type input "0.46"
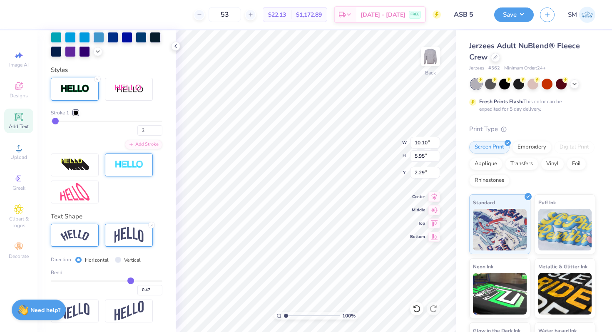
type input "0.46"
type input "0.45"
type input "0.44"
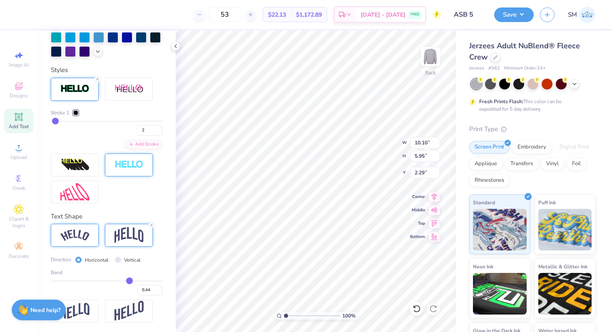
type input "0.43"
type input "0.42"
type input "0.41"
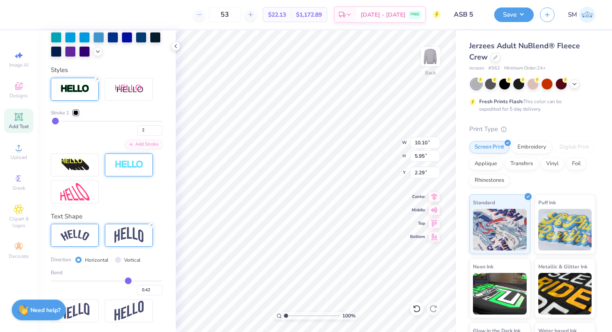
type input "0.41"
type input "0.4"
type input "0.40"
type input "0.39"
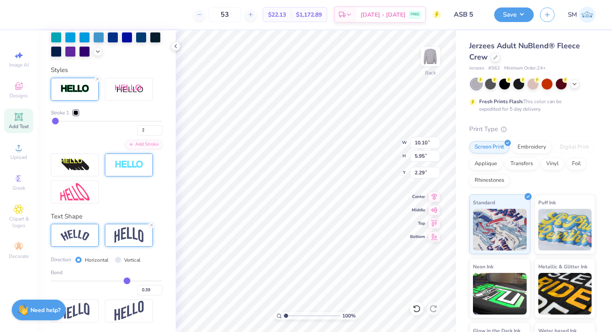
type input "0.38"
type input "0.37"
drag, startPoint x: 132, startPoint y: 280, endPoint x: 125, endPoint y: 279, distance: 6.7
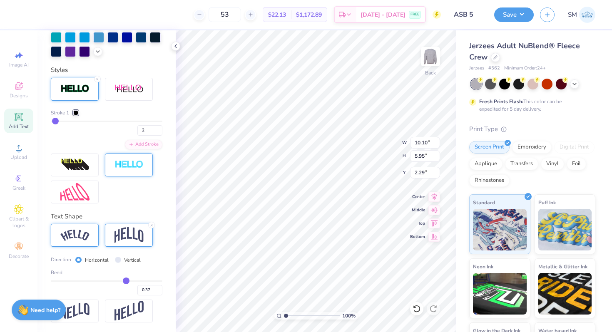
type input "0.36"
click at [125, 281] on input "range" at bounding box center [107, 281] width 112 height 1
type input "0.36"
type input "5.33"
type input "2.60"
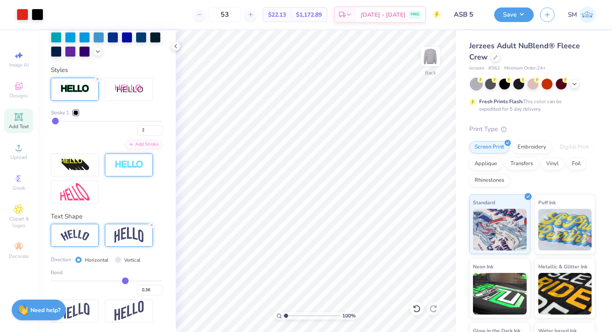
type input "0.38"
type input "0.37"
type input "0.36"
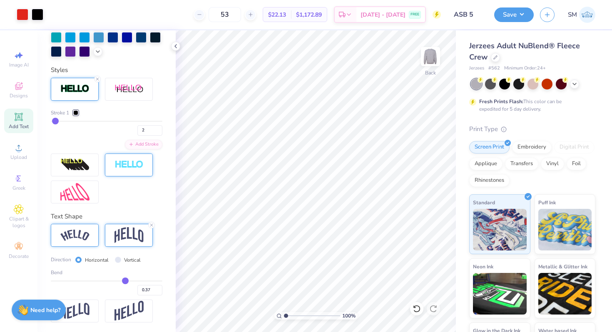
type input "0.36"
type input "0.35"
type input "0.34"
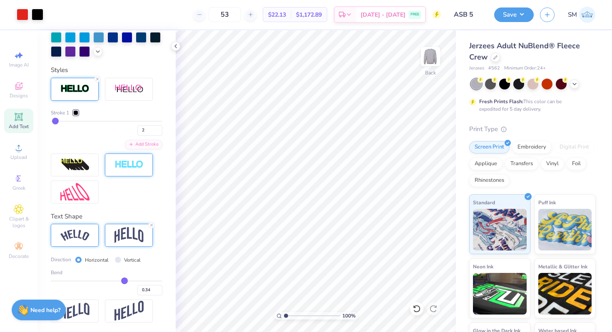
type input "0.33"
type input "0.32"
type input "0.31"
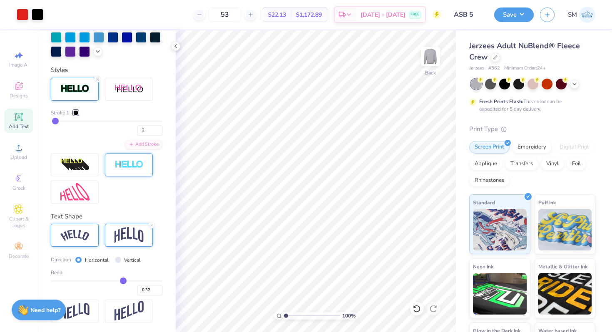
type input "0.31"
type input "0.3"
type input "0.30"
type input "0.29"
drag, startPoint x: 126, startPoint y: 282, endPoint x: 120, endPoint y: 280, distance: 6.6
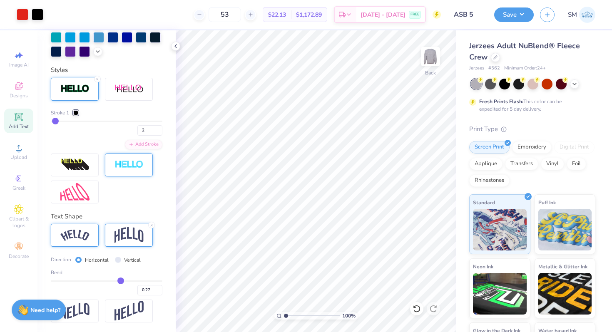
click at [120, 281] on input "range" at bounding box center [107, 281] width 112 height 1
drag, startPoint x: 121, startPoint y: 279, endPoint x: 126, endPoint y: 279, distance: 4.6
click at [126, 281] on input "range" at bounding box center [107, 281] width 112 height 1
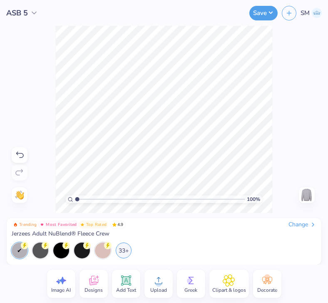
click at [158, 276] on icon at bounding box center [158, 280] width 12 height 12
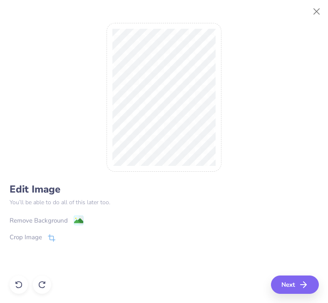
click at [77, 220] on image at bounding box center [78, 220] width 9 height 9
click at [20, 278] on div at bounding box center [19, 284] width 18 height 18
click at [289, 281] on button "Next" at bounding box center [296, 284] width 48 height 18
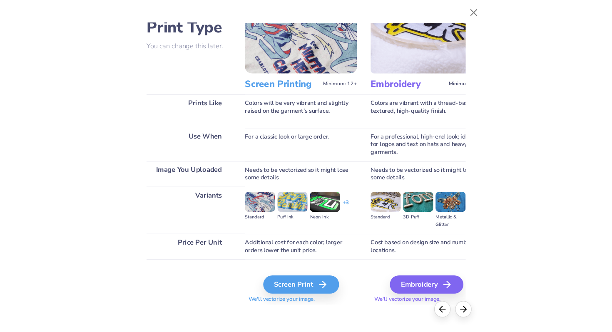
scroll to position [48, 0]
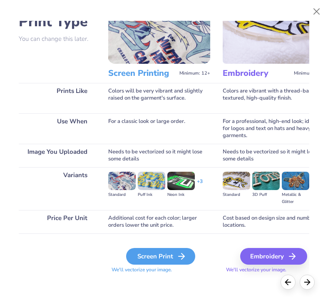
click at [142, 253] on div "Screen Print" at bounding box center [160, 256] width 69 height 17
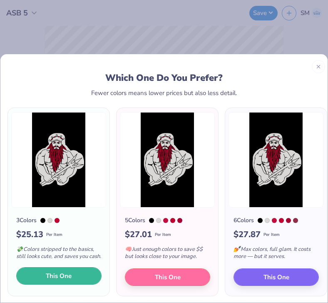
click at [60, 273] on span "This One" at bounding box center [59, 276] width 26 height 10
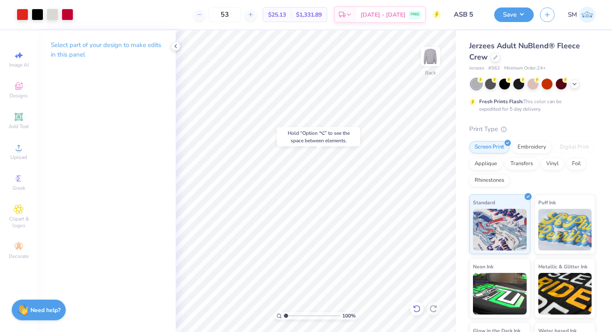
click at [422, 310] on div at bounding box center [416, 308] width 13 height 13
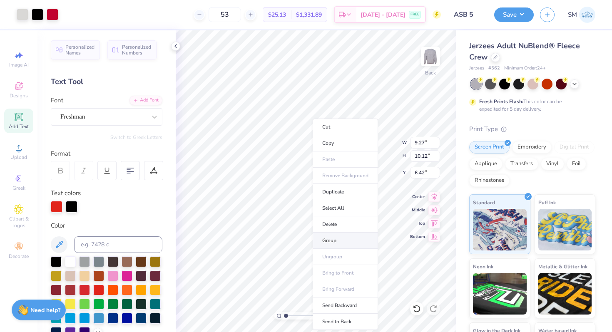
click at [343, 242] on li "Group" at bounding box center [345, 241] width 65 height 16
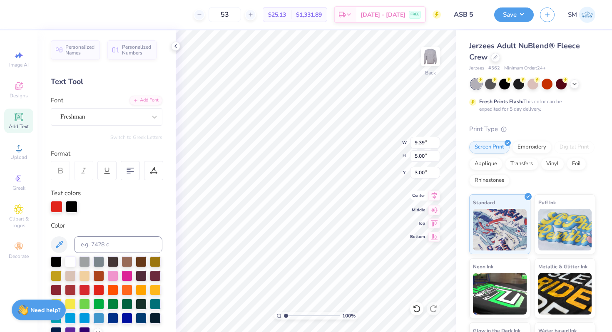
click at [434, 196] on icon at bounding box center [434, 195] width 5 height 7
click at [435, 197] on icon at bounding box center [434, 195] width 5 height 7
click at [23, 18] on div at bounding box center [23, 14] width 12 height 12
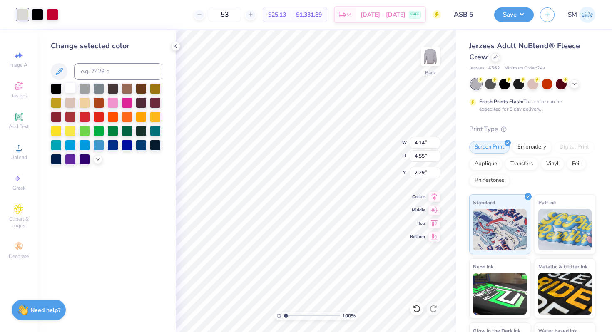
click at [72, 88] on div at bounding box center [70, 87] width 11 height 11
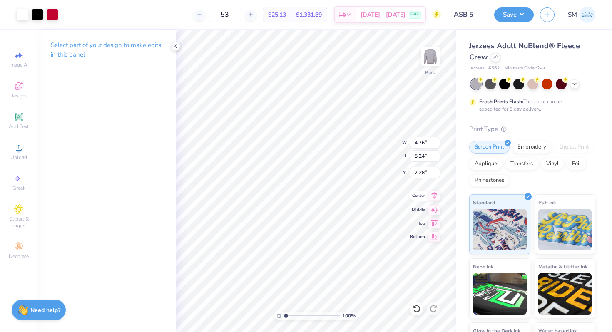
click at [437, 196] on icon at bounding box center [434, 196] width 12 height 10
drag, startPoint x: 286, startPoint y: 315, endPoint x: 293, endPoint y: 315, distance: 7.1
click at [293, 315] on input "range" at bounding box center [312, 315] width 56 height 7
click at [435, 198] on icon at bounding box center [434, 196] width 12 height 10
drag, startPoint x: 296, startPoint y: 314, endPoint x: 270, endPoint y: 312, distance: 26.3
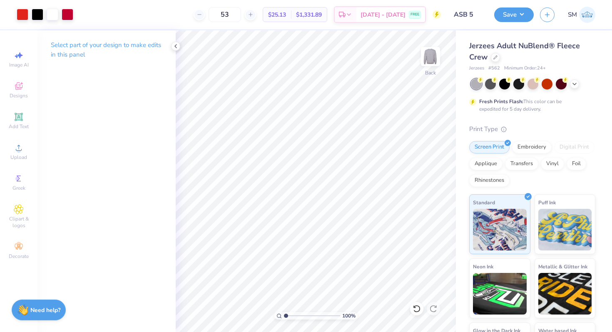
click at [284, 312] on input "range" at bounding box center [312, 315] width 56 height 7
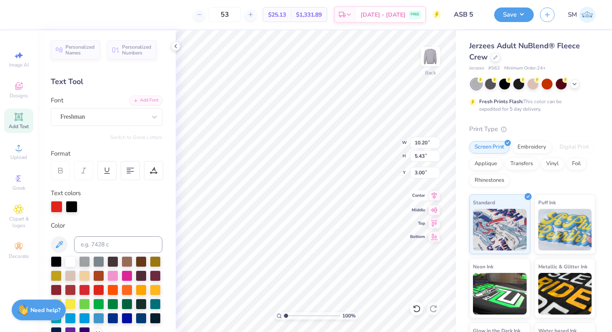
click at [437, 196] on icon at bounding box center [434, 196] width 12 height 10
click at [29, 119] on div "Add Text" at bounding box center [18, 121] width 29 height 25
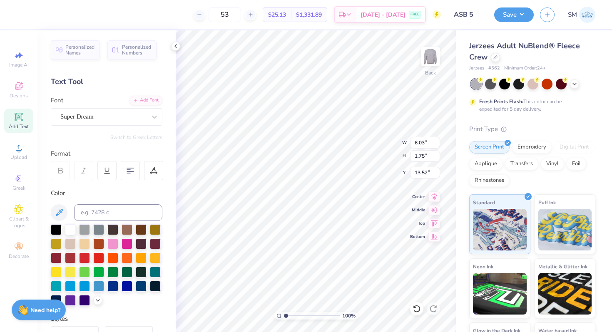
scroll to position [0, 1]
click at [53, 228] on div at bounding box center [56, 228] width 11 height 11
click at [117, 124] on div "Super Dream" at bounding box center [107, 116] width 112 height 17
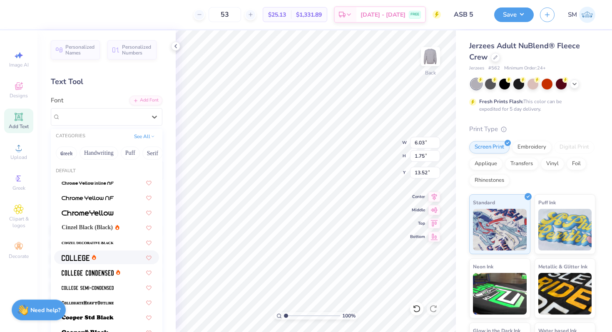
click at [87, 256] on img at bounding box center [76, 258] width 28 height 6
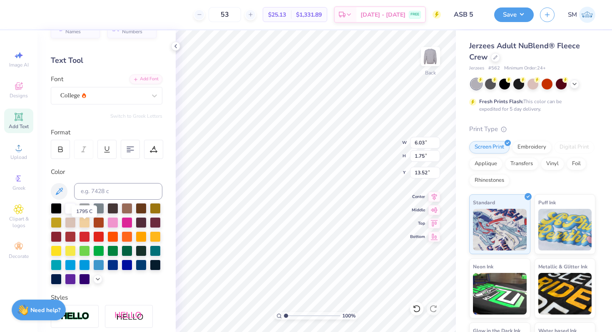
scroll to position [42, 0]
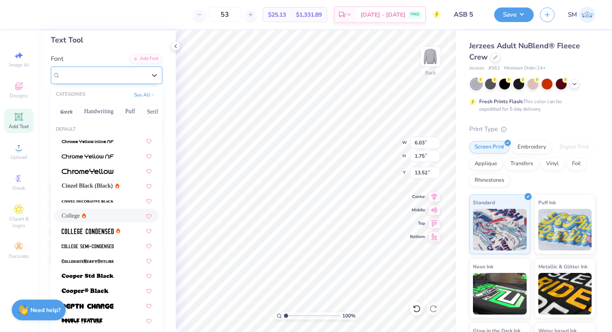
click at [112, 79] on div "College" at bounding box center [103, 75] width 87 height 13
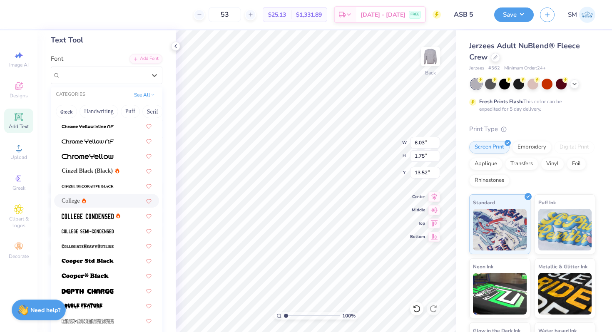
scroll to position [30, 0]
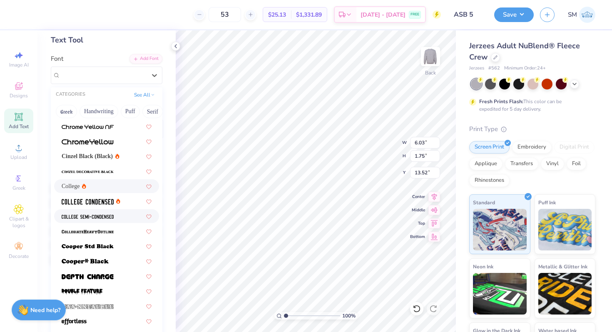
click at [98, 211] on div at bounding box center [106, 216] width 105 height 14
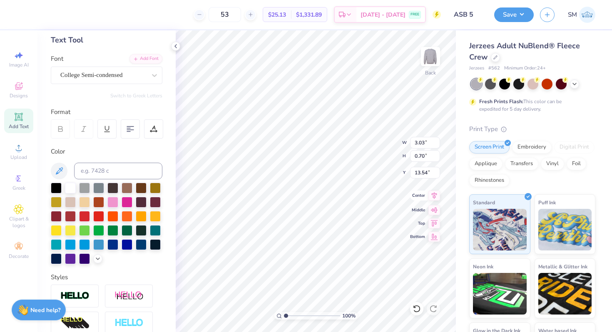
click at [433, 193] on icon at bounding box center [434, 196] width 12 height 10
click at [432, 193] on icon at bounding box center [434, 196] width 12 height 10
click at [432, 199] on icon at bounding box center [434, 196] width 12 height 10
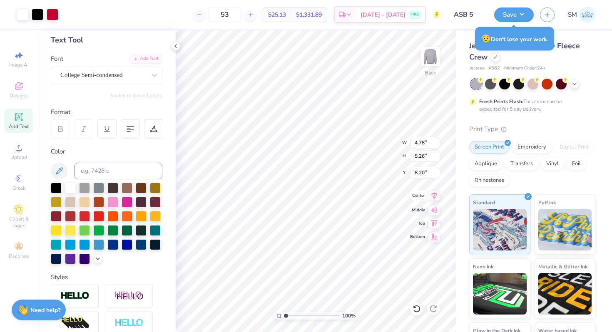
click at [433, 199] on icon at bounding box center [434, 196] width 12 height 10
click at [437, 198] on icon at bounding box center [434, 196] width 12 height 10
click at [436, 195] on icon at bounding box center [434, 195] width 5 height 7
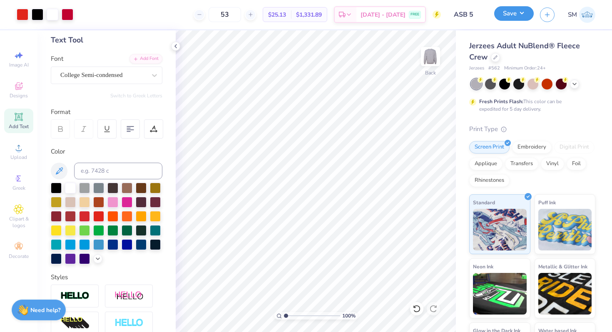
click at [516, 12] on button "Save" at bounding box center [514, 13] width 40 height 15
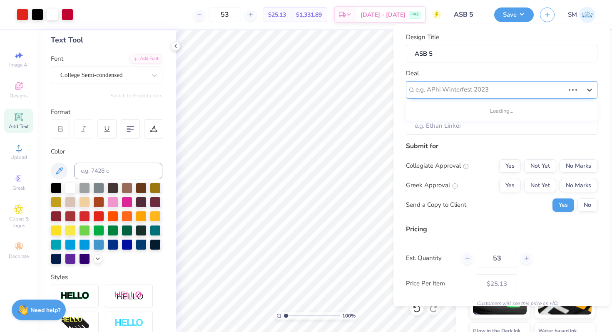
click at [516, 96] on div "e.g. APhi Winterfest 2023" at bounding box center [501, 89] width 191 height 17
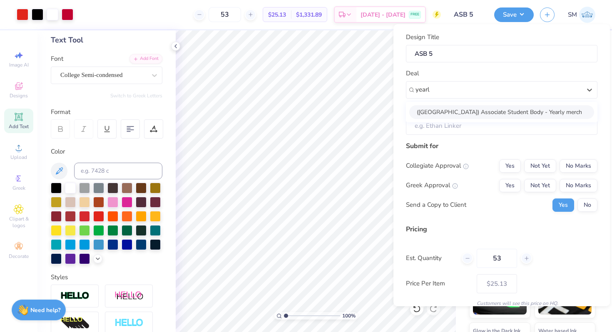
click at [499, 112] on div "([GEOGRAPHIC_DATA]) Associate Student Body - Yearly merch" at bounding box center [501, 112] width 185 height 14
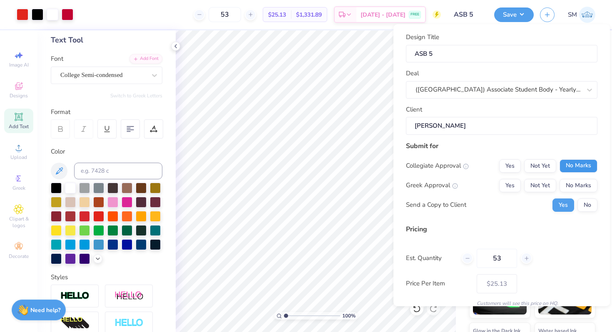
click at [586, 163] on button "No Marks" at bounding box center [578, 165] width 38 height 13
click at [583, 180] on button "No Marks" at bounding box center [578, 185] width 38 height 13
click at [583, 200] on button "No" at bounding box center [587, 205] width 20 height 13
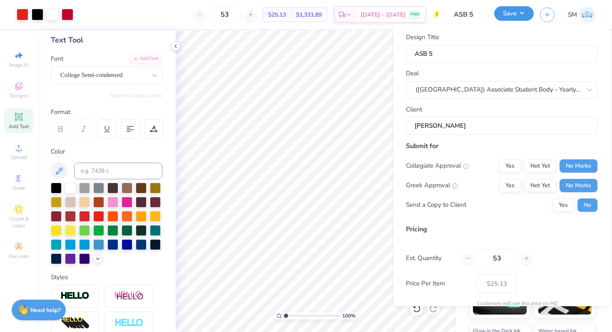
click at [508, 19] on button "Save" at bounding box center [514, 13] width 40 height 15
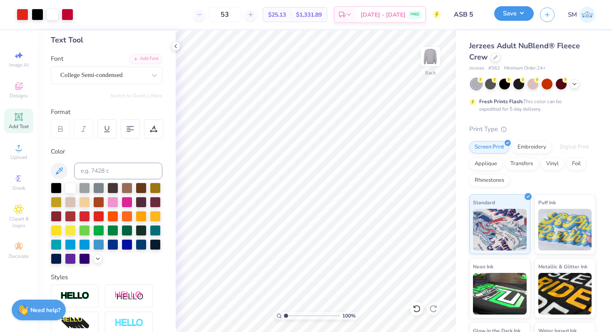
click at [520, 11] on button "Save" at bounding box center [514, 13] width 40 height 15
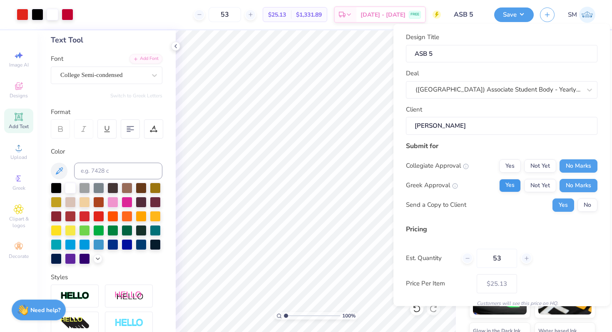
scroll to position [35, 0]
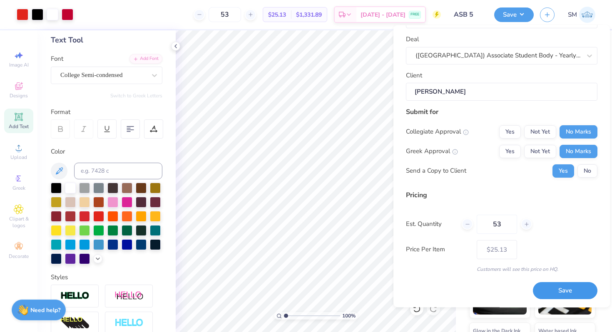
click at [559, 285] on button "Save" at bounding box center [565, 291] width 65 height 17
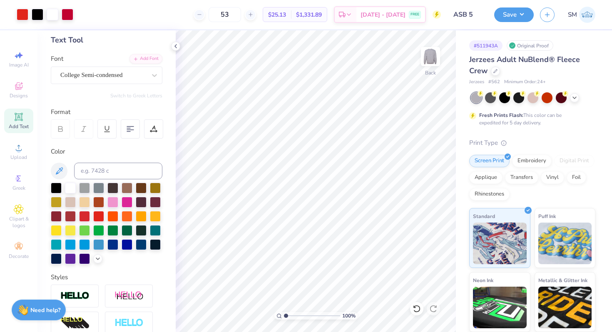
click at [594, 23] on div "Design Saved" at bounding box center [531, 26] width 148 height 38
click at [497, 72] on icon at bounding box center [495, 70] width 4 height 4
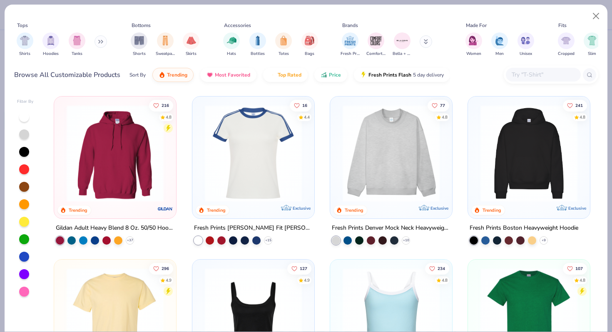
click at [517, 76] on input "text" at bounding box center [543, 75] width 64 height 10
click at [166, 44] on img "filter for Sweatpants" at bounding box center [165, 40] width 9 height 10
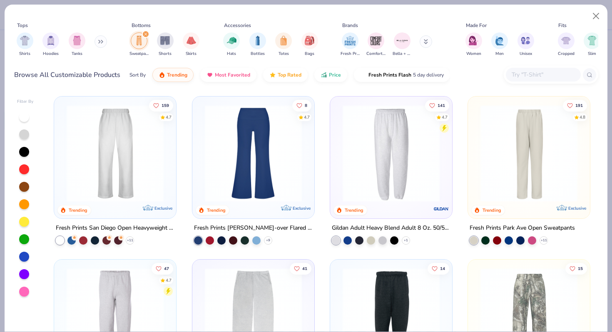
click at [431, 40] on button at bounding box center [426, 41] width 12 height 12
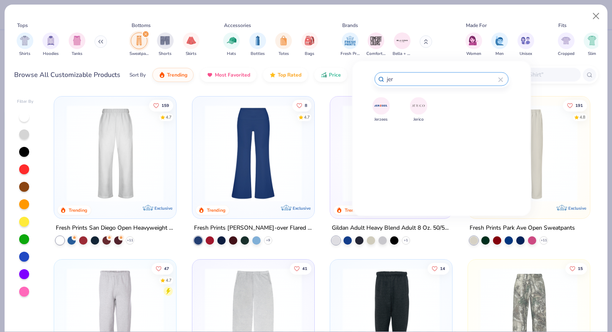
click at [386, 106] on img at bounding box center [381, 106] width 15 height 15
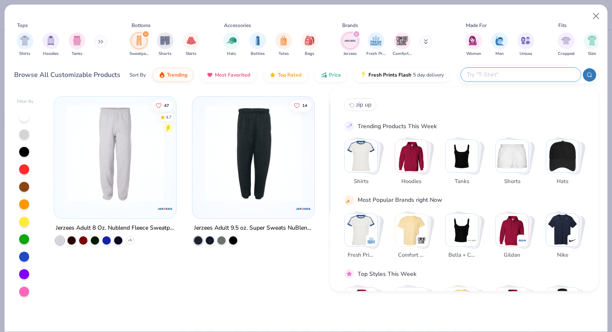
click at [521, 70] on input "text" at bounding box center [520, 75] width 109 height 10
paste input "974MP"
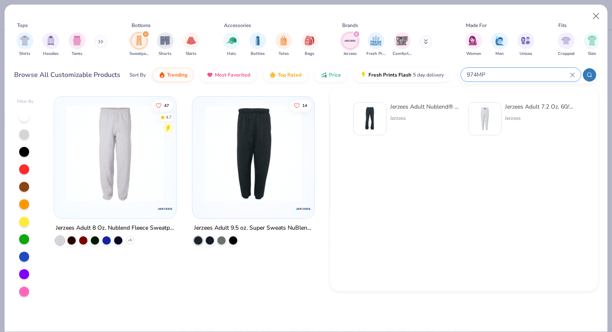
click at [381, 117] on img at bounding box center [370, 119] width 26 height 26
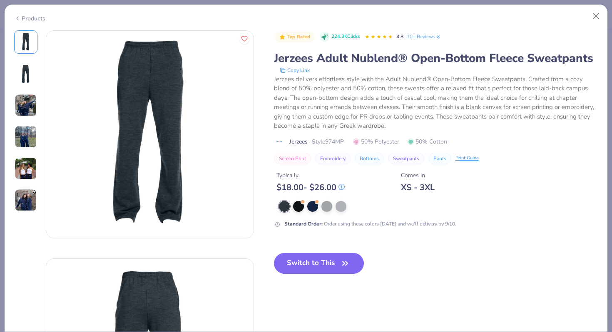
click at [35, 108] on img at bounding box center [26, 105] width 22 height 22
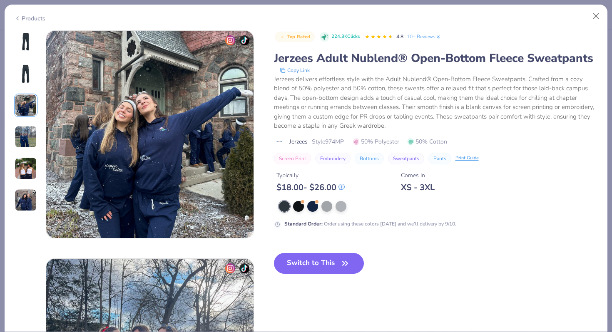
click at [31, 138] on img at bounding box center [26, 137] width 22 height 22
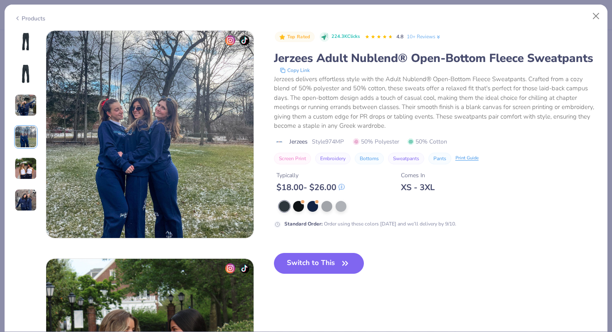
click at [30, 161] on img at bounding box center [26, 168] width 22 height 22
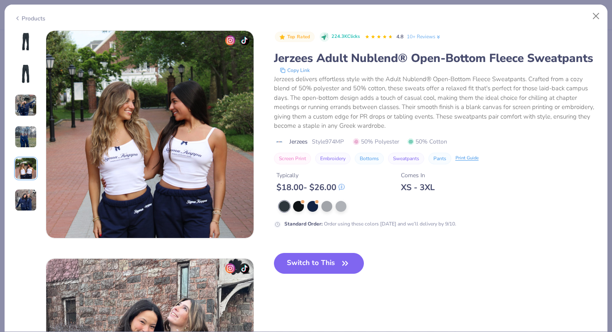
click at [28, 43] on img at bounding box center [26, 42] width 20 height 20
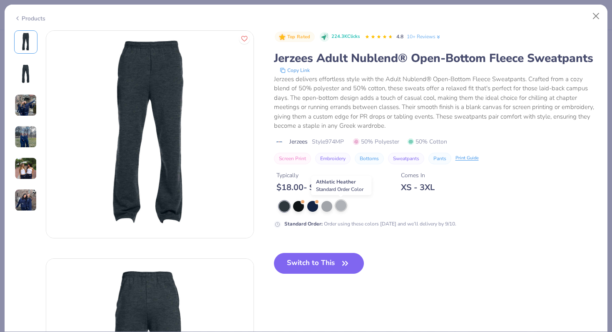
click at [340, 206] on div at bounding box center [340, 205] width 11 height 11
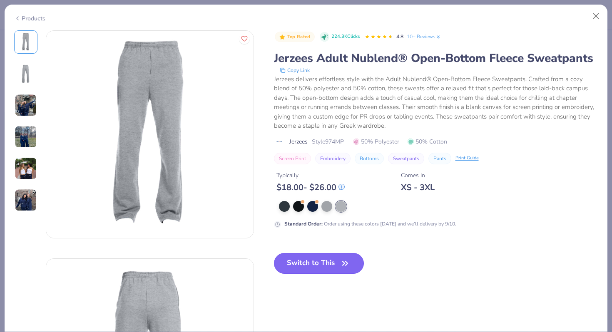
click at [303, 267] on button "Switch to This" at bounding box center [319, 263] width 90 height 21
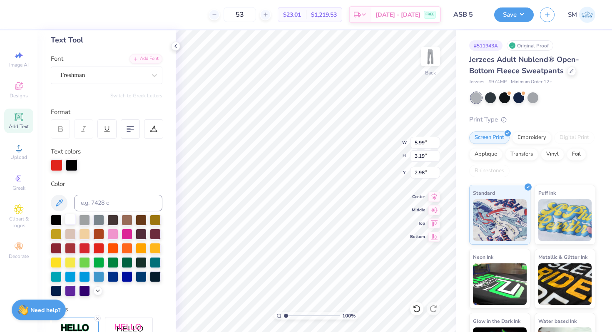
scroll to position [73, 0]
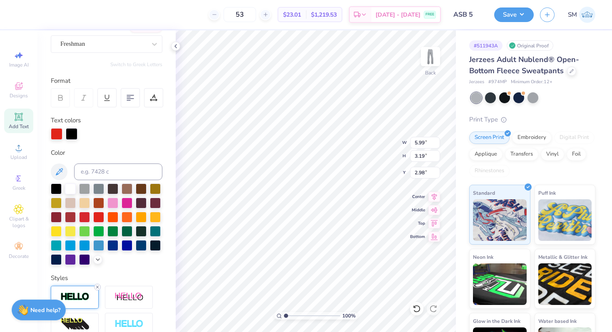
click at [97, 286] on icon at bounding box center [97, 287] width 5 height 5
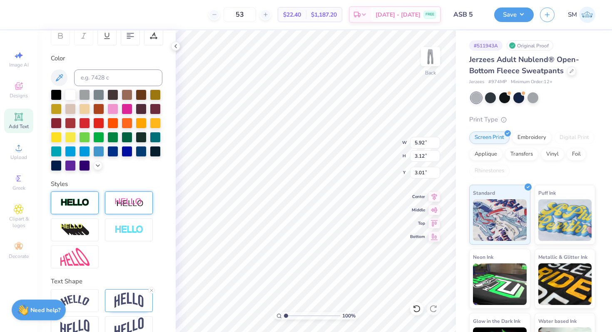
scroll to position [149, 0]
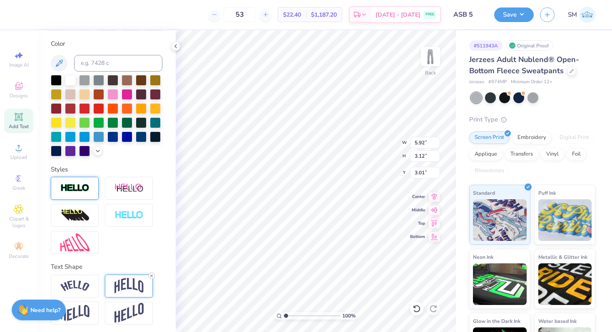
click at [153, 274] on icon at bounding box center [151, 275] width 5 height 5
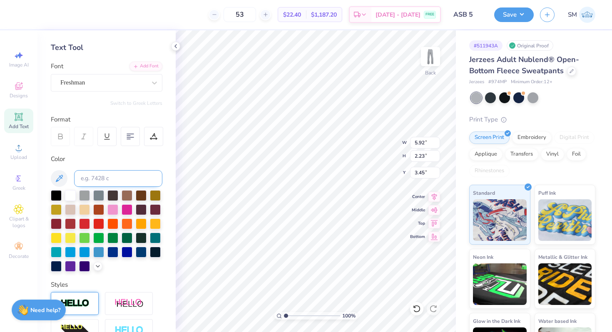
scroll to position [0, 0]
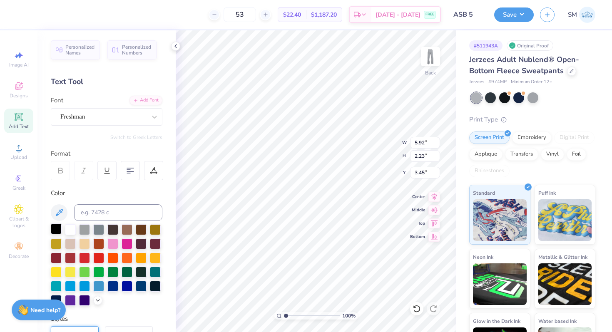
click at [54, 226] on div at bounding box center [56, 228] width 11 height 11
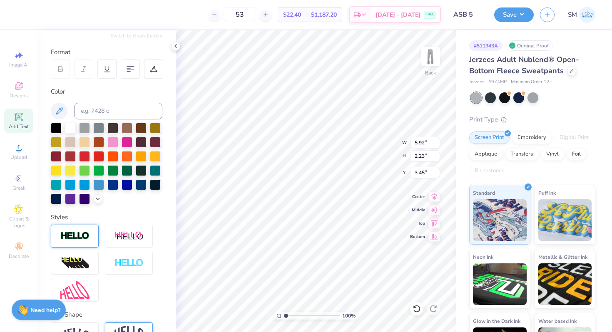
scroll to position [151, 0]
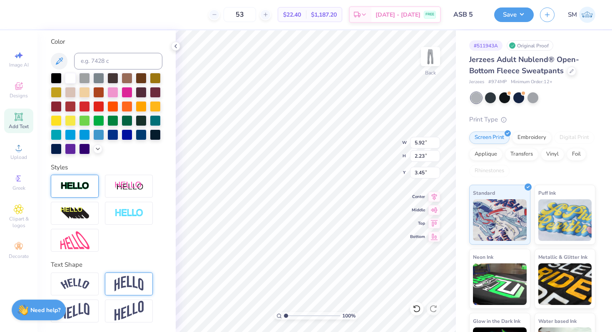
click at [87, 188] on img at bounding box center [74, 186] width 29 height 10
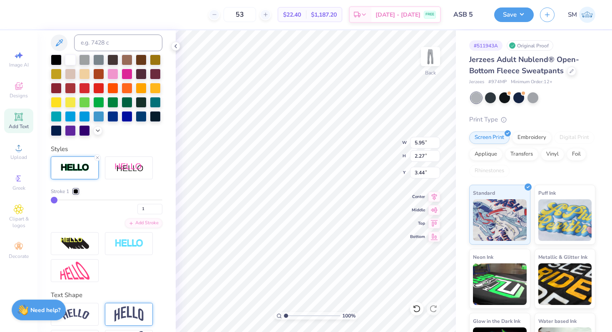
scroll to position [124, 0]
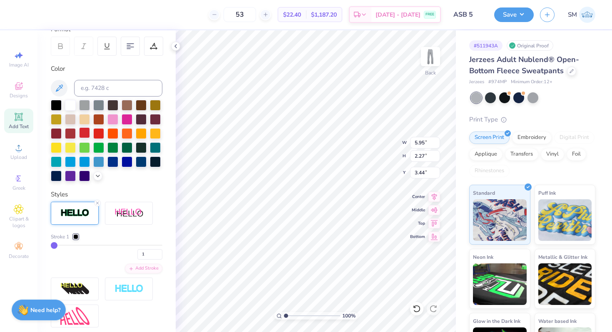
click at [87, 130] on div at bounding box center [84, 132] width 11 height 11
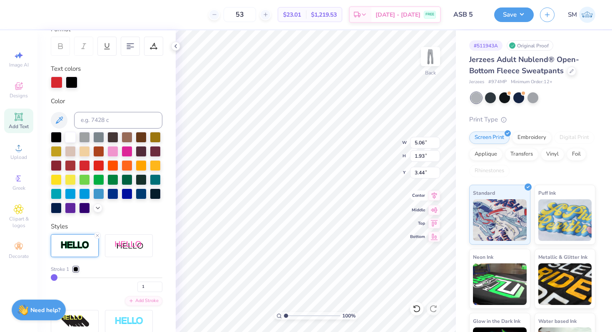
click at [432, 197] on icon at bounding box center [434, 195] width 5 height 7
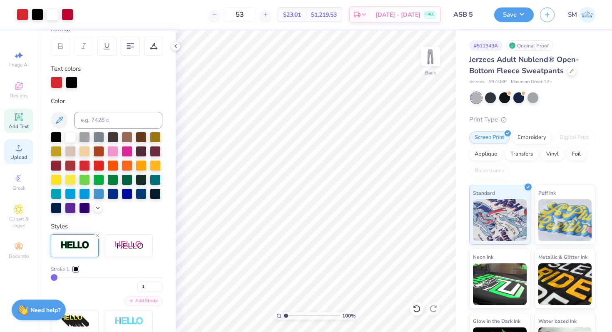
click at [17, 151] on circle at bounding box center [18, 150] width 5 height 5
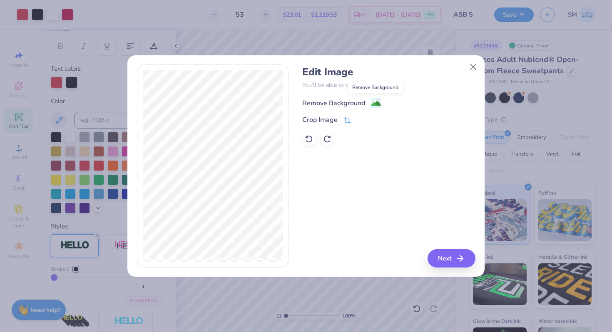
click at [376, 102] on image at bounding box center [375, 103] width 9 height 9
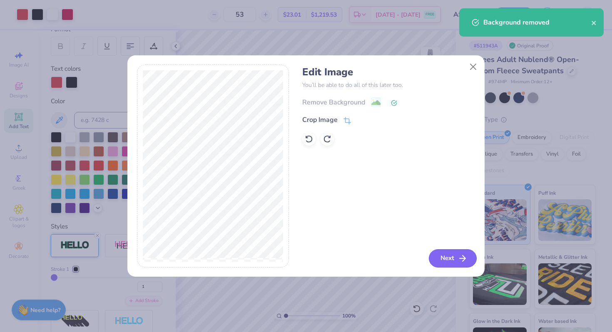
click at [438, 252] on button "Next" at bounding box center [453, 258] width 48 height 18
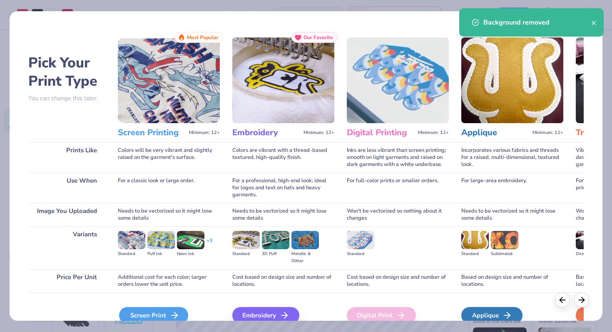
click at [133, 315] on div "Screen Print" at bounding box center [153, 315] width 69 height 17
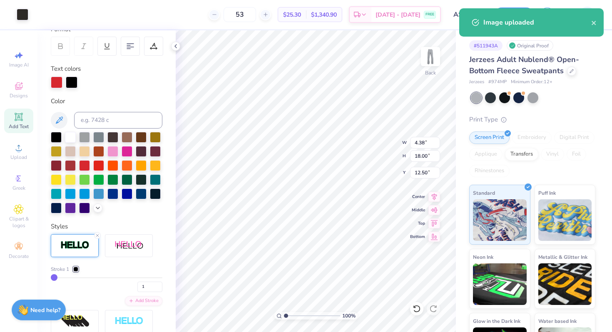
click at [31, 9] on div "Art colors 53 $25.30 Per Item $1,340.90 Total Est. Delivery Sep 6 - 9 FREE Desi…" at bounding box center [306, 14] width 612 height 29
click at [26, 14] on div at bounding box center [23, 14] width 12 height 12
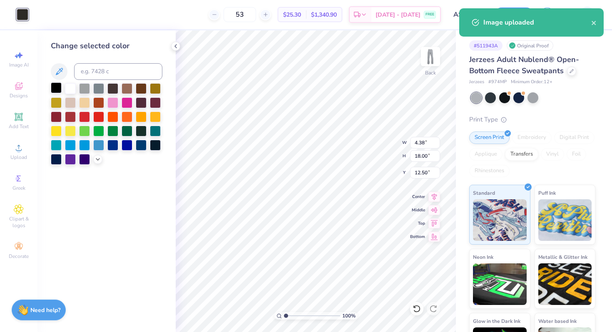
click at [57, 84] on div at bounding box center [56, 87] width 11 height 11
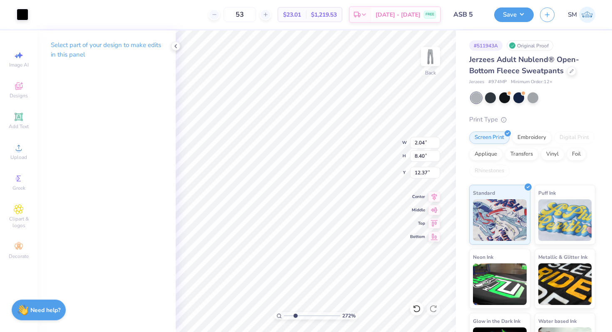
drag, startPoint x: 286, startPoint y: 314, endPoint x: 295, endPoint y: 314, distance: 9.6
click at [295, 314] on input "range" at bounding box center [312, 315] width 56 height 7
drag, startPoint x: 296, startPoint y: 315, endPoint x: 276, endPoint y: 314, distance: 19.6
click at [284, 314] on input "range" at bounding box center [312, 315] width 56 height 7
drag, startPoint x: 286, startPoint y: 316, endPoint x: 307, endPoint y: 316, distance: 21.2
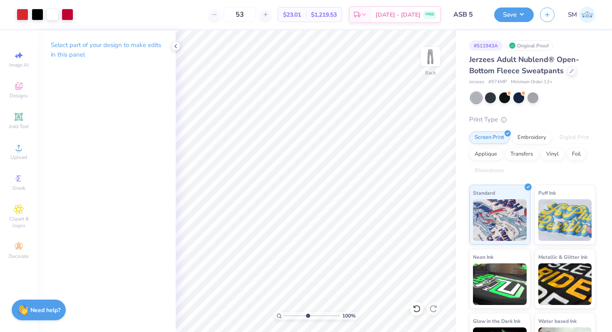
click at [307, 316] on input "range" at bounding box center [312, 315] width 56 height 7
drag, startPoint x: 307, startPoint y: 316, endPoint x: 269, endPoint y: 316, distance: 37.9
click at [284, 316] on input "range" at bounding box center [312, 315] width 56 height 7
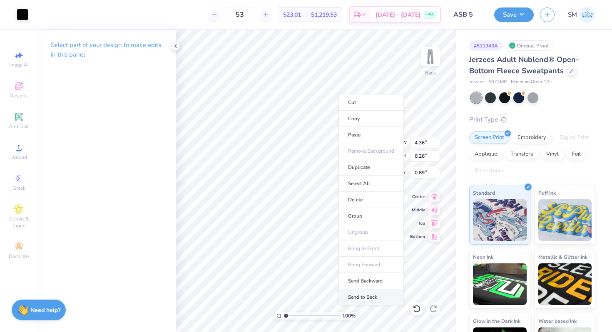
click at [358, 293] on li "Send to Back" at bounding box center [370, 297] width 65 height 16
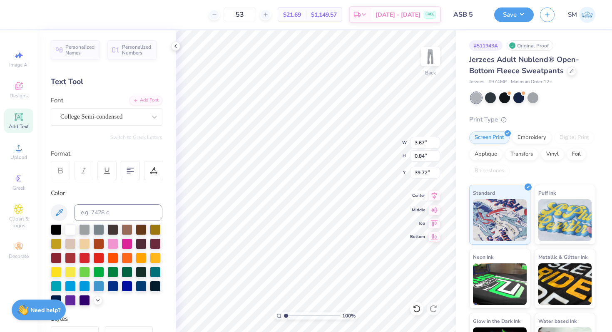
click at [437, 192] on icon at bounding box center [434, 196] width 12 height 10
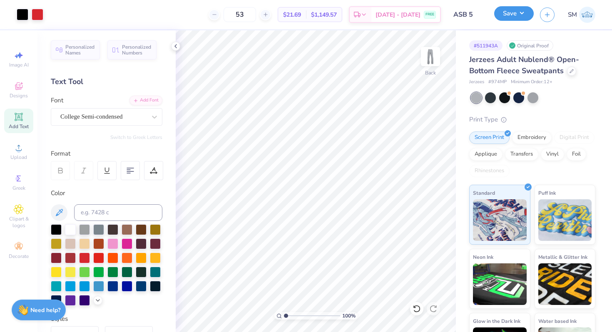
click at [519, 18] on button "Save" at bounding box center [514, 13] width 40 height 15
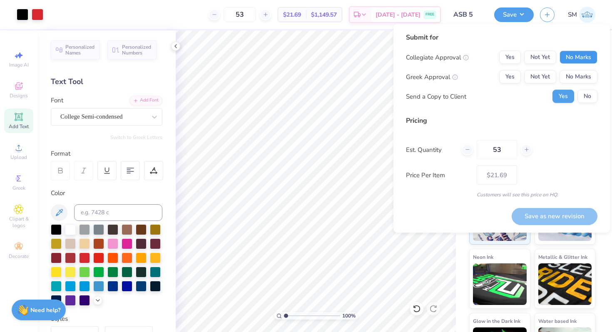
click at [579, 58] on button "No Marks" at bounding box center [578, 57] width 38 height 13
click at [579, 78] on button "No Marks" at bounding box center [578, 76] width 38 height 13
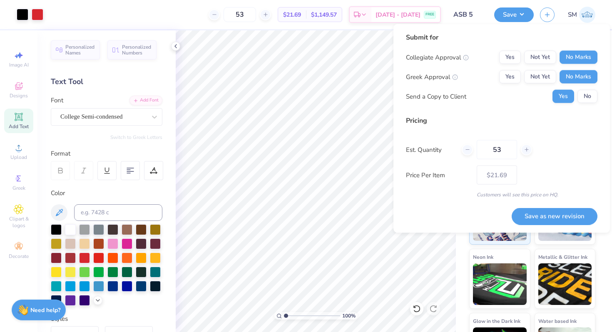
click at [581, 92] on button "No" at bounding box center [587, 96] width 20 height 13
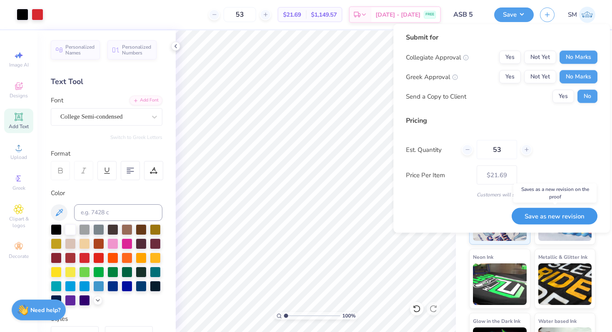
click at [541, 211] on button "Save as new revision" at bounding box center [555, 216] width 86 height 17
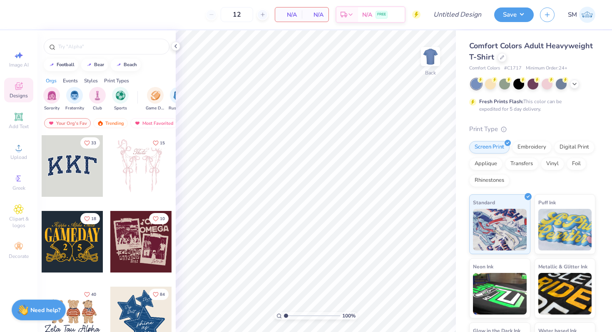
click at [506, 59] on div "Comfort Colors Adult Heavyweight T-Shirt" at bounding box center [532, 51] width 126 height 22
click at [499, 59] on div at bounding box center [501, 56] width 9 height 9
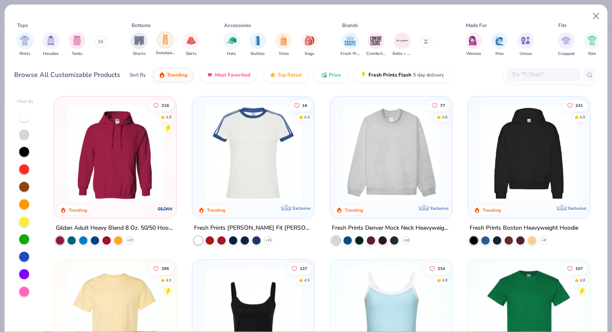
click at [163, 42] on img "filter for Sweatpants" at bounding box center [165, 40] width 9 height 10
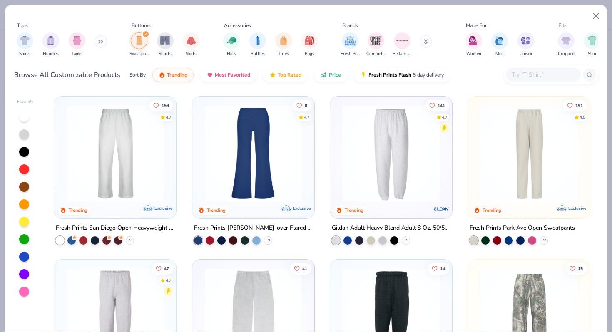
click at [425, 40] on button at bounding box center [426, 41] width 12 height 12
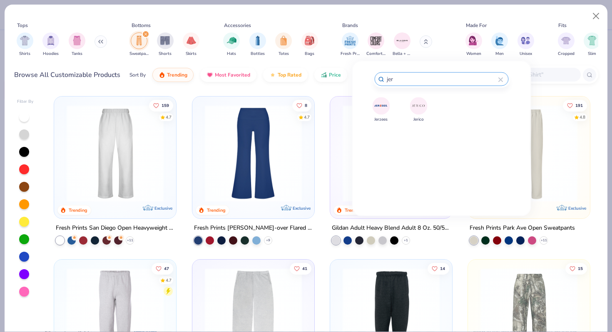
type input "jer"
click at [377, 109] on img at bounding box center [381, 106] width 15 height 15
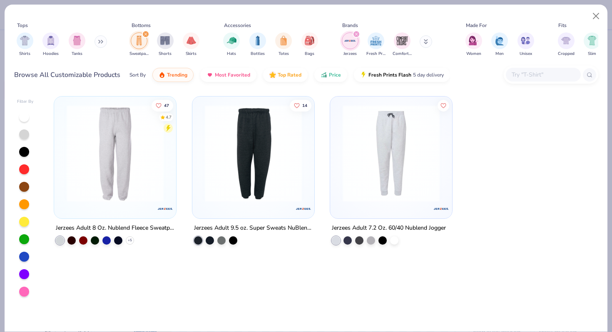
click at [355, 34] on icon "filter for Jerzees" at bounding box center [356, 33] width 3 height 3
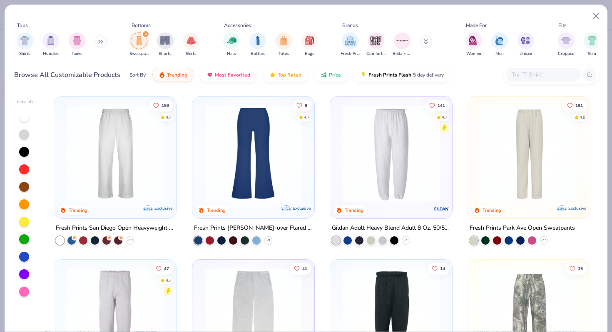
click at [428, 42] on button at bounding box center [426, 41] width 12 height 12
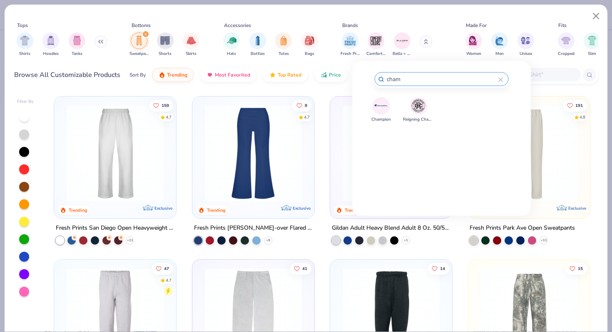
type input "cham"
click at [377, 102] on img at bounding box center [381, 106] width 15 height 15
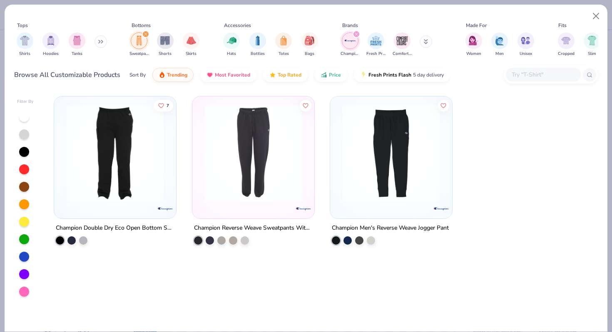
click at [138, 176] on img at bounding box center [114, 153] width 105 height 97
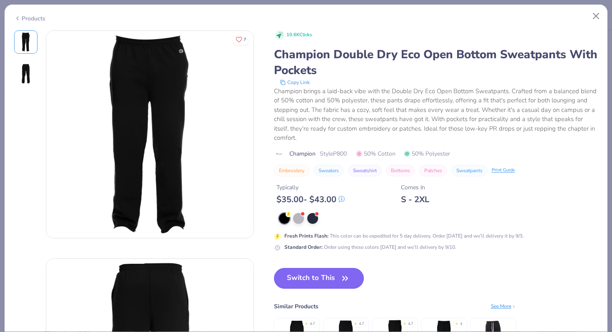
click at [32, 19] on div "Products" at bounding box center [29, 18] width 31 height 9
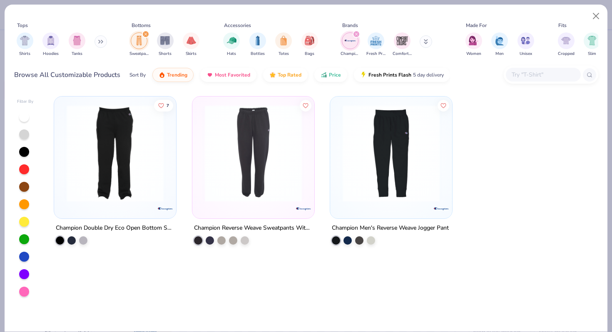
click at [524, 79] on input "text" at bounding box center [543, 75] width 64 height 10
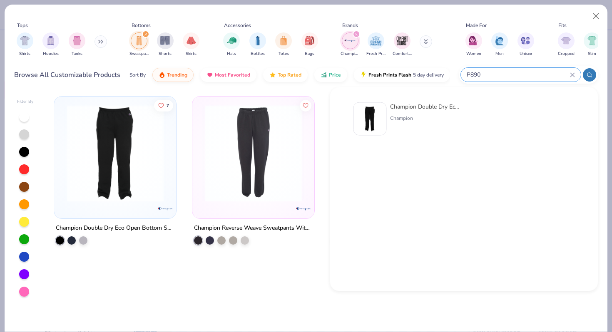
type input "P890"
click at [372, 111] on img at bounding box center [370, 119] width 26 height 26
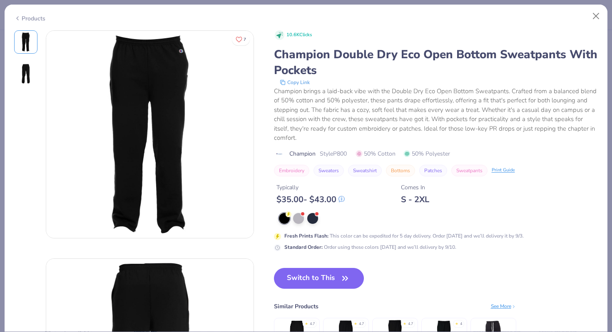
click at [28, 65] on img at bounding box center [26, 74] width 20 height 20
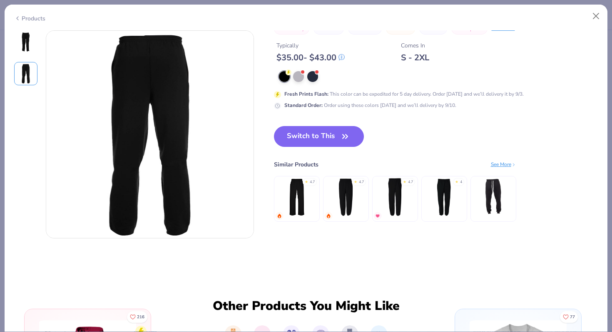
click at [25, 47] on img at bounding box center [26, 42] width 20 height 20
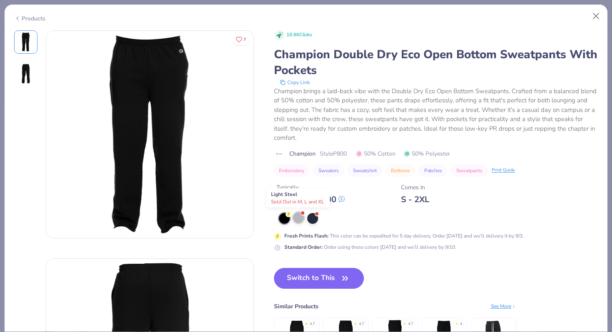
click at [297, 218] on div at bounding box center [298, 217] width 11 height 11
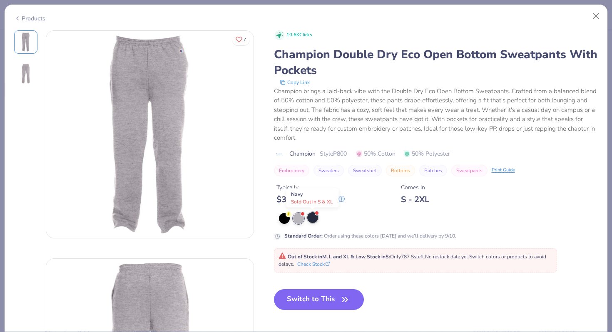
click at [312, 216] on div at bounding box center [312, 217] width 11 height 11
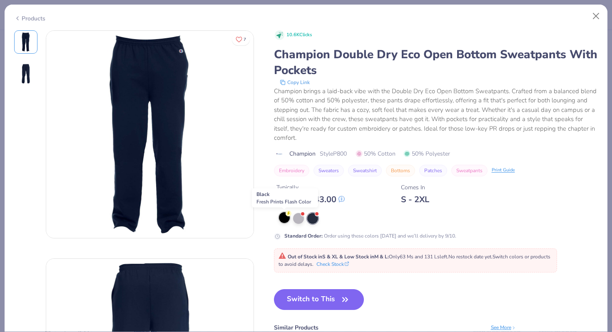
click at [282, 221] on div at bounding box center [284, 217] width 11 height 11
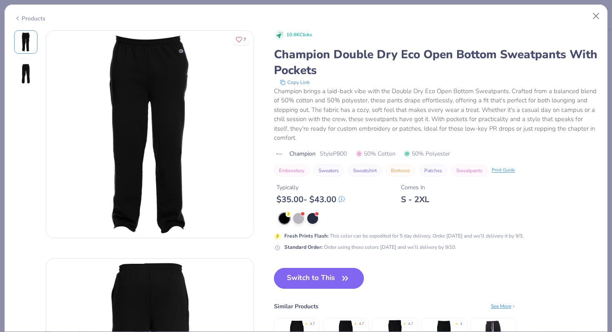
click at [306, 277] on button "Switch to This" at bounding box center [319, 278] width 90 height 21
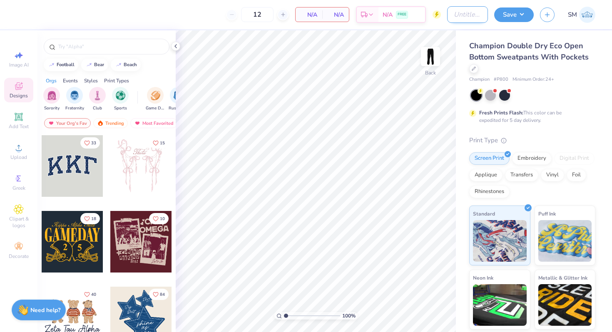
click at [459, 13] on input "Design Title" at bounding box center [467, 14] width 41 height 17
type input "ASB 4"
click at [476, 65] on div at bounding box center [473, 67] width 9 height 9
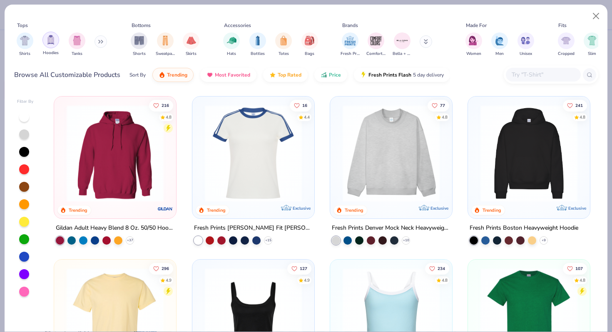
click at [52, 46] on div "filter for Hoodies" at bounding box center [50, 40] width 17 height 17
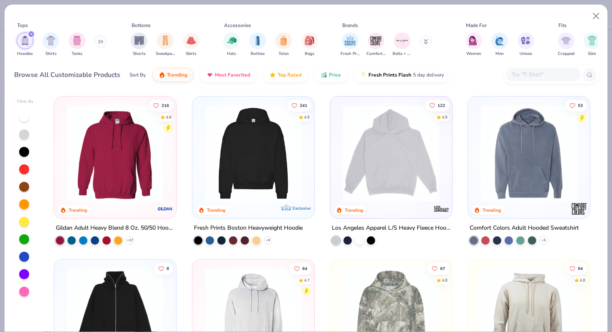
click at [430, 44] on button at bounding box center [426, 41] width 12 height 12
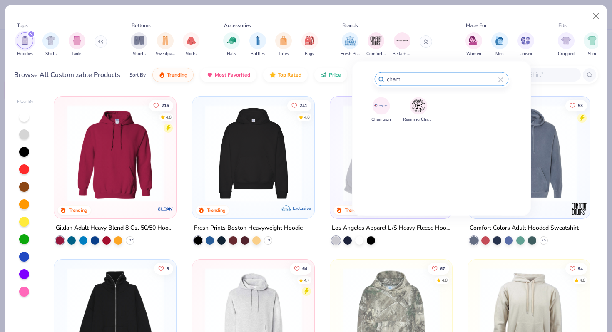
type input "cham"
click at [380, 108] on img at bounding box center [381, 106] width 15 height 15
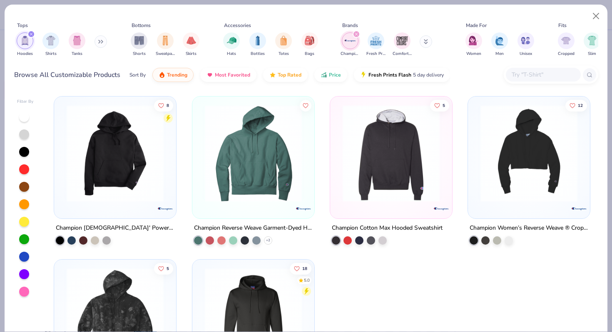
click at [527, 72] on input "text" at bounding box center [543, 75] width 64 height 10
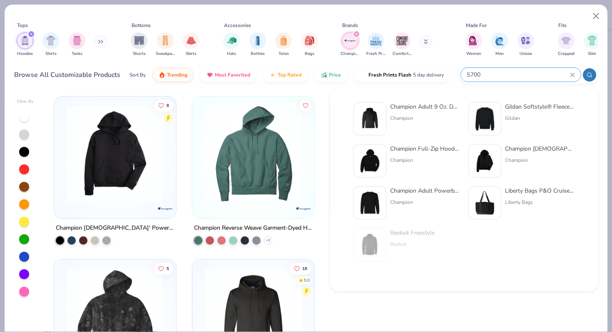
type input "S700"
click at [380, 112] on img at bounding box center [370, 119] width 26 height 26
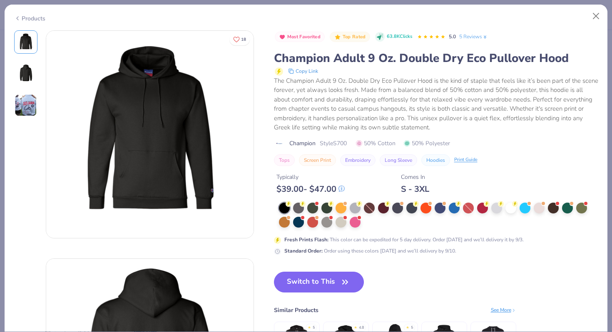
click at [31, 105] on img at bounding box center [26, 105] width 22 height 22
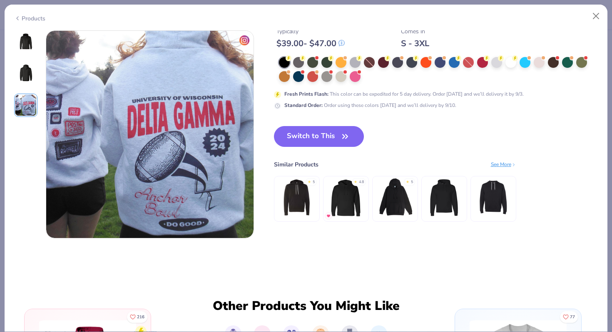
click at [26, 73] on img at bounding box center [26, 74] width 20 height 20
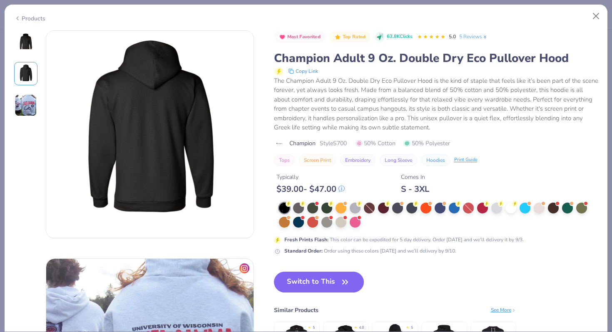
click at [21, 44] on img at bounding box center [26, 42] width 20 height 20
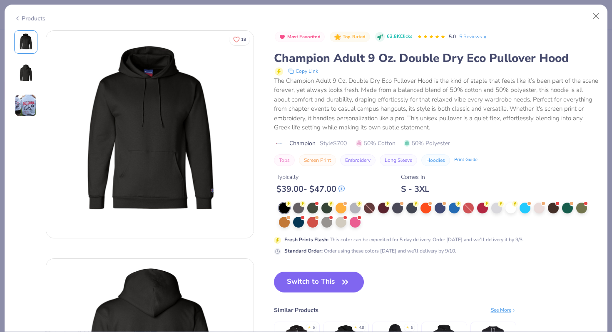
click at [37, 15] on div "Products" at bounding box center [29, 18] width 31 height 9
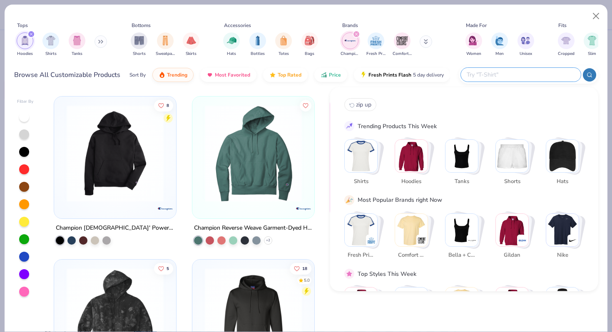
click at [529, 74] on input "text" at bounding box center [520, 75] width 109 height 10
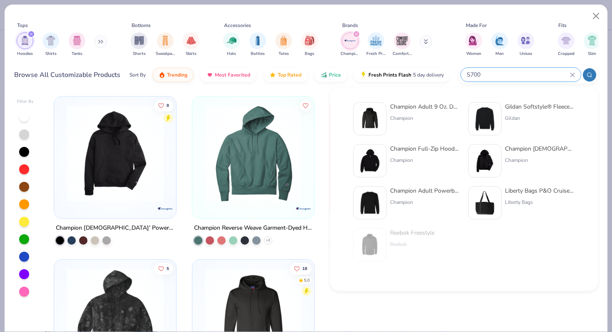
type input "S700"
click at [379, 119] on img at bounding box center [370, 119] width 26 height 26
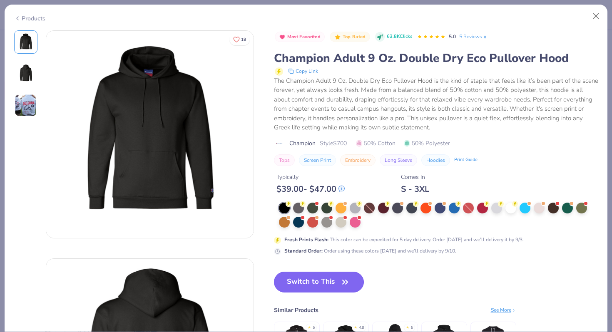
click at [322, 278] on button "Switch to This" at bounding box center [319, 282] width 90 height 21
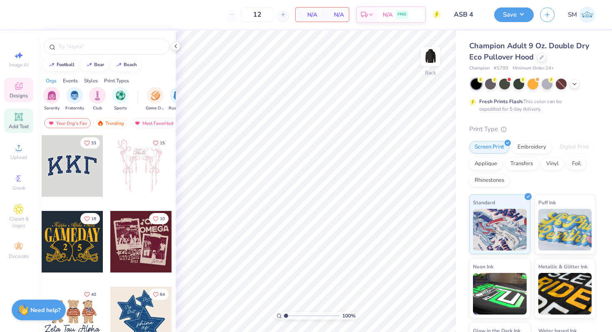
click at [20, 124] on span "Add Text" at bounding box center [19, 126] width 20 height 7
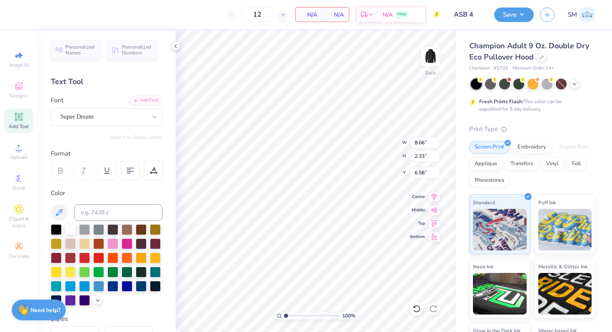
type textarea "2"
click at [12, 124] on span "Add Text" at bounding box center [19, 126] width 20 height 7
type textarea "2025"
click at [133, 109] on div "Super Dream" at bounding box center [107, 116] width 112 height 17
type input "intro"
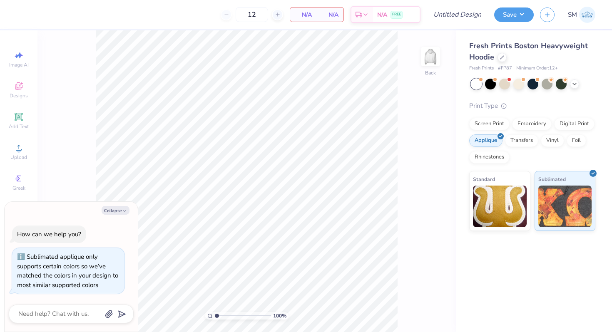
scroll to position [7, 0]
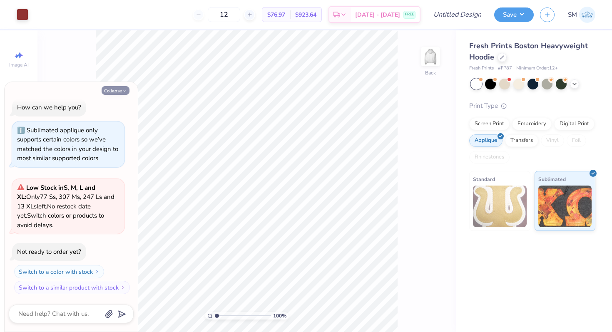
click at [123, 92] on icon "button" at bounding box center [124, 91] width 5 height 5
type textarea "x"
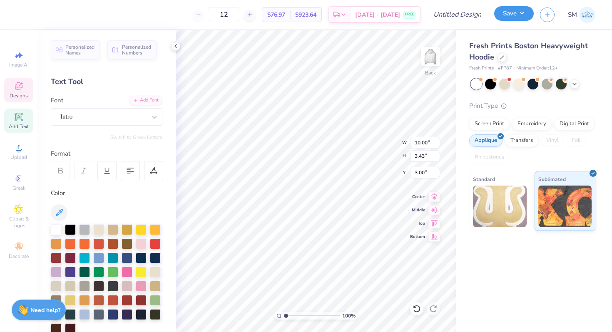
click at [518, 19] on button "Save" at bounding box center [514, 13] width 40 height 15
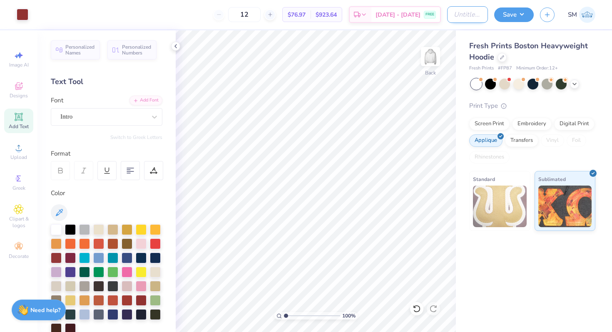
click at [466, 16] on input "Design Title" at bounding box center [467, 14] width 41 height 17
type input "ASB 4"
click at [501, 55] on icon at bounding box center [502, 57] width 4 height 4
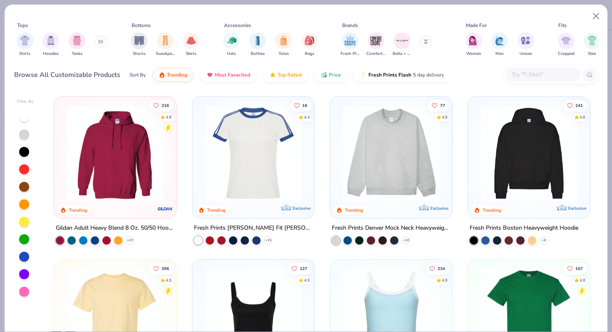
click at [521, 74] on input "text" at bounding box center [543, 75] width 64 height 10
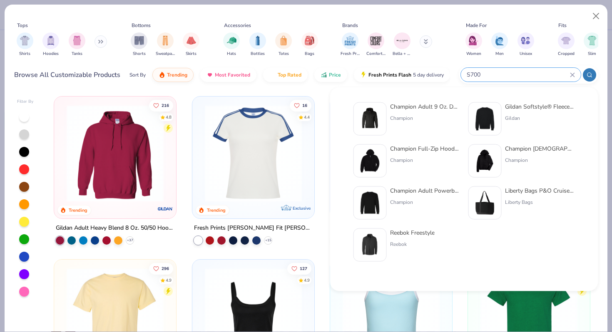
type input "S700"
click at [380, 109] on img at bounding box center [370, 119] width 26 height 26
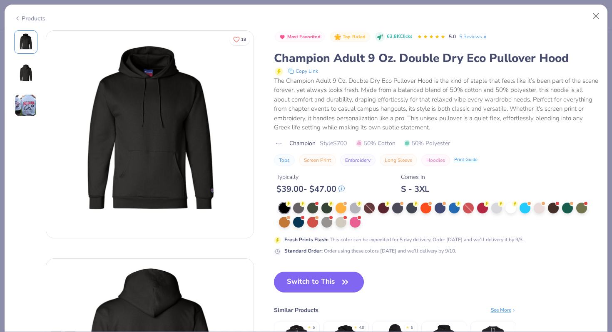
click at [298, 283] on button "Switch to This" at bounding box center [319, 282] width 90 height 21
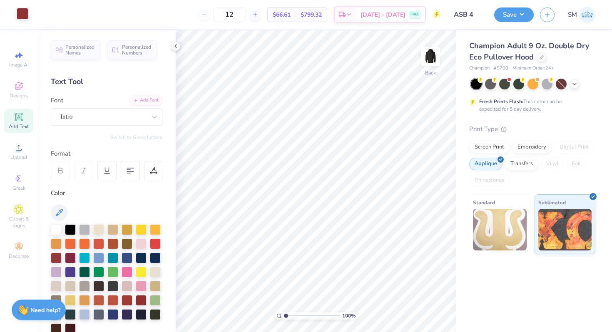
click at [26, 11] on div at bounding box center [23, 14] width 12 height 12
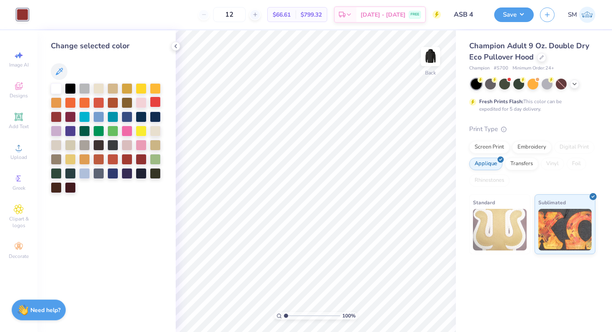
click at [152, 103] on div at bounding box center [155, 102] width 11 height 11
click at [417, 305] on icon at bounding box center [416, 308] width 7 height 7
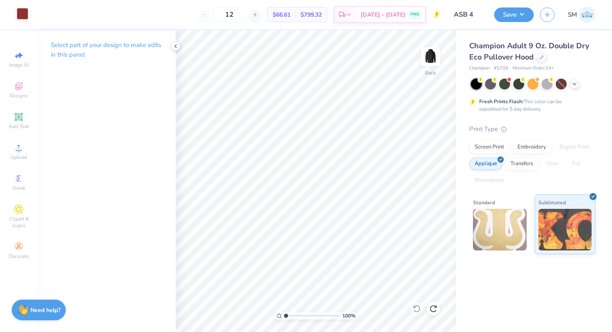
click at [27, 10] on div at bounding box center [23, 14] width 12 height 12
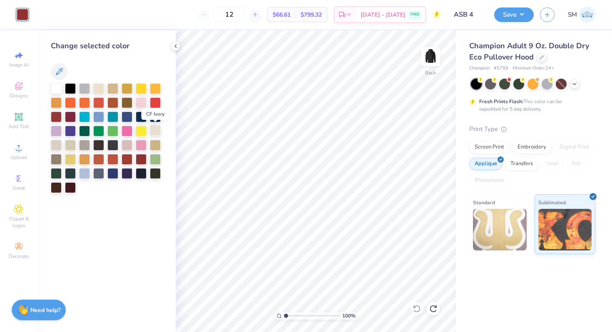
click at [157, 127] on div at bounding box center [155, 130] width 11 height 11
click at [154, 98] on div at bounding box center [155, 102] width 11 height 11
click at [172, 48] on icon at bounding box center [175, 46] width 7 height 7
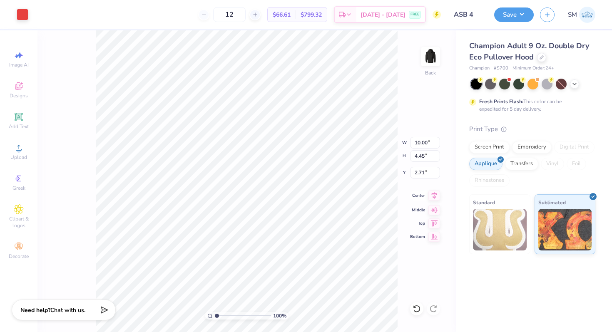
click at [435, 195] on icon at bounding box center [434, 196] width 12 height 10
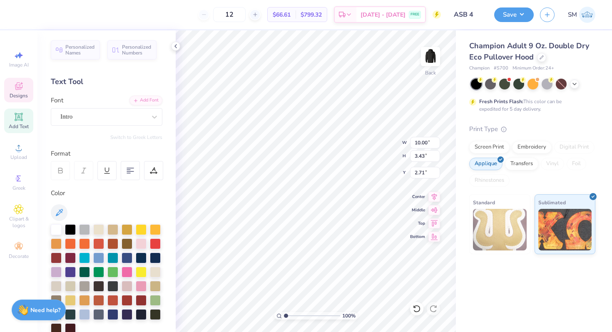
type textarea "1"
type textarea "2025"
type textarea "G"
type textarea "A"
type textarea "ASSOCIATED STUDENT BODY"
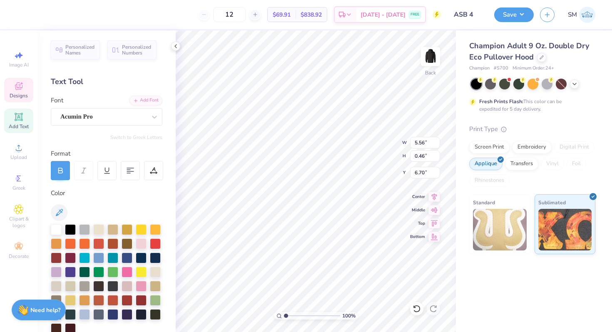
scroll to position [0, 5]
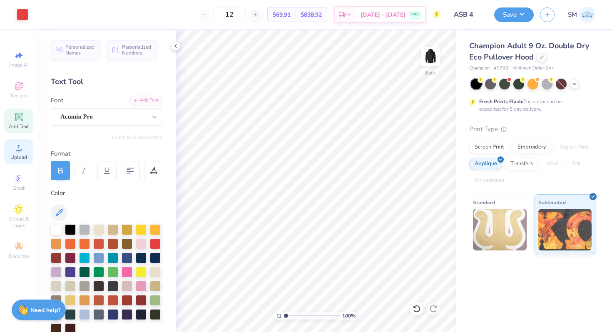
click at [12, 152] on div "Upload" at bounding box center [18, 151] width 29 height 25
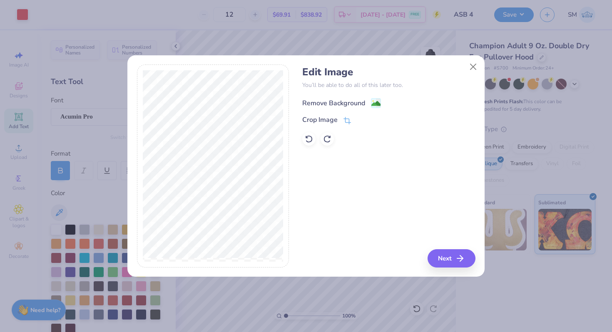
click at [377, 104] on image at bounding box center [375, 103] width 9 height 9
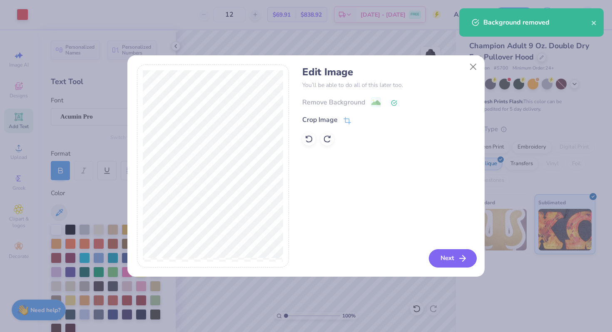
click at [435, 262] on button "Next" at bounding box center [453, 258] width 48 height 18
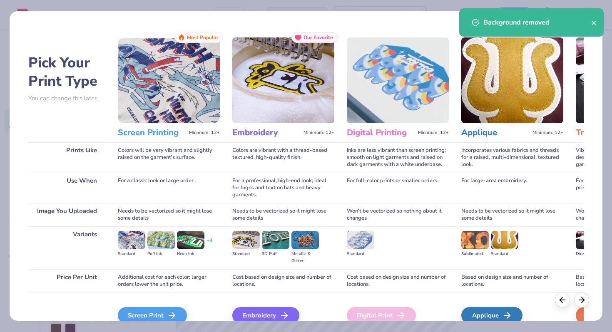
scroll to position [41, 0]
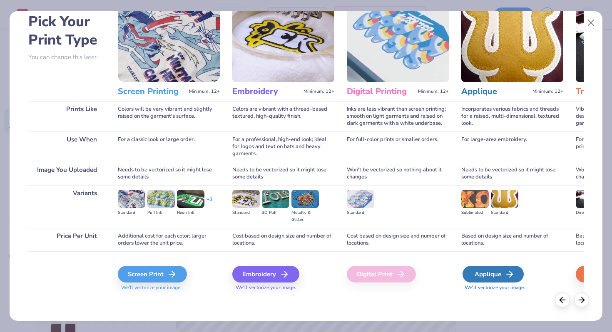
click at [488, 268] on div "Applique" at bounding box center [492, 274] width 61 height 17
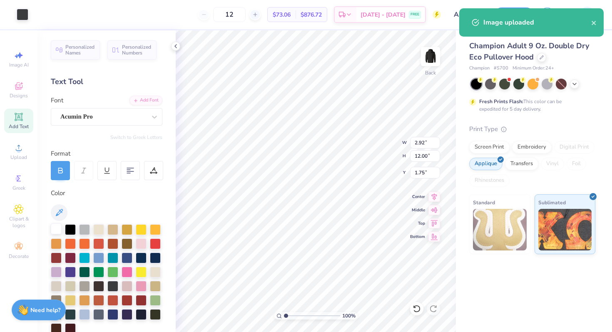
click at [58, 231] on div at bounding box center [56, 228] width 11 height 11
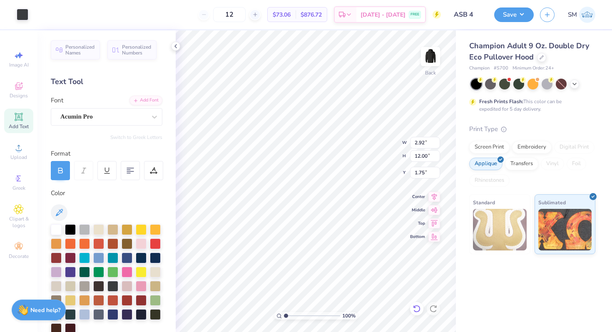
click at [414, 306] on icon at bounding box center [415, 307] width 2 height 2
click at [58, 226] on div at bounding box center [56, 228] width 11 height 11
click at [412, 307] on icon at bounding box center [416, 309] width 8 height 8
click at [41, 14] on div at bounding box center [38, 14] width 12 height 12
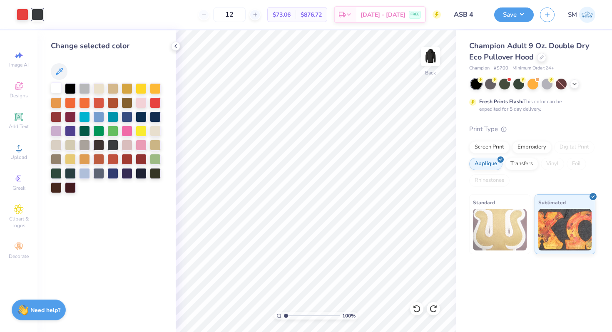
click at [55, 84] on div at bounding box center [56, 87] width 11 height 11
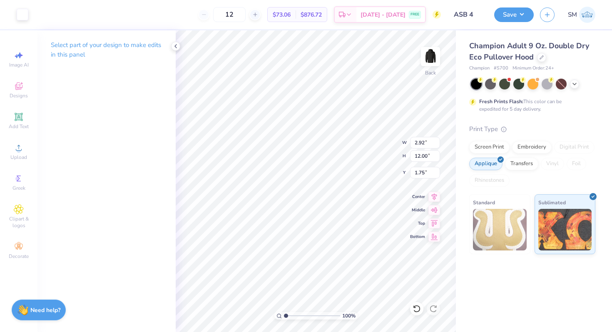
type input "2.00"
type input "8.25"
type input "2.00"
type input "7.16"
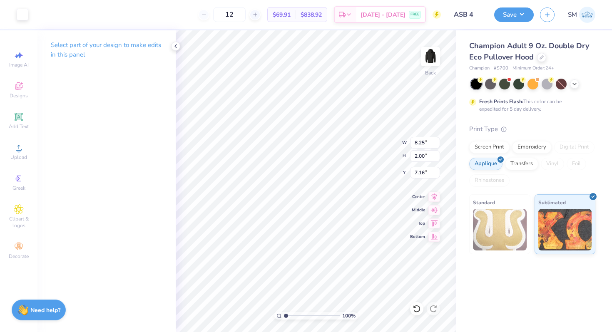
type input "6.33"
type input "1.54"
click at [433, 197] on icon at bounding box center [434, 196] width 12 height 10
drag, startPoint x: 284, startPoint y: 315, endPoint x: 295, endPoint y: 316, distance: 10.4
type input "2.62"
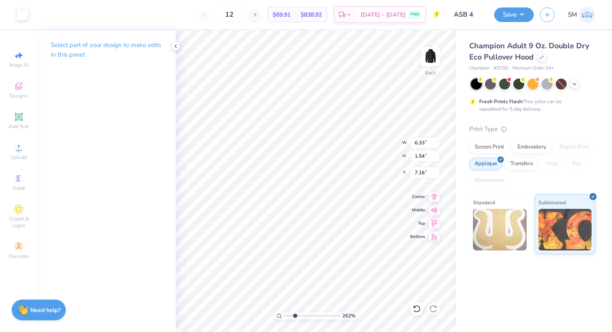
click at [295, 316] on input "range" at bounding box center [312, 315] width 56 height 7
type input "7.56"
drag, startPoint x: 293, startPoint y: 315, endPoint x: 274, endPoint y: 314, distance: 19.2
type input "1"
click at [284, 314] on input "range" at bounding box center [312, 315] width 56 height 7
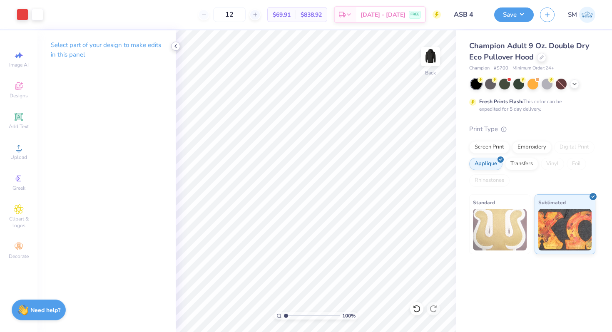
click at [176, 44] on icon at bounding box center [175, 46] width 7 height 7
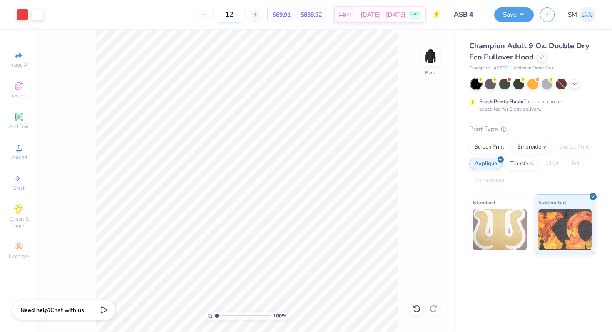
click at [246, 14] on input "12" at bounding box center [229, 14] width 32 height 15
type input "1"
type input "53"
click at [522, 11] on button "Save" at bounding box center [514, 13] width 40 height 15
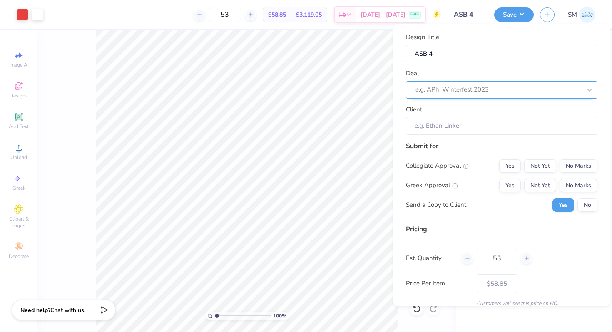
click at [514, 91] on div at bounding box center [498, 89] width 166 height 11
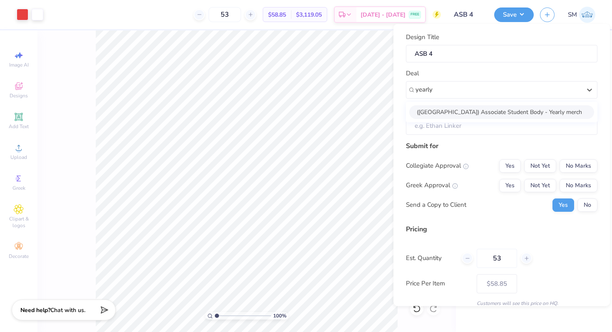
click at [498, 109] on div "([GEOGRAPHIC_DATA]) Associate Student Body - Yearly merch" at bounding box center [501, 112] width 185 height 14
type input "yearly"
type input "[PERSON_NAME]"
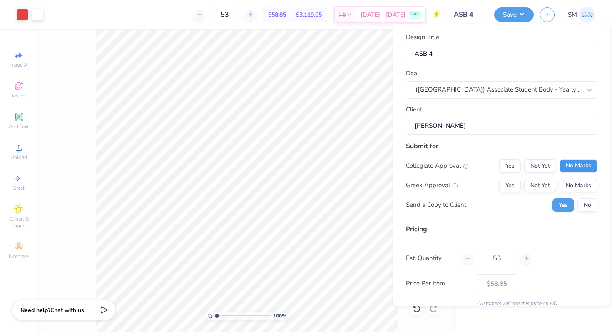
click at [586, 165] on button "No Marks" at bounding box center [578, 165] width 38 height 13
click at [585, 179] on button "No Marks" at bounding box center [578, 185] width 38 height 13
click at [588, 205] on button "No" at bounding box center [587, 204] width 20 height 13
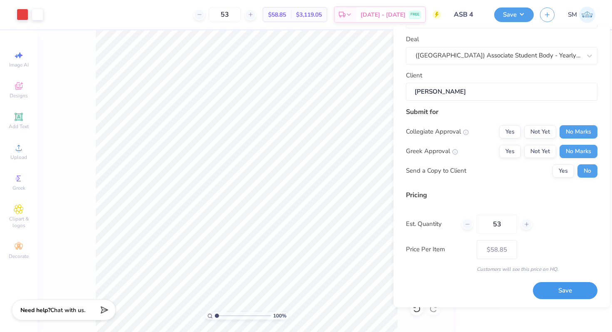
click at [544, 293] on button "Save" at bounding box center [565, 291] width 65 height 17
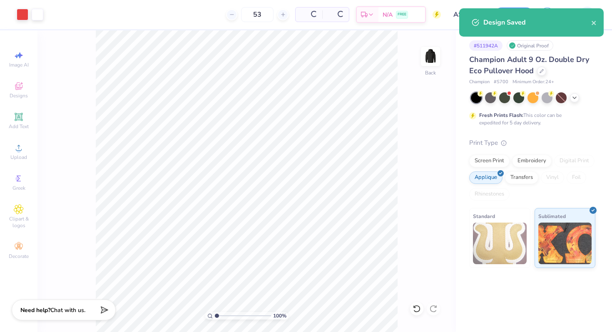
type input "$58.85"
click at [543, 69] on icon at bounding box center [541, 70] width 4 height 4
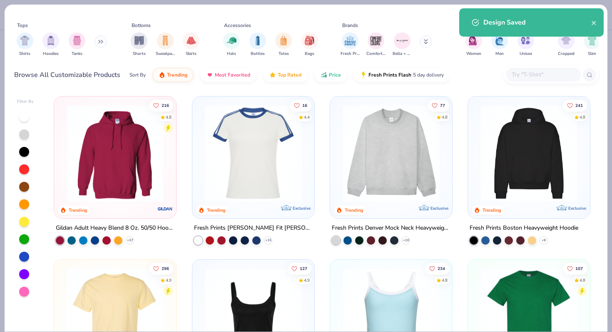
click at [528, 71] on input "text" at bounding box center [543, 75] width 64 height 10
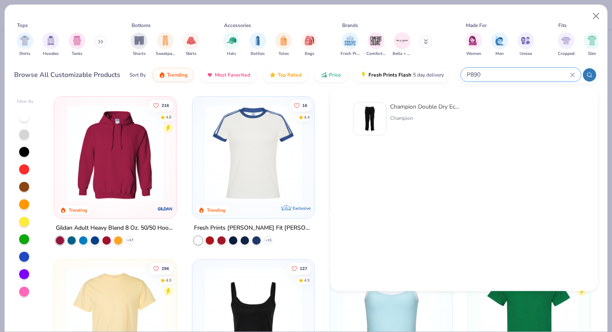
type input "P890"
click at [379, 112] on img at bounding box center [370, 119] width 26 height 26
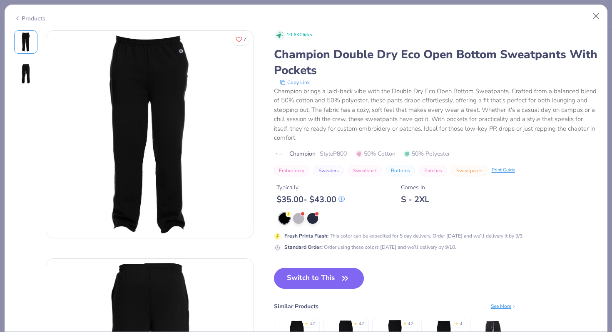
click at [305, 276] on button "Switch to This" at bounding box center [319, 278] width 90 height 21
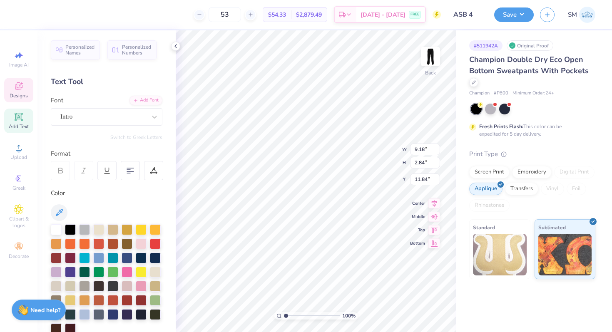
type textarea "ASB"
type input "4.76"
type input "4.84"
type input "1.73"
click at [435, 197] on icon at bounding box center [434, 196] width 12 height 10
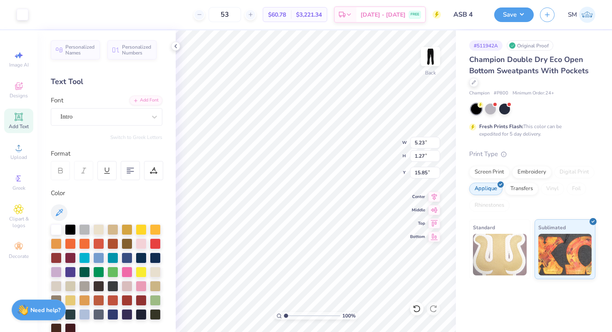
type input "10.42"
type input "5.62"
type input "2.01"
click at [433, 194] on icon at bounding box center [434, 196] width 12 height 10
type input "4.97"
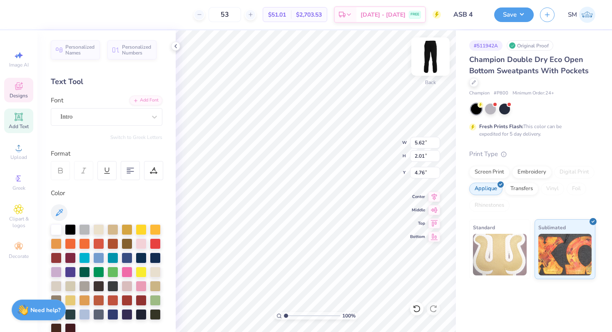
type input "1.78"
type input "3.25"
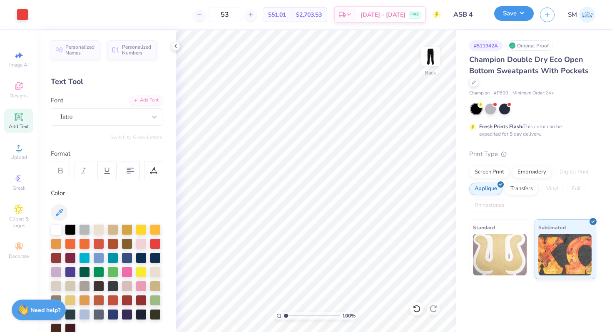
click at [507, 16] on button "Save" at bounding box center [514, 13] width 40 height 15
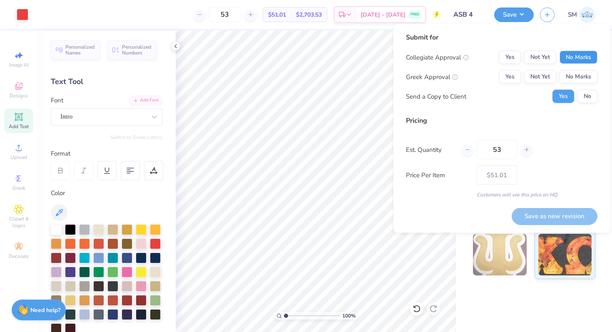
click at [582, 59] on button "No Marks" at bounding box center [578, 57] width 38 height 13
click at [578, 77] on button "No Marks" at bounding box center [578, 76] width 38 height 13
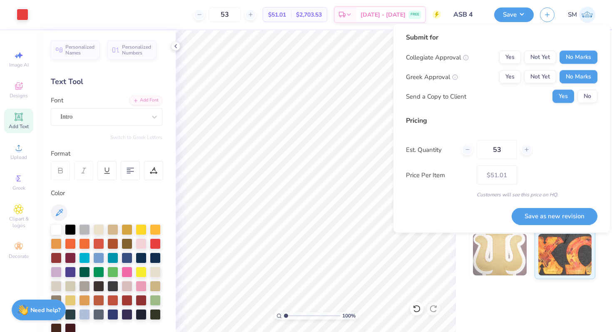
click at [582, 88] on div "Collegiate Approval Yes Not Yet No Marks Greek Approval Yes Not Yet No Marks Se…" at bounding box center [501, 77] width 191 height 52
click at [584, 96] on button "No" at bounding box center [587, 96] width 20 height 13
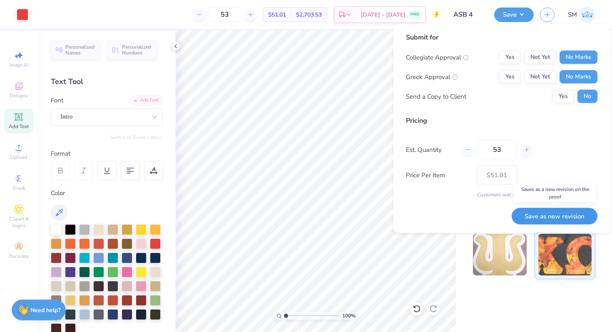
click at [531, 212] on button "Save as new revision" at bounding box center [555, 216] width 86 height 17
type input "$51.01"
